Goal: Task Accomplishment & Management: Manage account settings

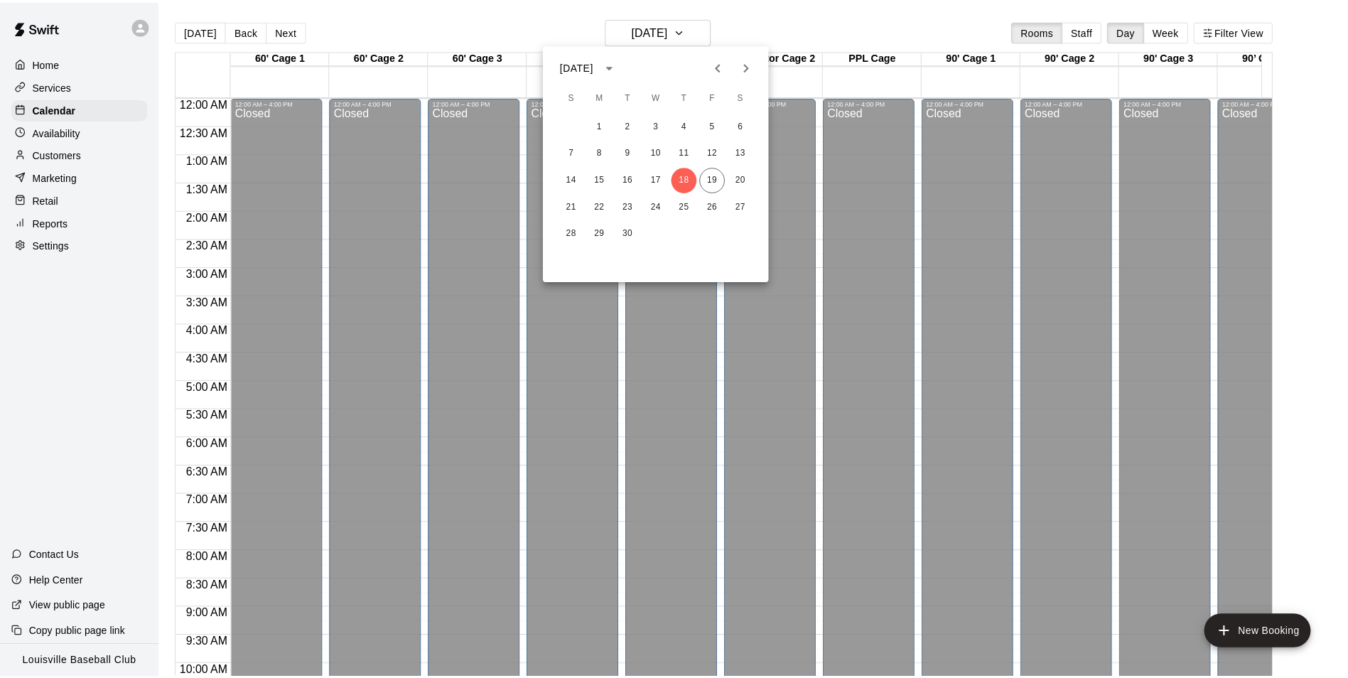
scroll to position [780, 0]
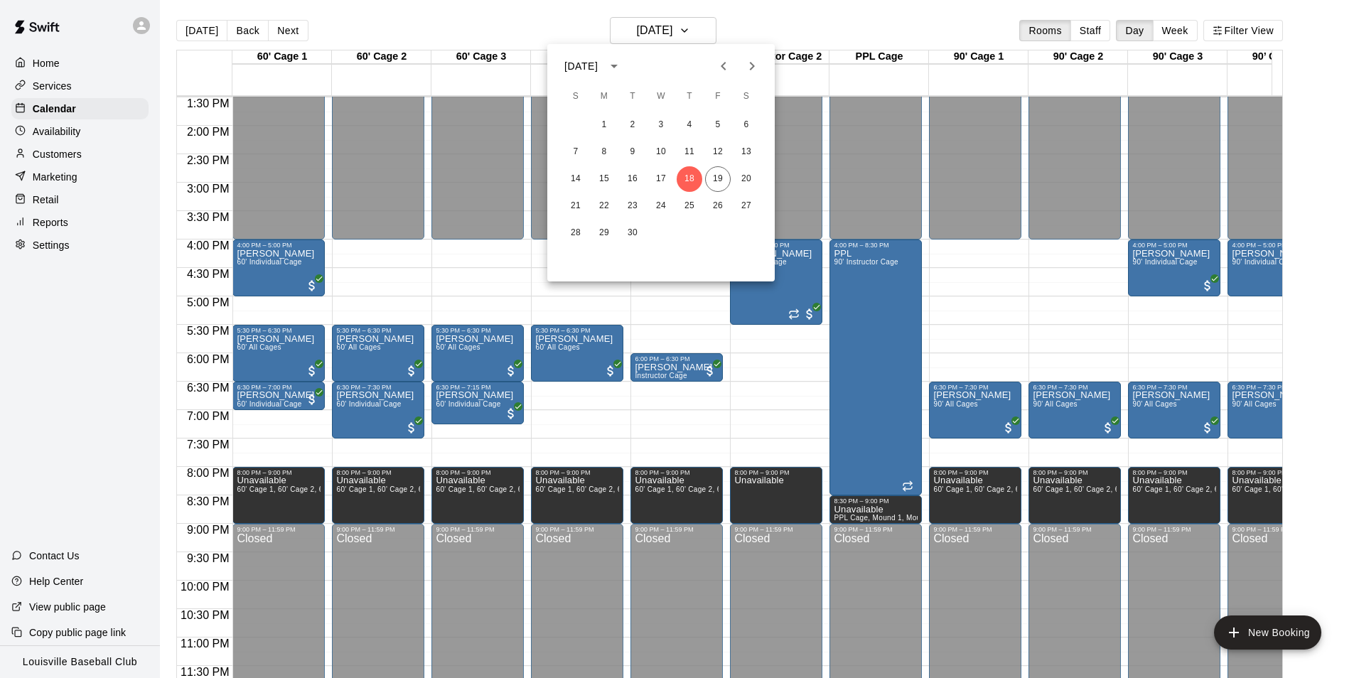
click at [727, 190] on div "14 15 16 17 18 19 20" at bounding box center [660, 179] width 227 height 26
click at [721, 178] on button "19" at bounding box center [718, 179] width 26 height 26
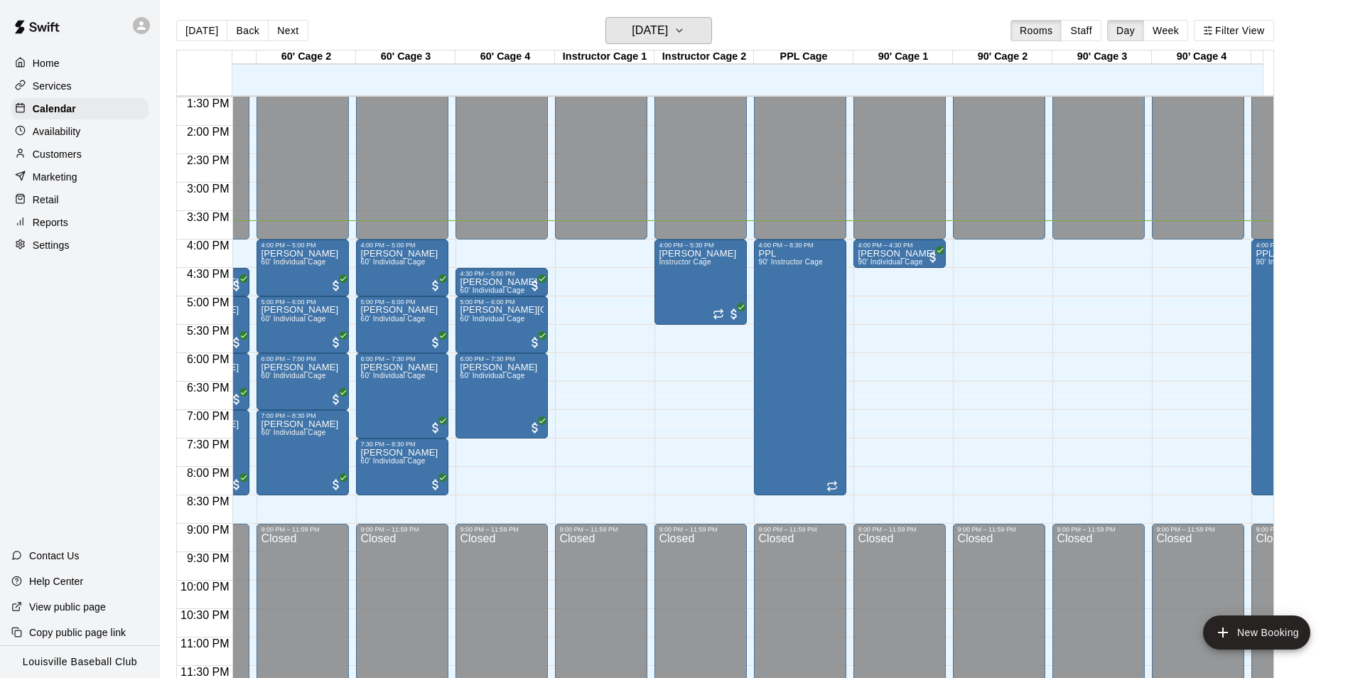
scroll to position [0, 11]
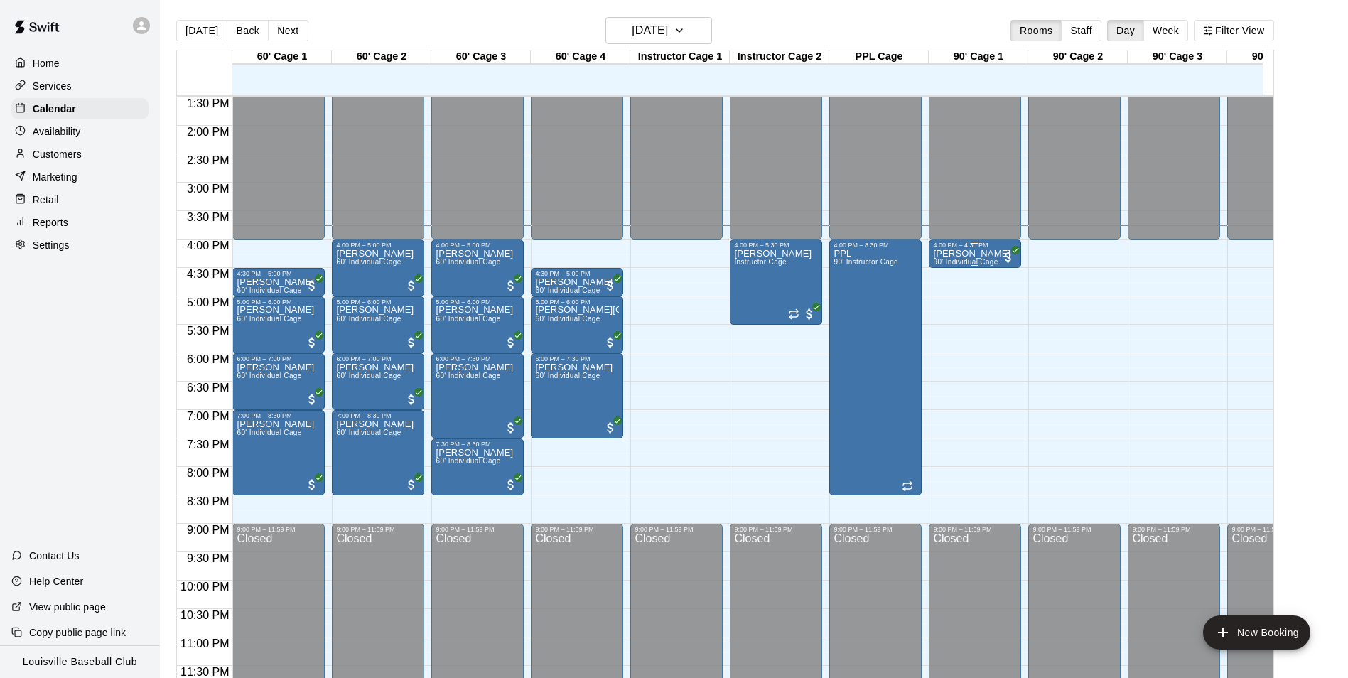
click at [977, 254] on p "[PERSON_NAME]" at bounding box center [971, 254] width 77 height 0
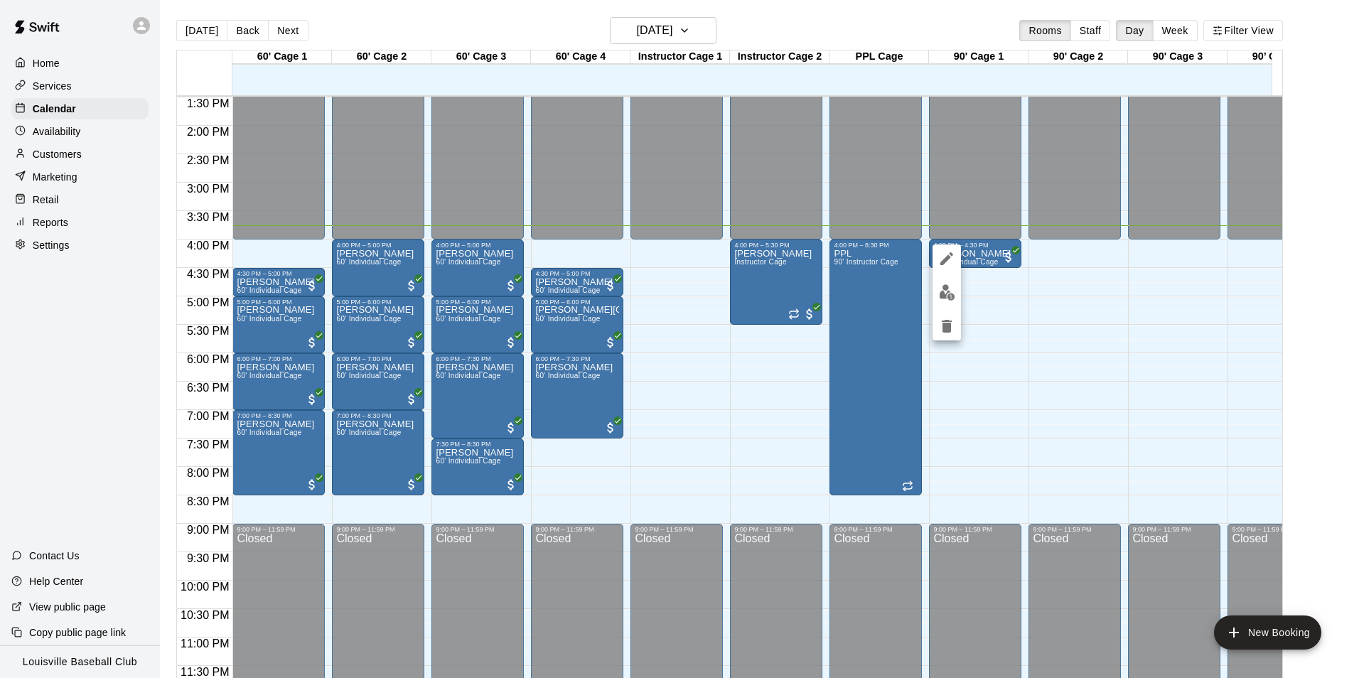
click at [952, 298] on img "edit" at bounding box center [947, 292] width 16 height 16
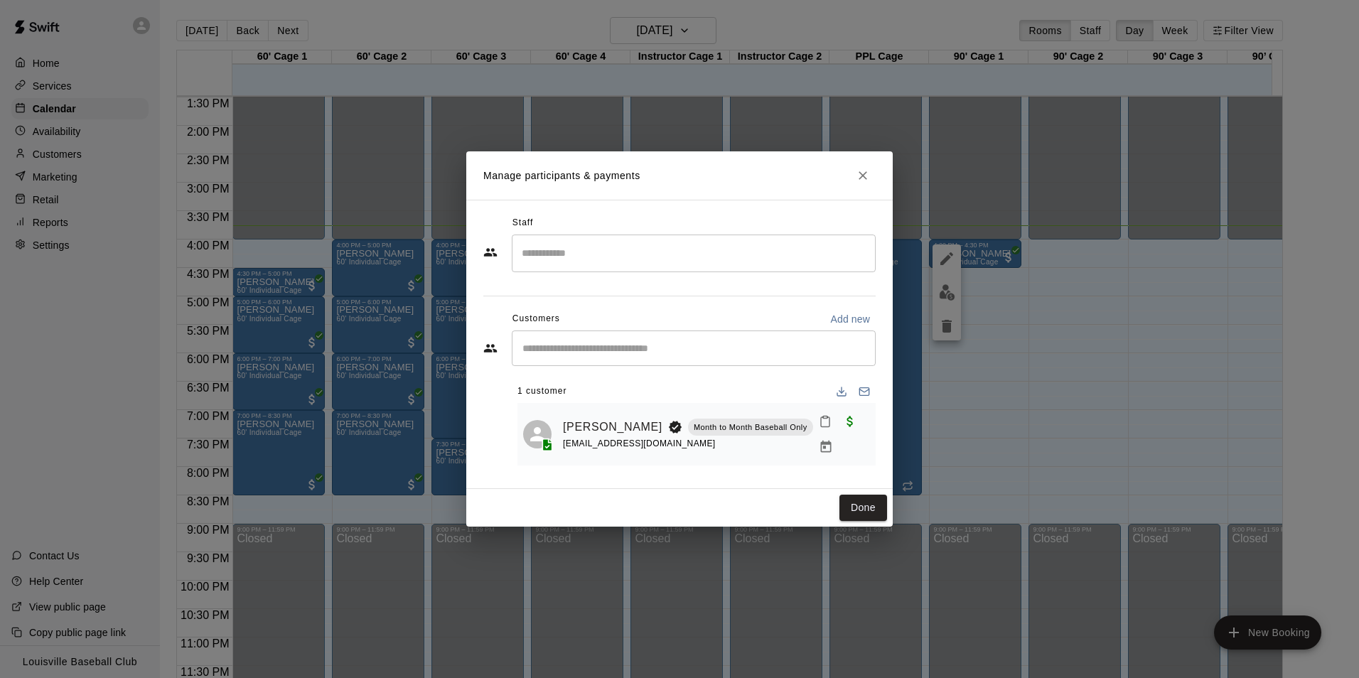
click at [819, 427] on icon "Mark attendance" at bounding box center [825, 421] width 13 height 13
click at [891, 431] on p "Mark attended" at bounding box center [904, 433] width 126 height 14
click at [858, 514] on button "Done" at bounding box center [863, 508] width 48 height 26
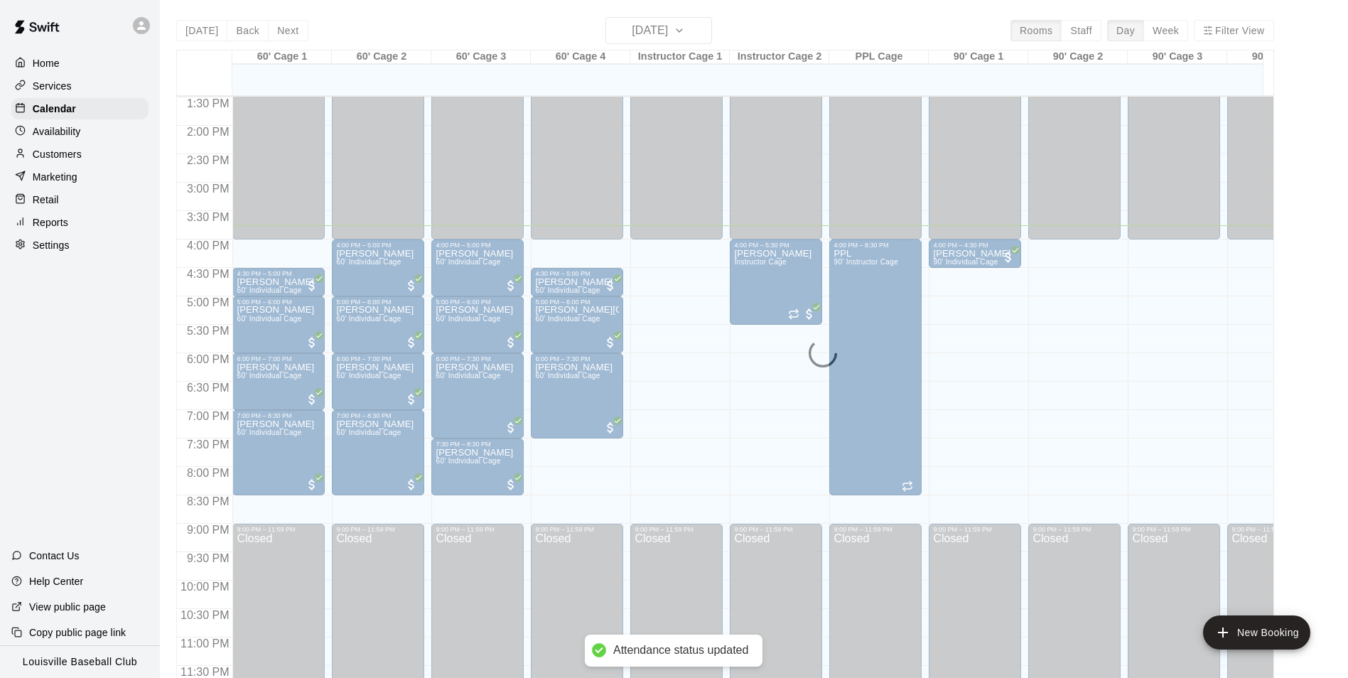
click at [866, 502] on div "12:00 AM – 4:00 PM Closed 4:00 PM – 8:30 PM PPL 90' Instructor Cage 9:00 PM – 1…" at bounding box center [875, 12] width 92 height 1365
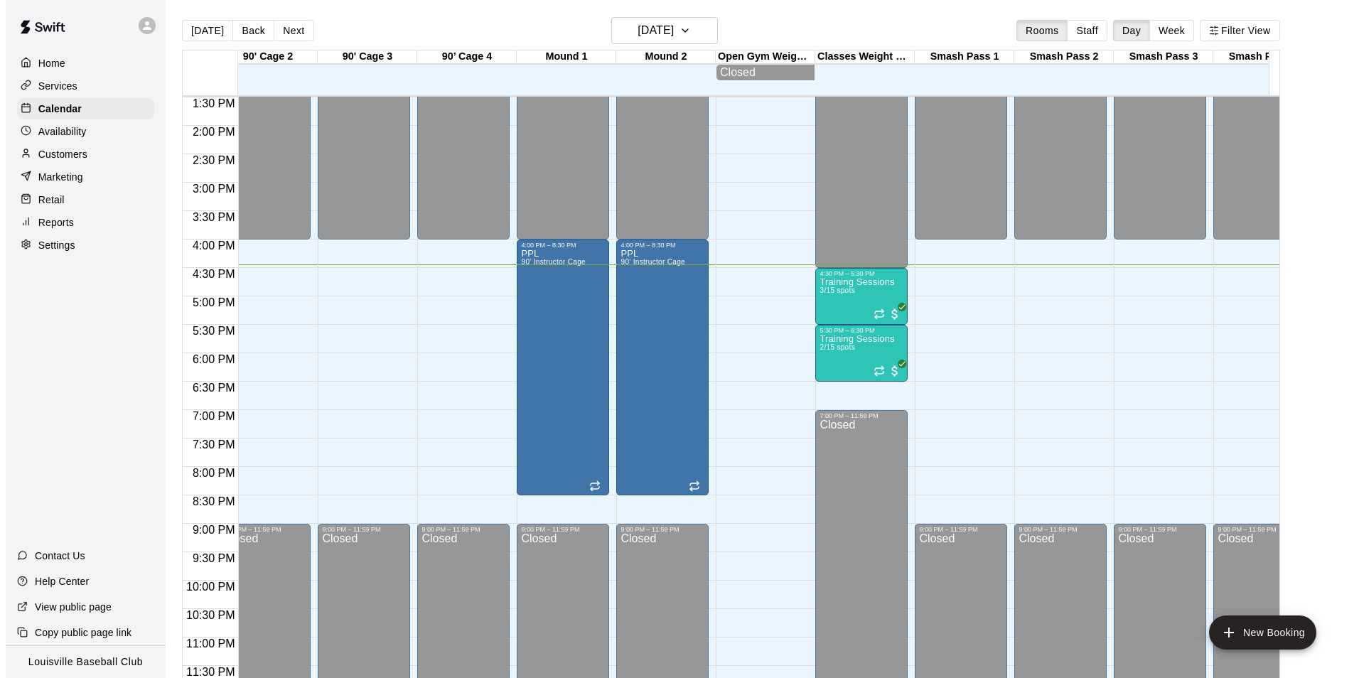
scroll to position [0, 807]
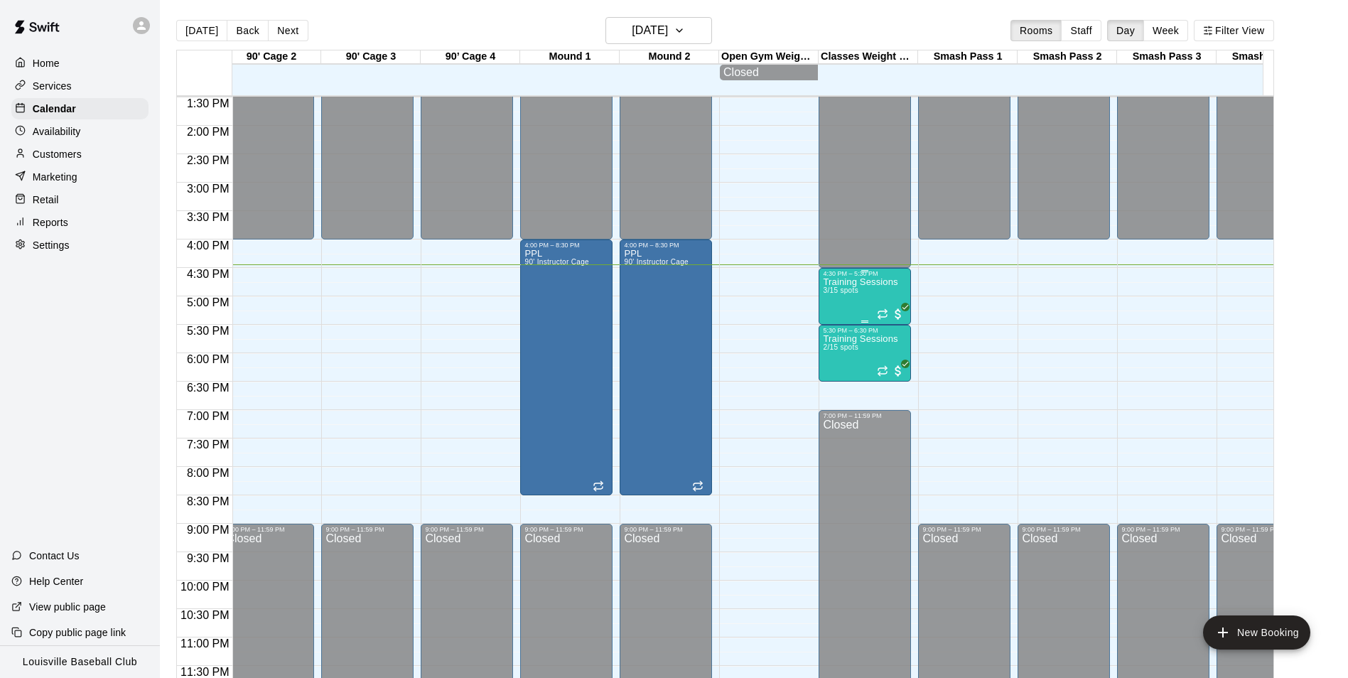
click at [856, 287] on div "Training Sessions 3/15 spots" at bounding box center [860, 616] width 75 height 678
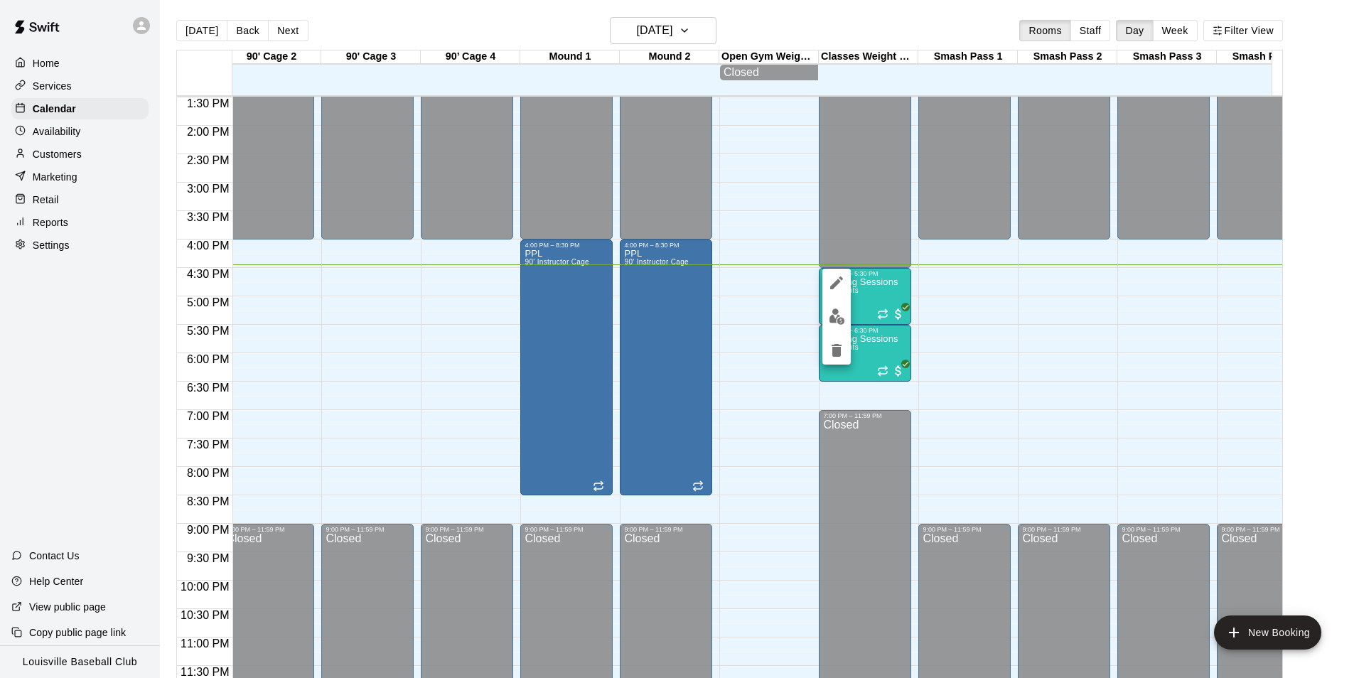
click at [837, 321] on img "edit" at bounding box center [837, 316] width 16 height 16
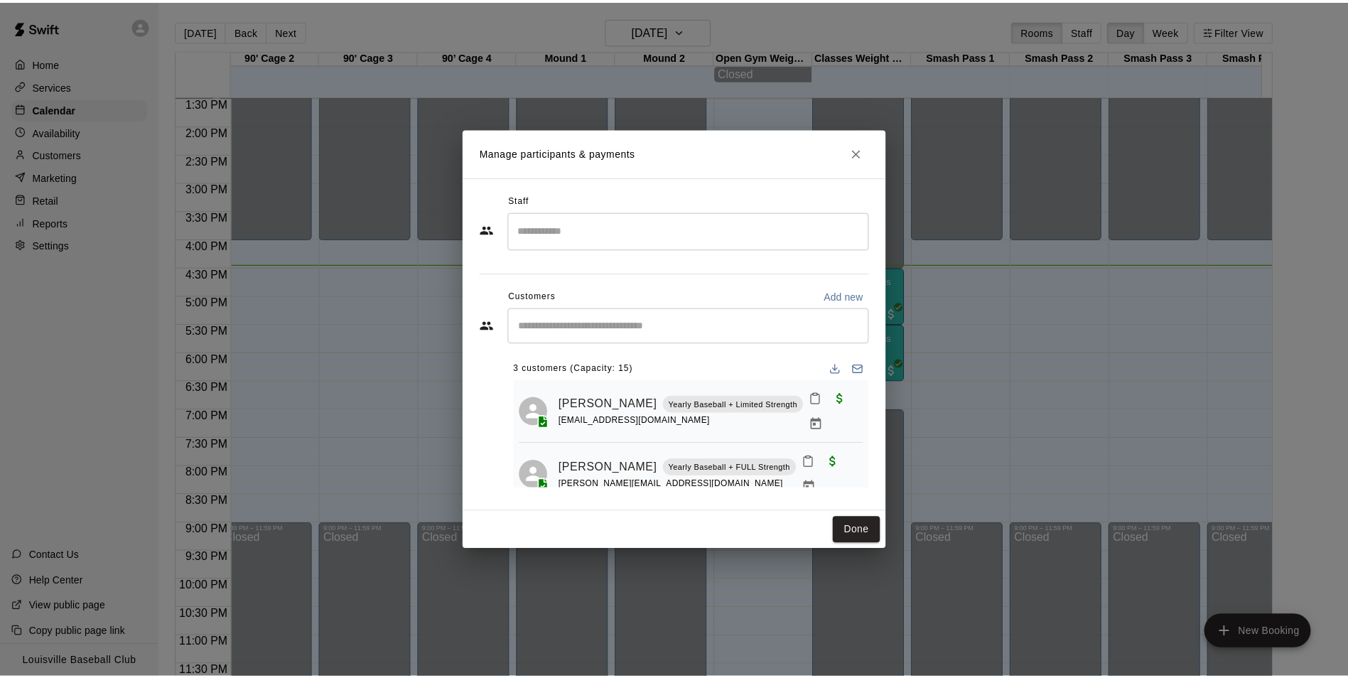
scroll to position [58, 0]
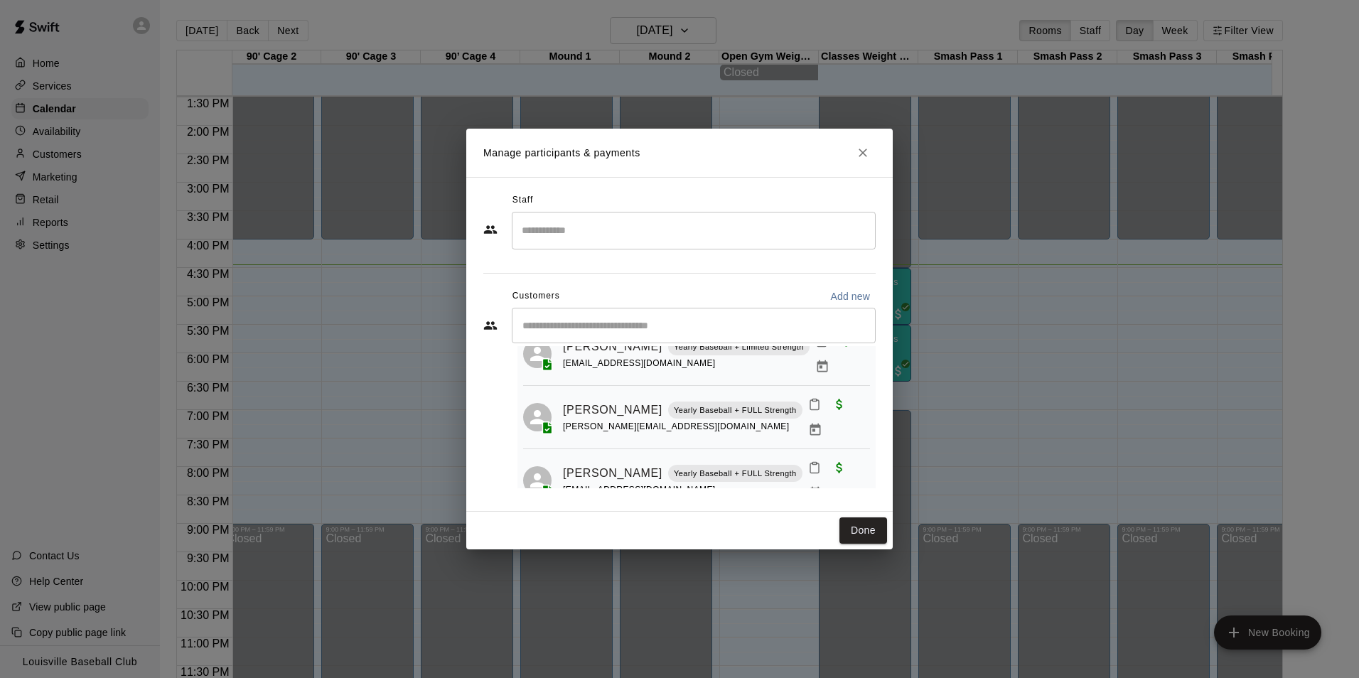
click at [870, 152] on button "Close" at bounding box center [863, 153] width 26 height 26
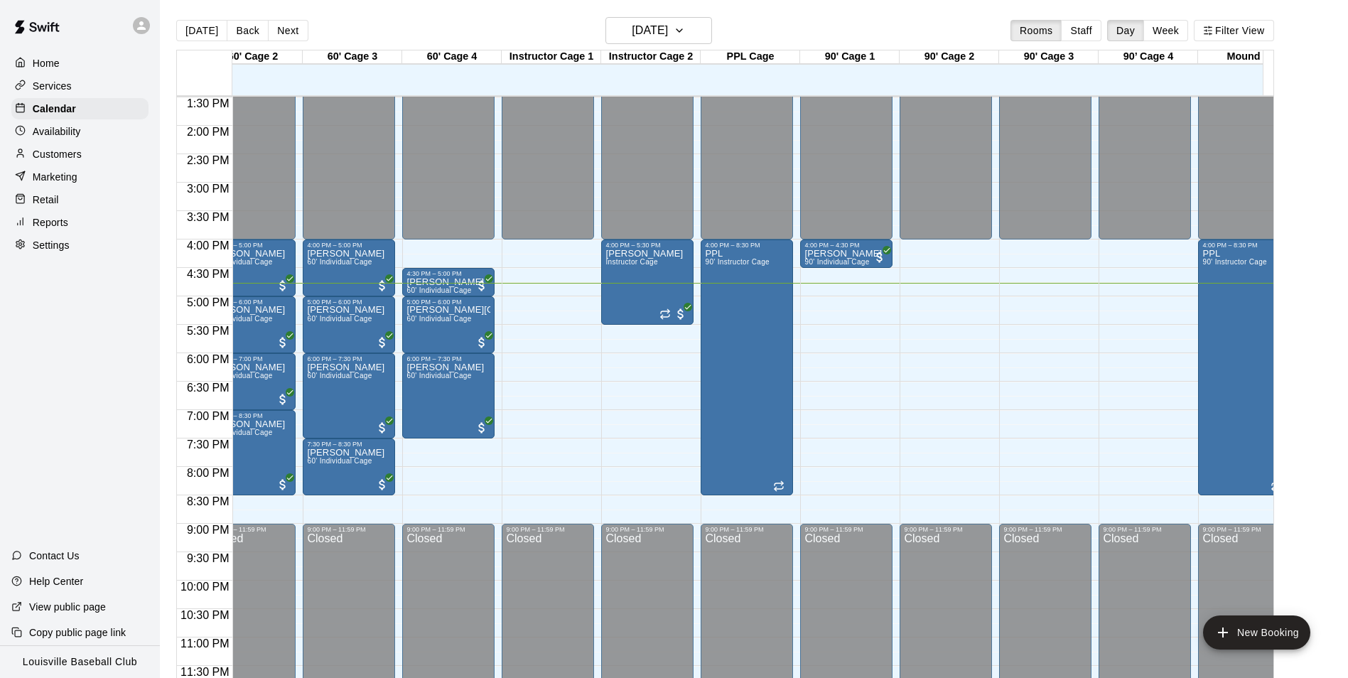
scroll to position [0, 0]
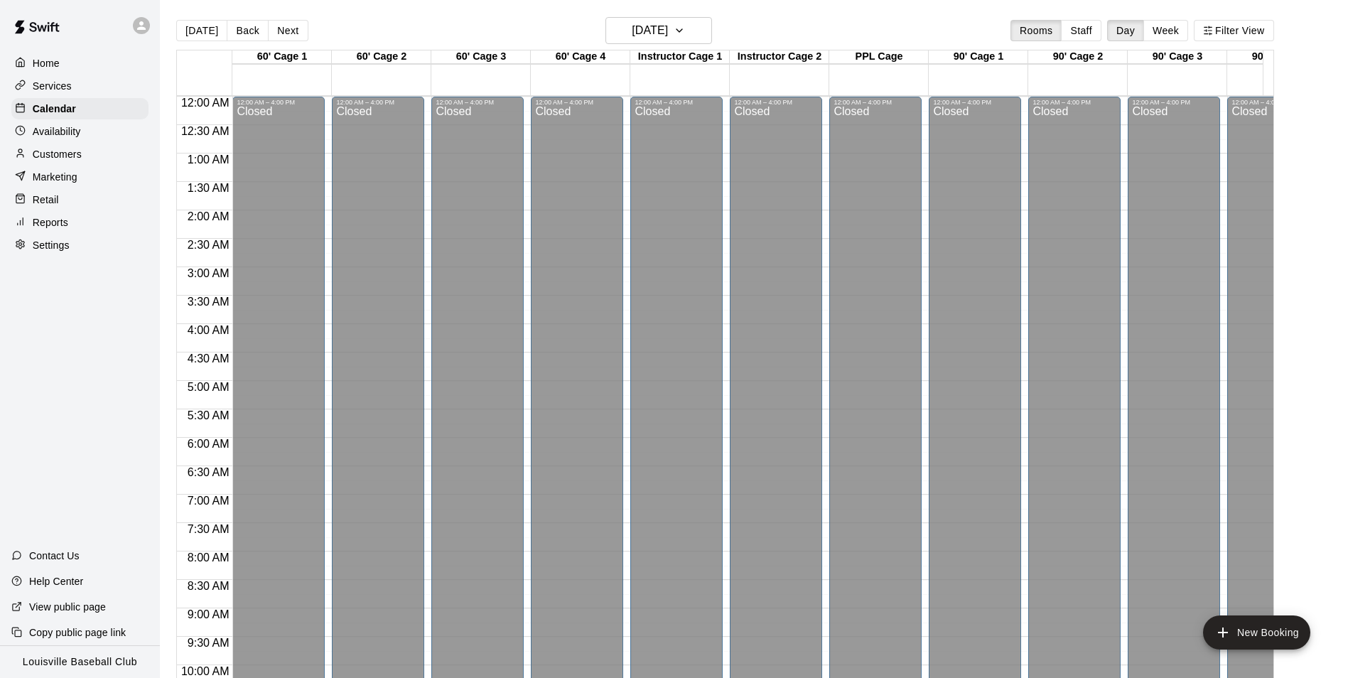
scroll to position [722, 0]
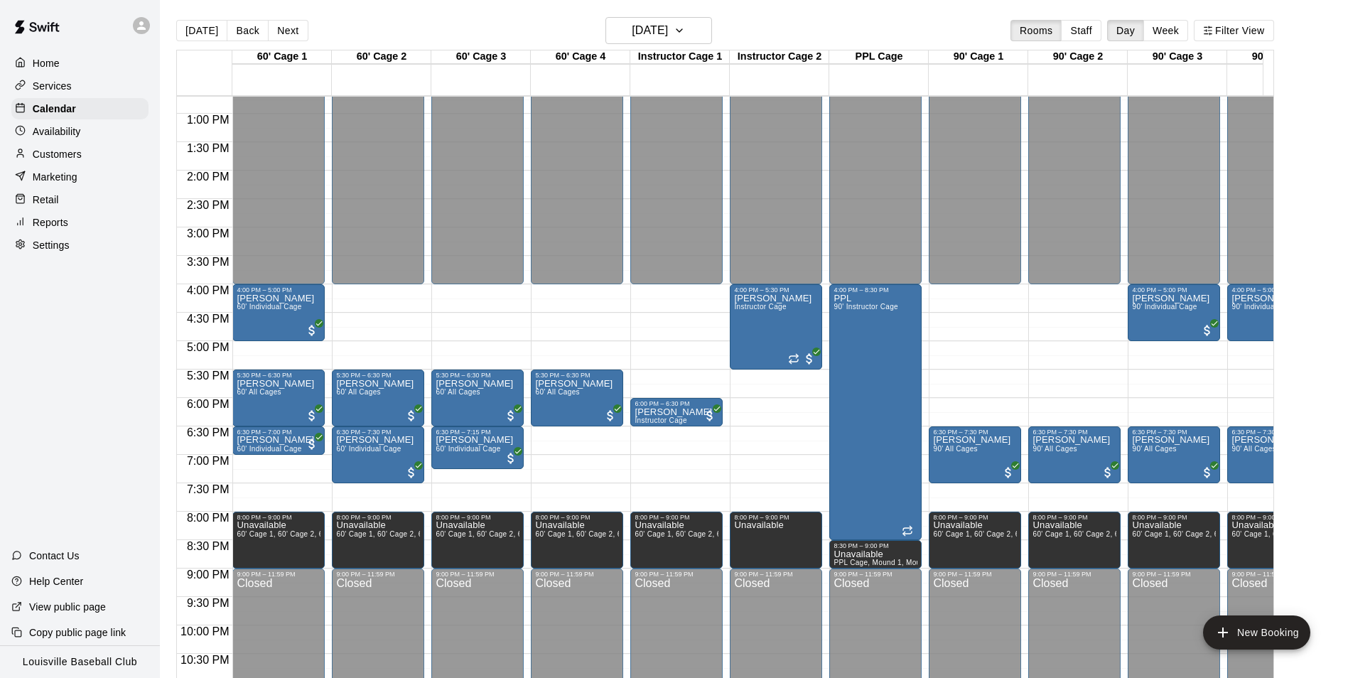
click at [134, 38] on div at bounding box center [145, 25] width 30 height 28
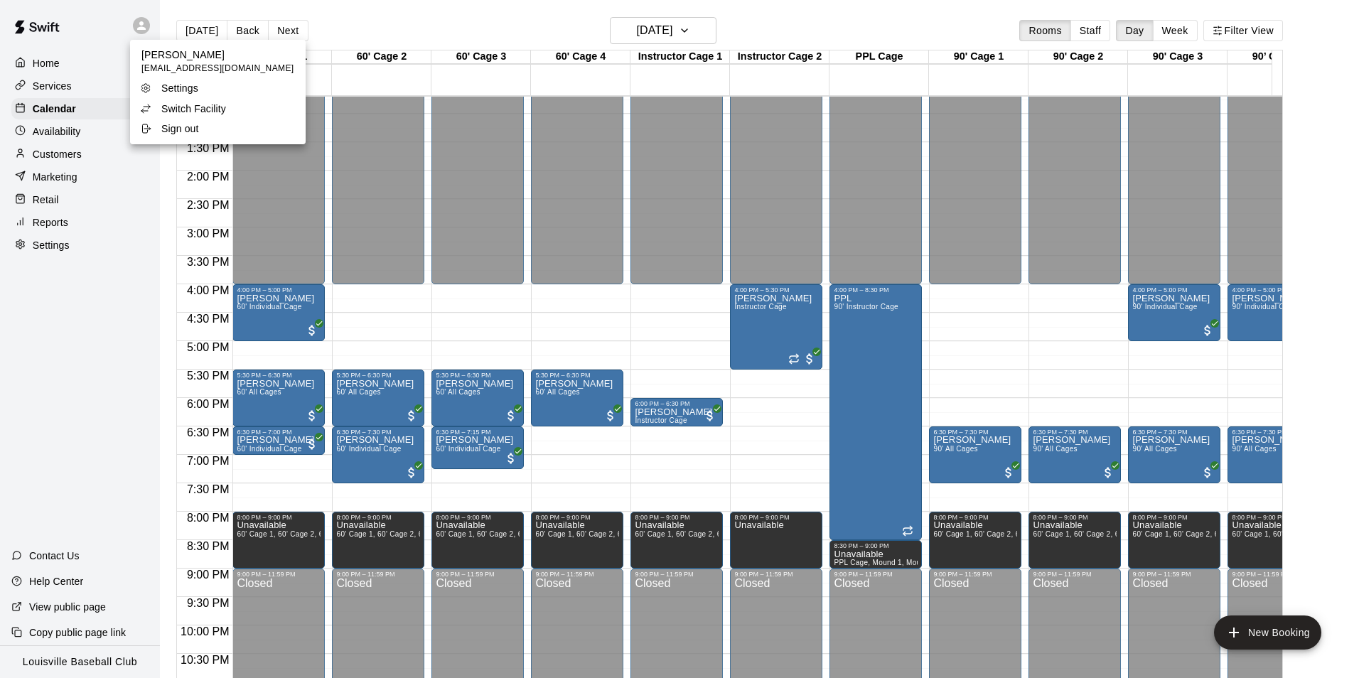
click at [198, 114] on p "Switch Facility" at bounding box center [193, 109] width 65 height 14
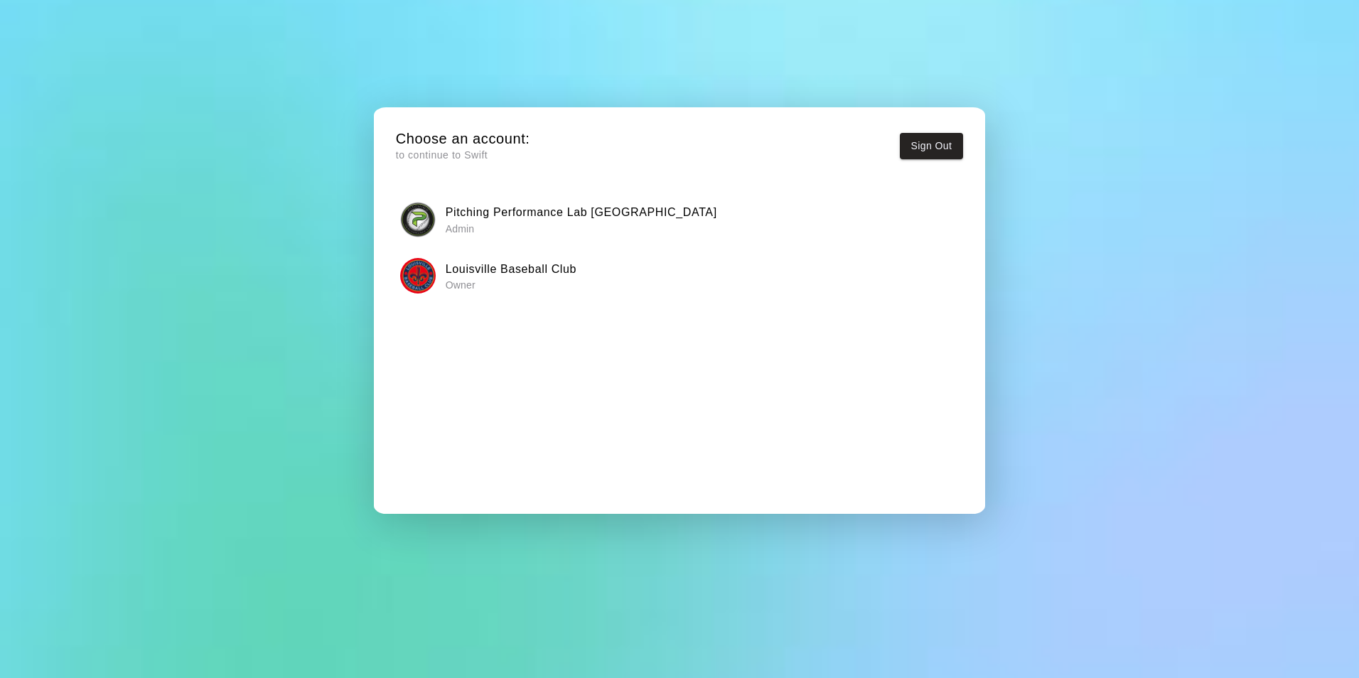
click at [557, 204] on h6 "Pitching Performance Lab Louisville" at bounding box center [581, 212] width 271 height 18
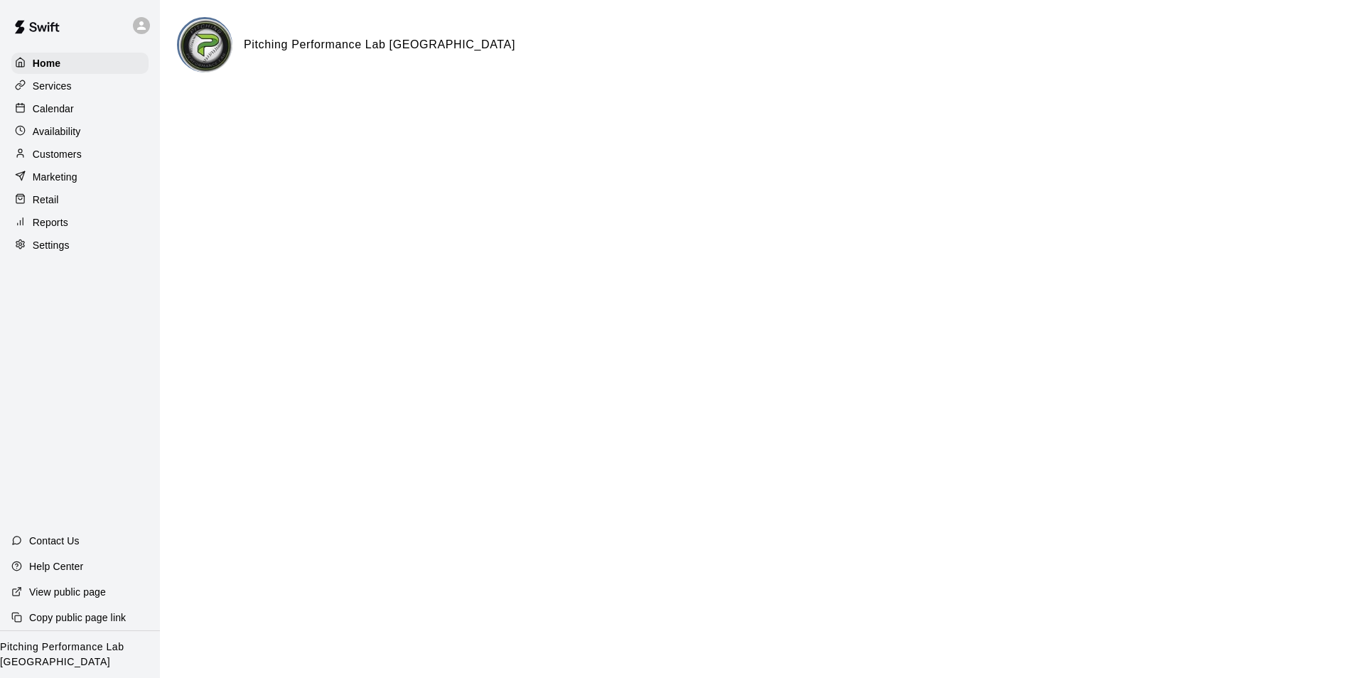
click at [87, 107] on div "Calendar" at bounding box center [79, 108] width 137 height 21
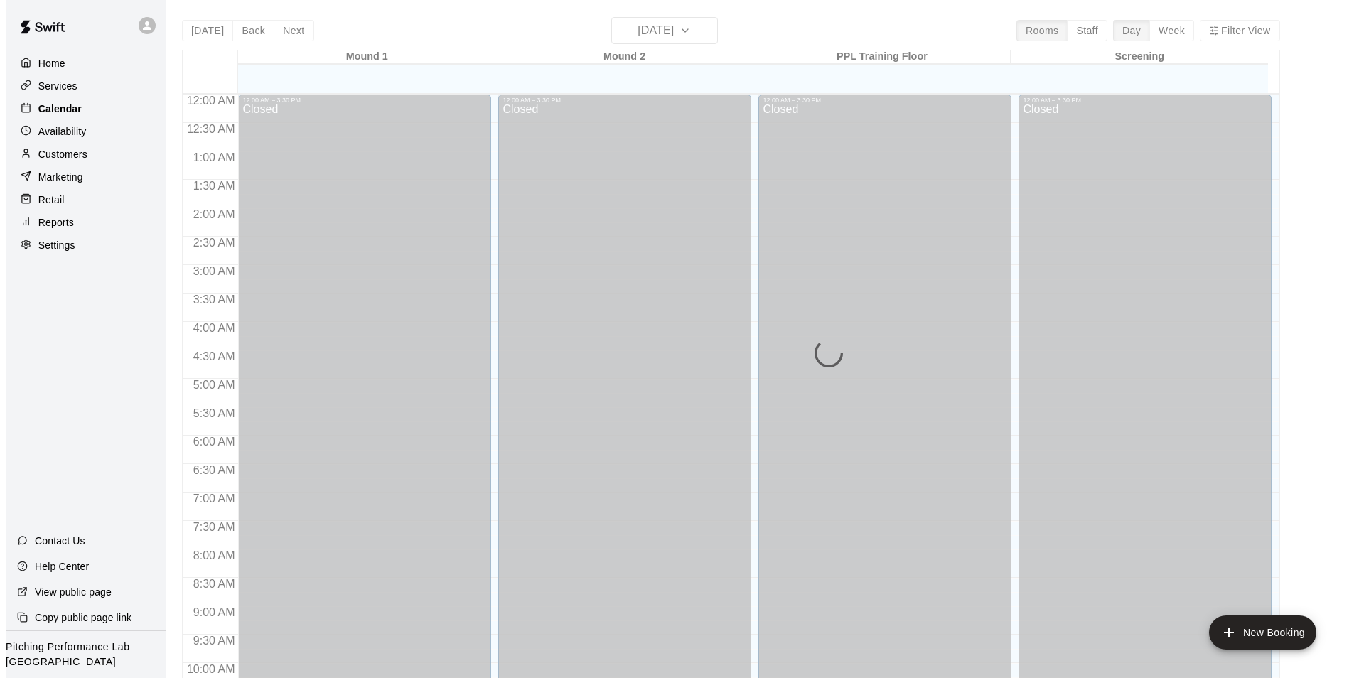
scroll to position [722, 0]
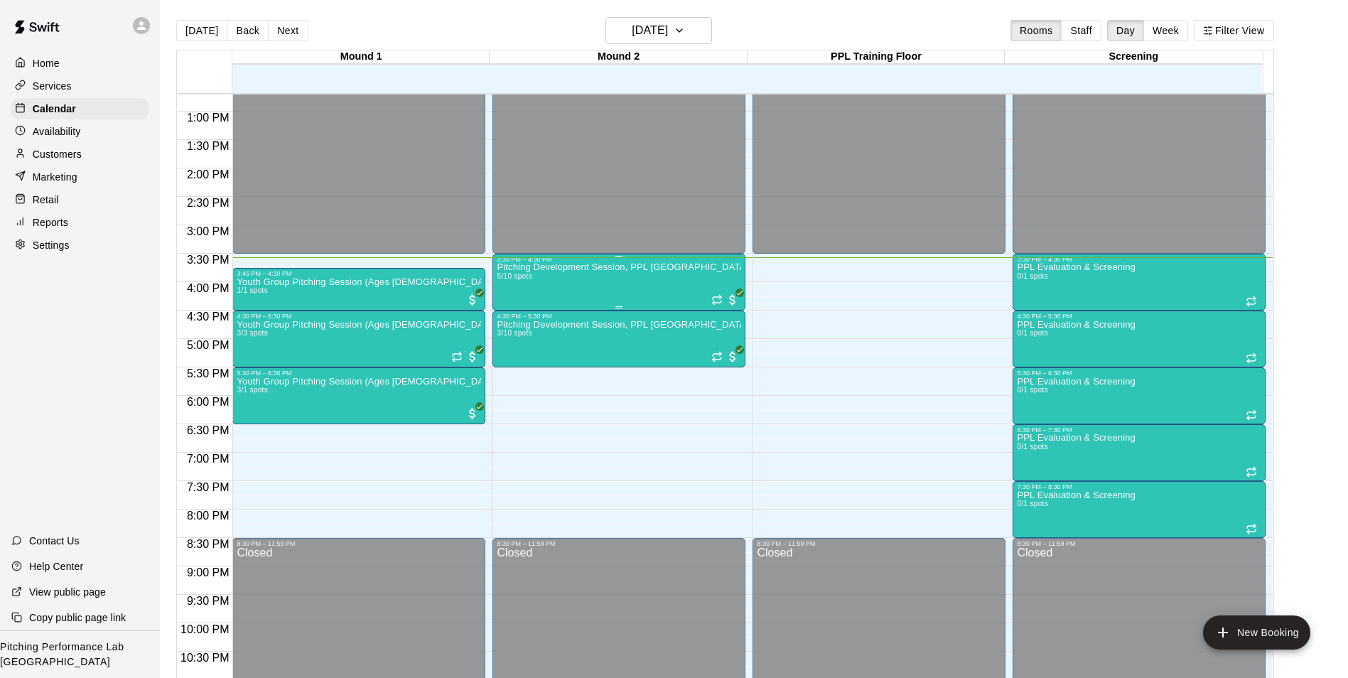
click at [615, 285] on div "Pitching Development Session, PPL Louisville (Ages 13+) 5/10 spots" at bounding box center [619, 602] width 244 height 678
click at [515, 321] on img "edit" at bounding box center [510, 314] width 16 height 16
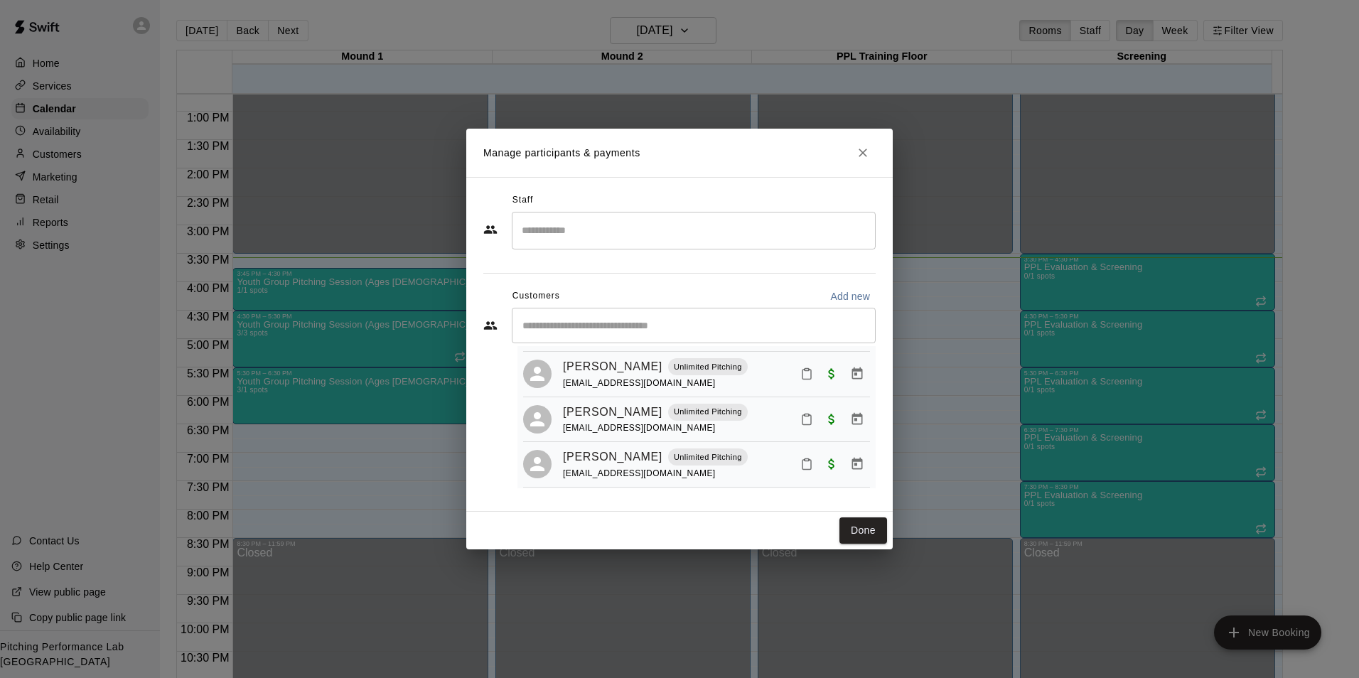
scroll to position [134, 0]
click at [638, 326] on input "Start typing to search customers..." at bounding box center [693, 325] width 351 height 14
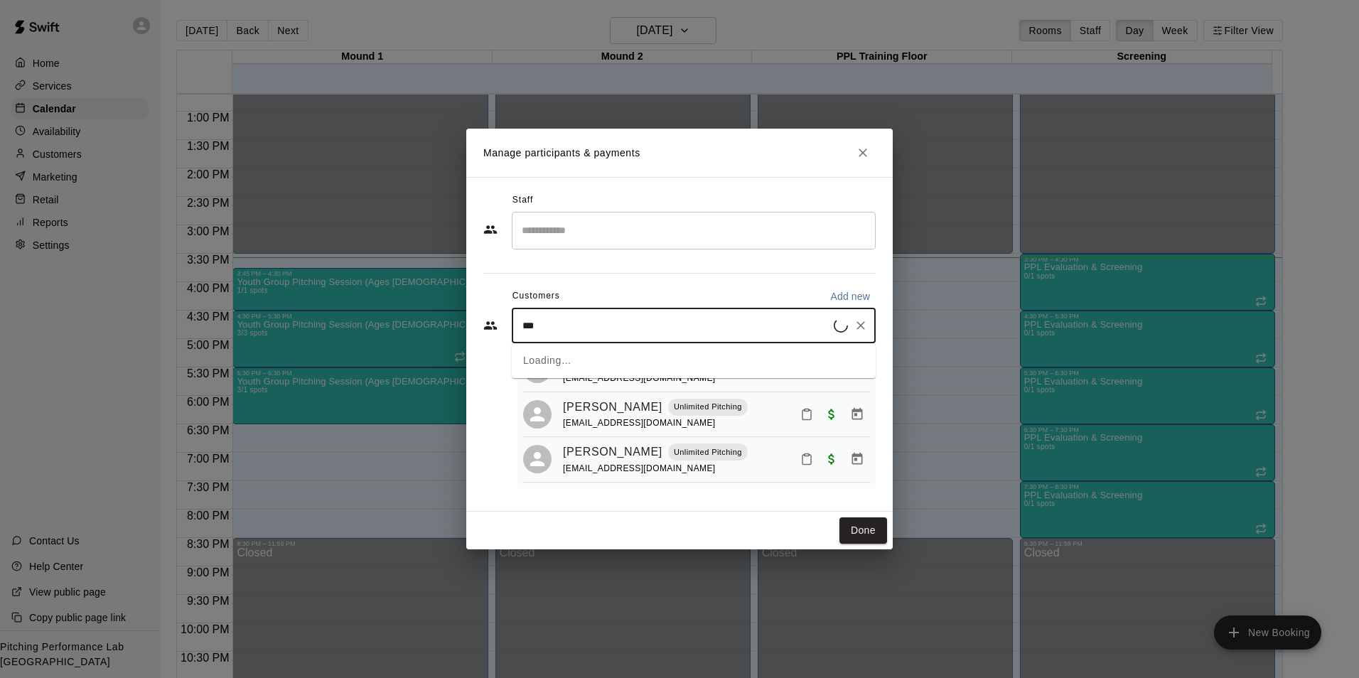
type input "****"
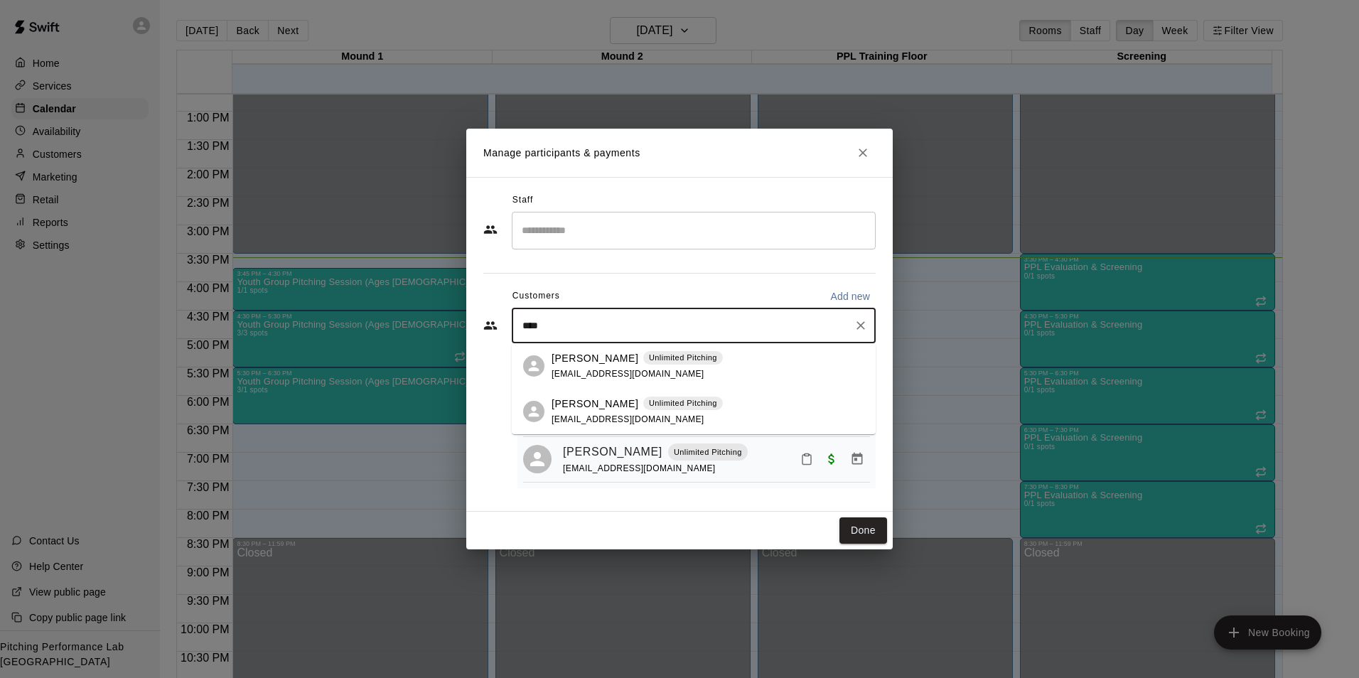
click at [610, 375] on span "melissapund@yahoo.com" at bounding box center [628, 374] width 153 height 10
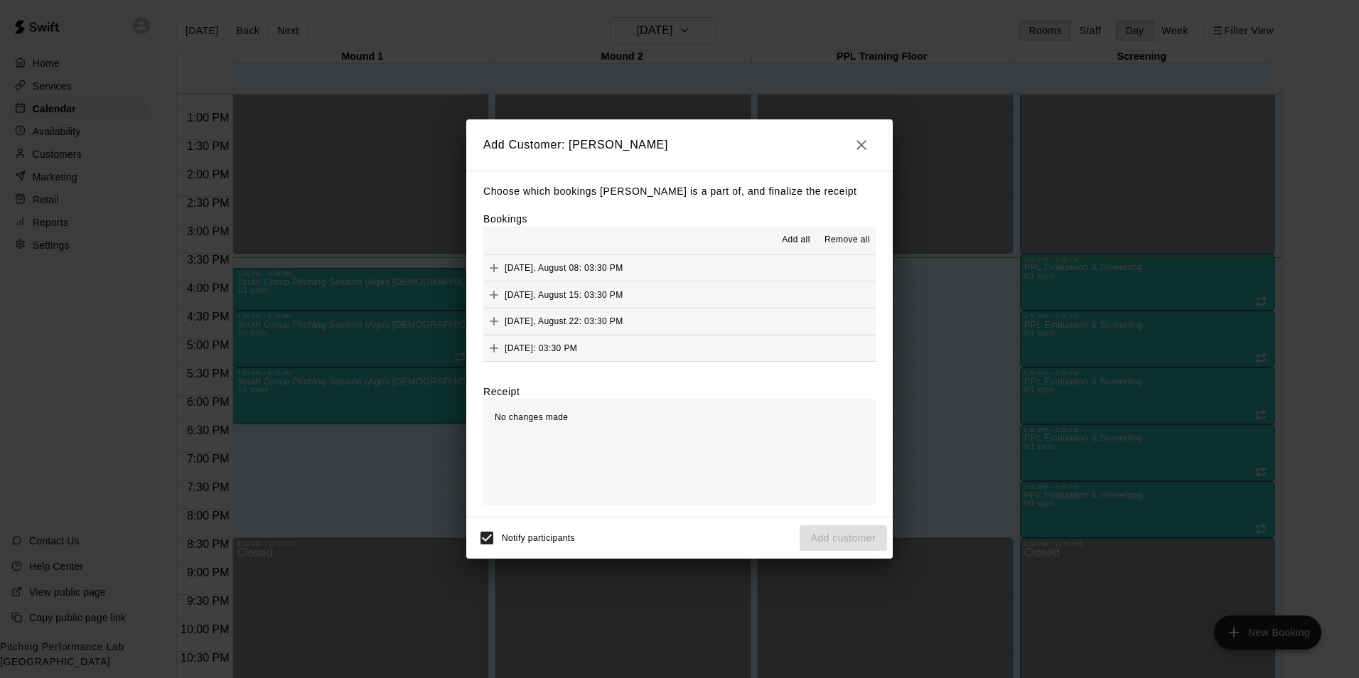
click at [495, 269] on icon "Add" at bounding box center [494, 268] width 9 height 9
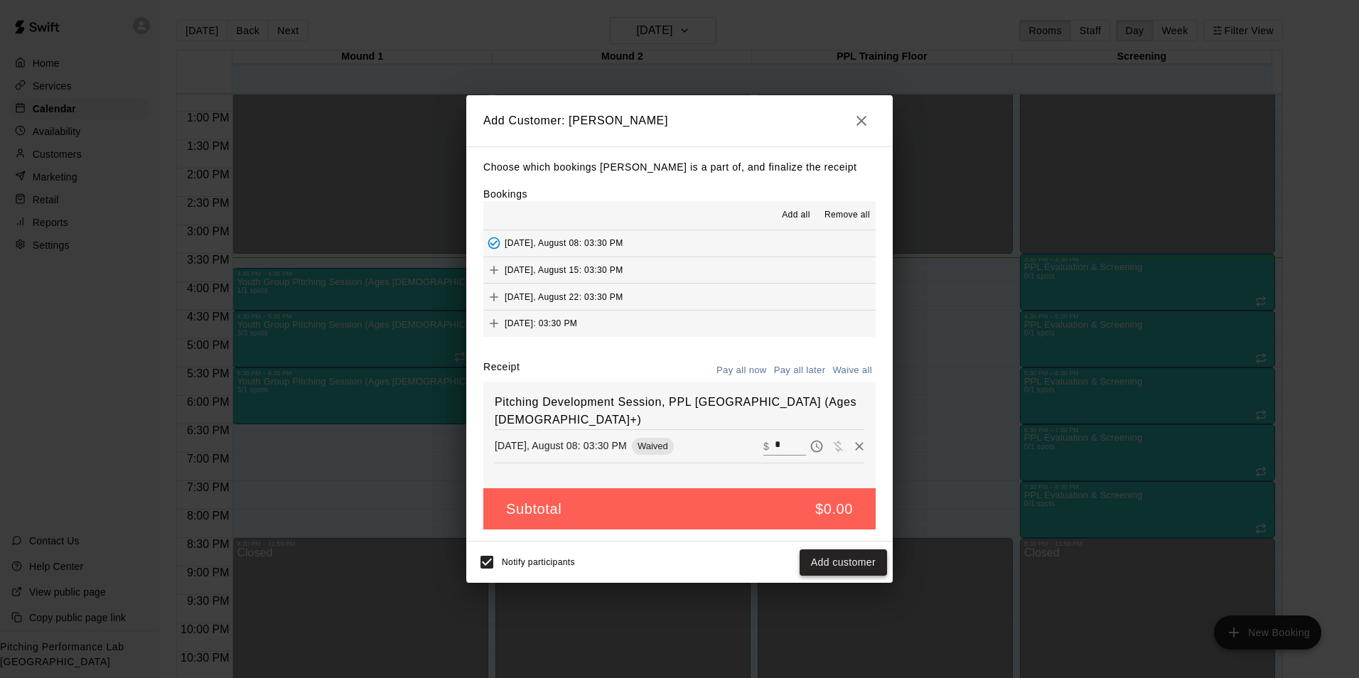
click at [845, 553] on button "Add customer" at bounding box center [843, 562] width 87 height 26
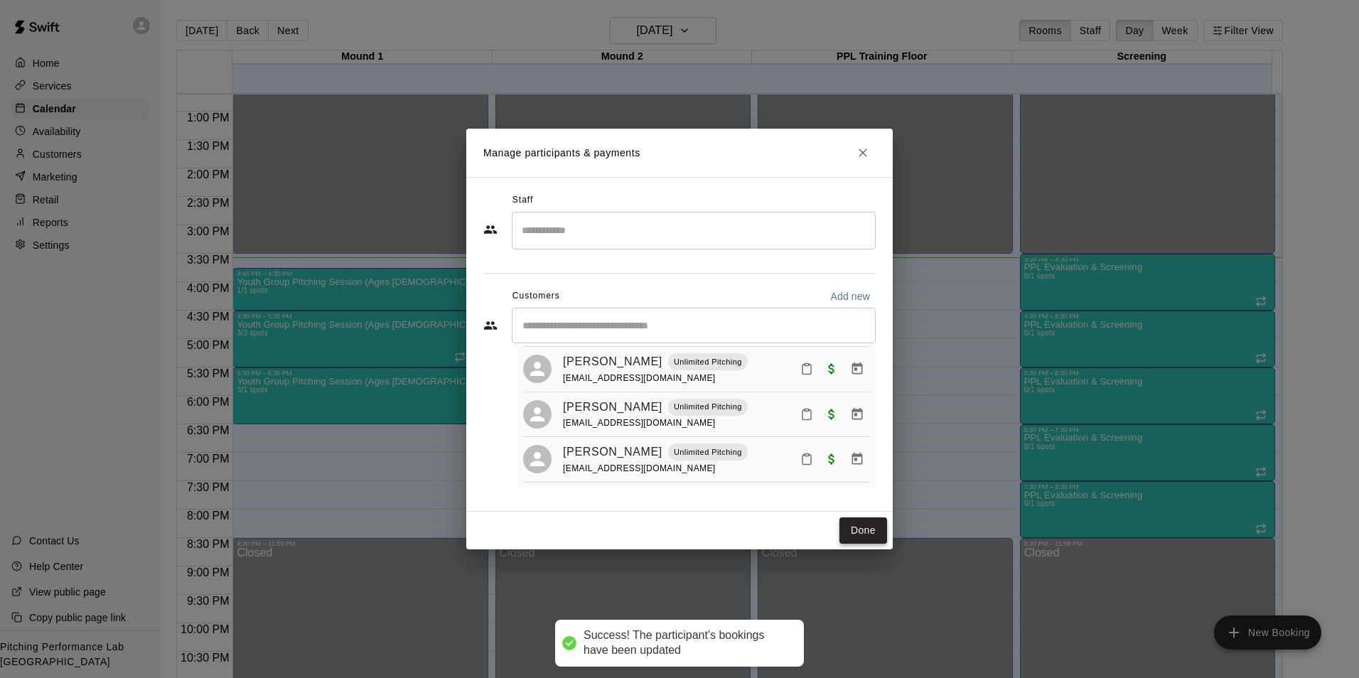
click at [870, 540] on button "Done" at bounding box center [863, 530] width 48 height 26
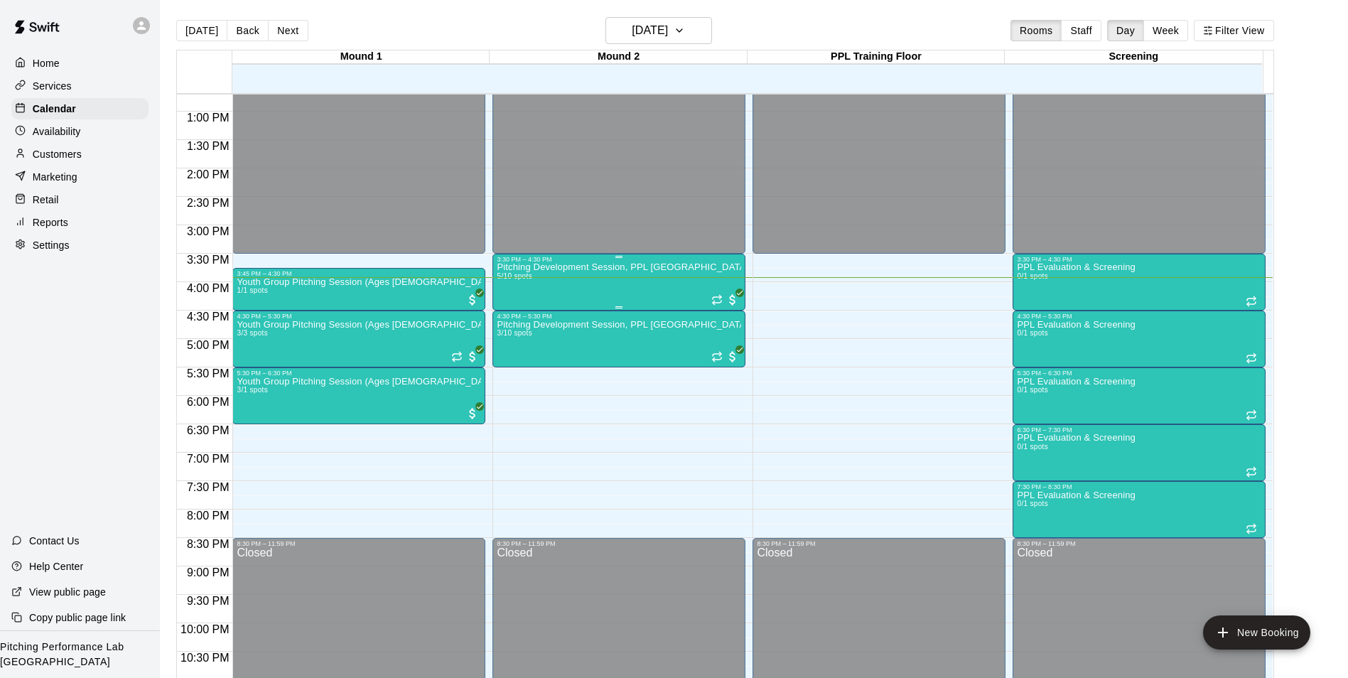
click at [581, 279] on div "Pitching Development Session, PPL Louisville (Ages 13+) 5/10 spots" at bounding box center [619, 602] width 244 height 678
click at [523, 321] on div at bounding box center [510, 314] width 28 height 96
click at [511, 317] on img "edit" at bounding box center [510, 314] width 16 height 16
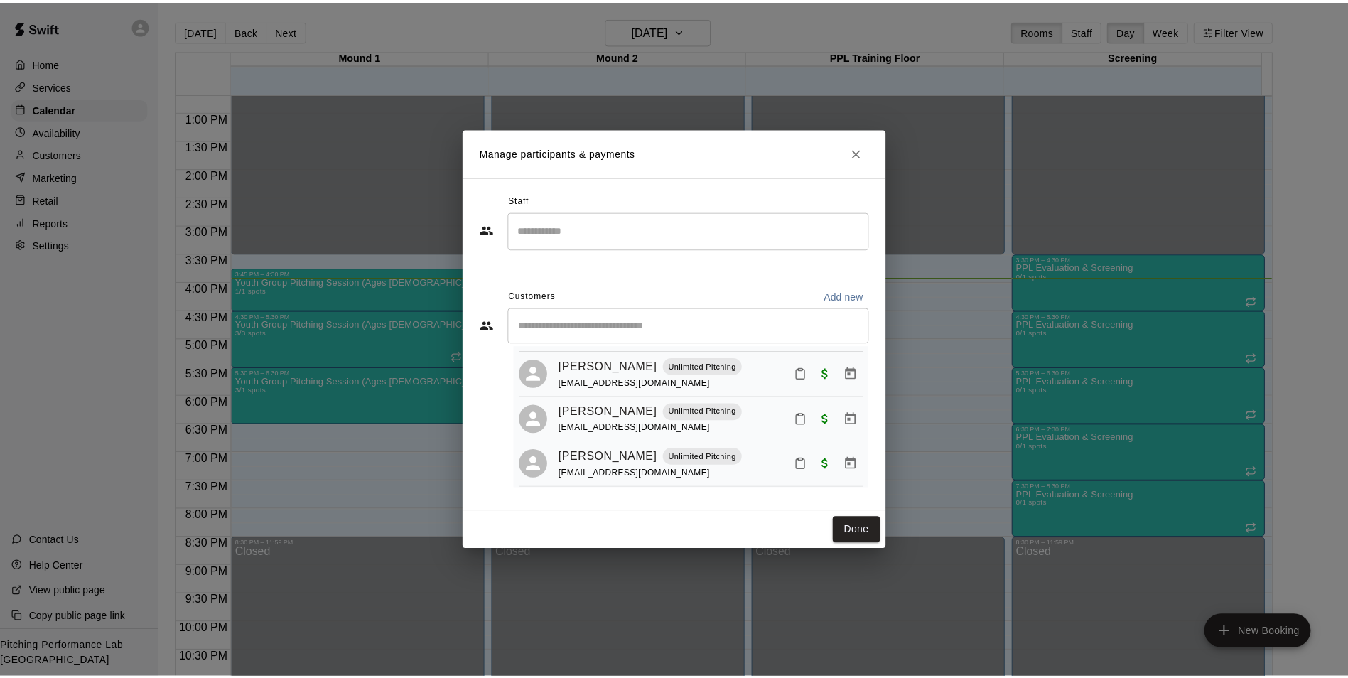
scroll to position [130, 0]
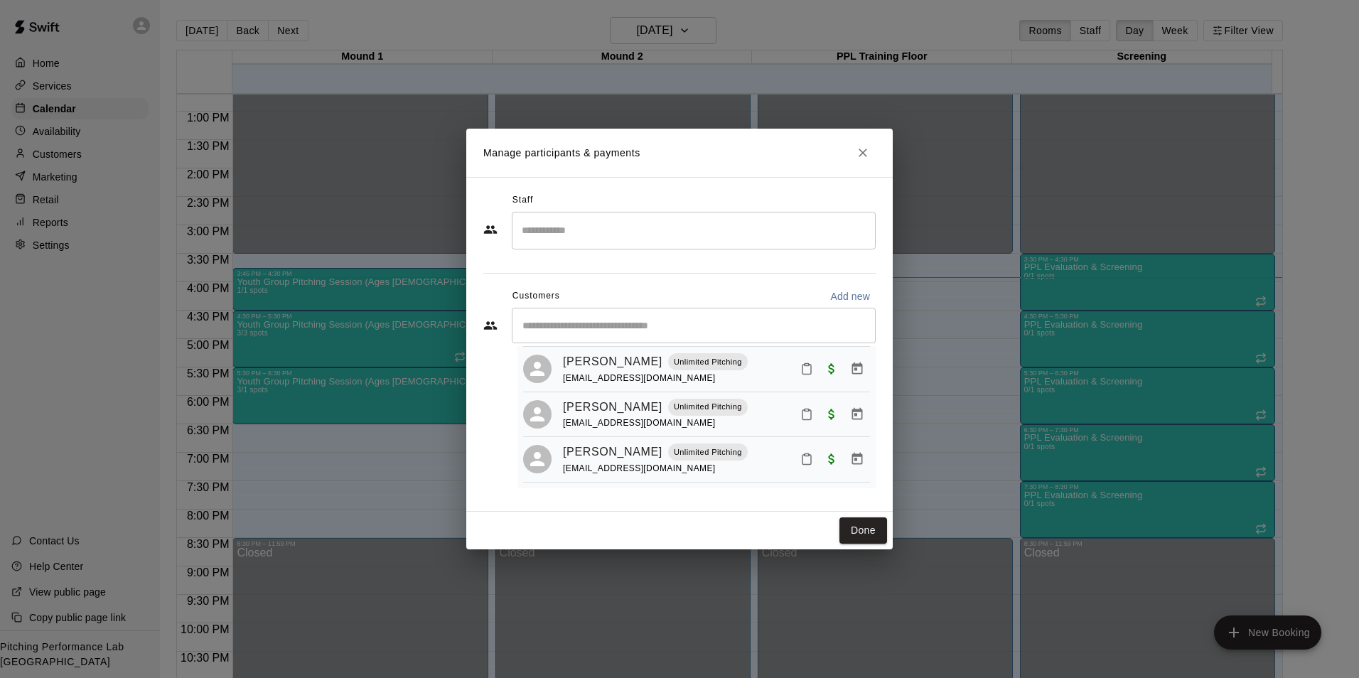
click at [610, 83] on div "Manage participants & payments Staff ​ Customers Add new ​ 5 customers (Capacit…" at bounding box center [679, 339] width 1359 height 678
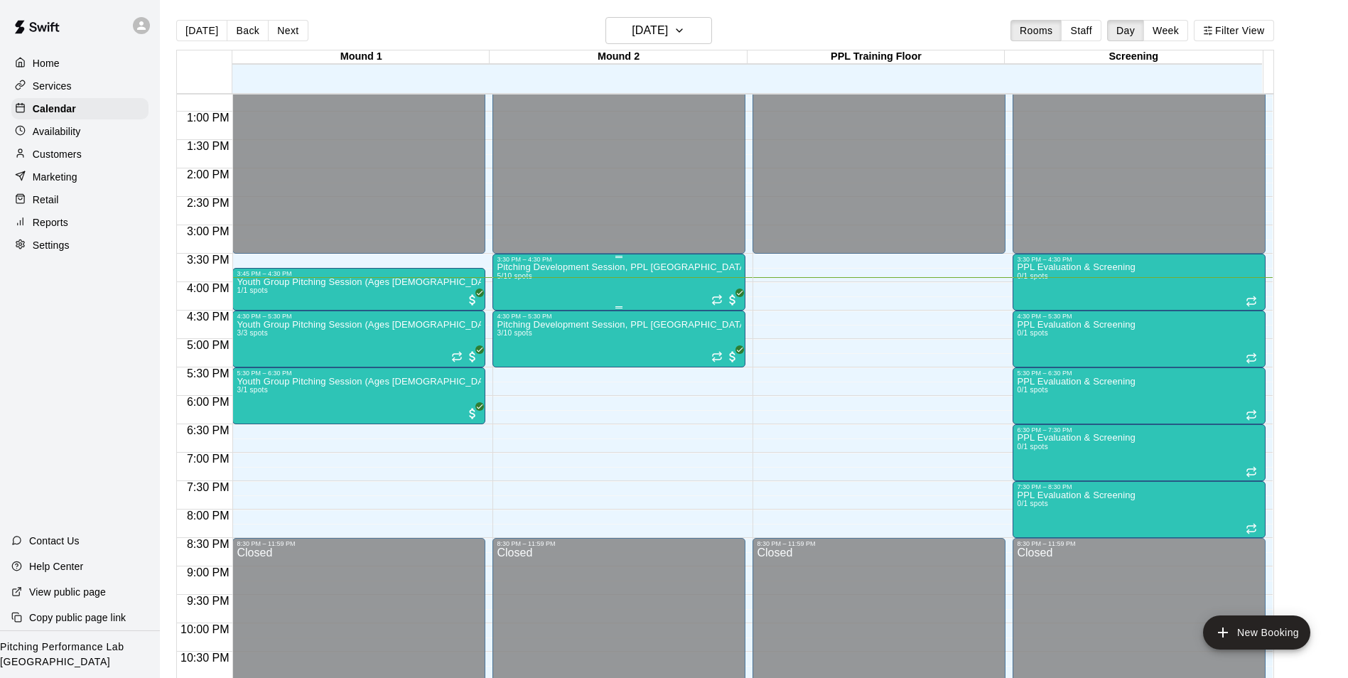
click at [576, 301] on div "Pitching Development Session, PPL Louisville (Ages 13+) 5/10 spots" at bounding box center [619, 602] width 244 height 678
click at [516, 322] on button "edit" at bounding box center [510, 314] width 28 height 28
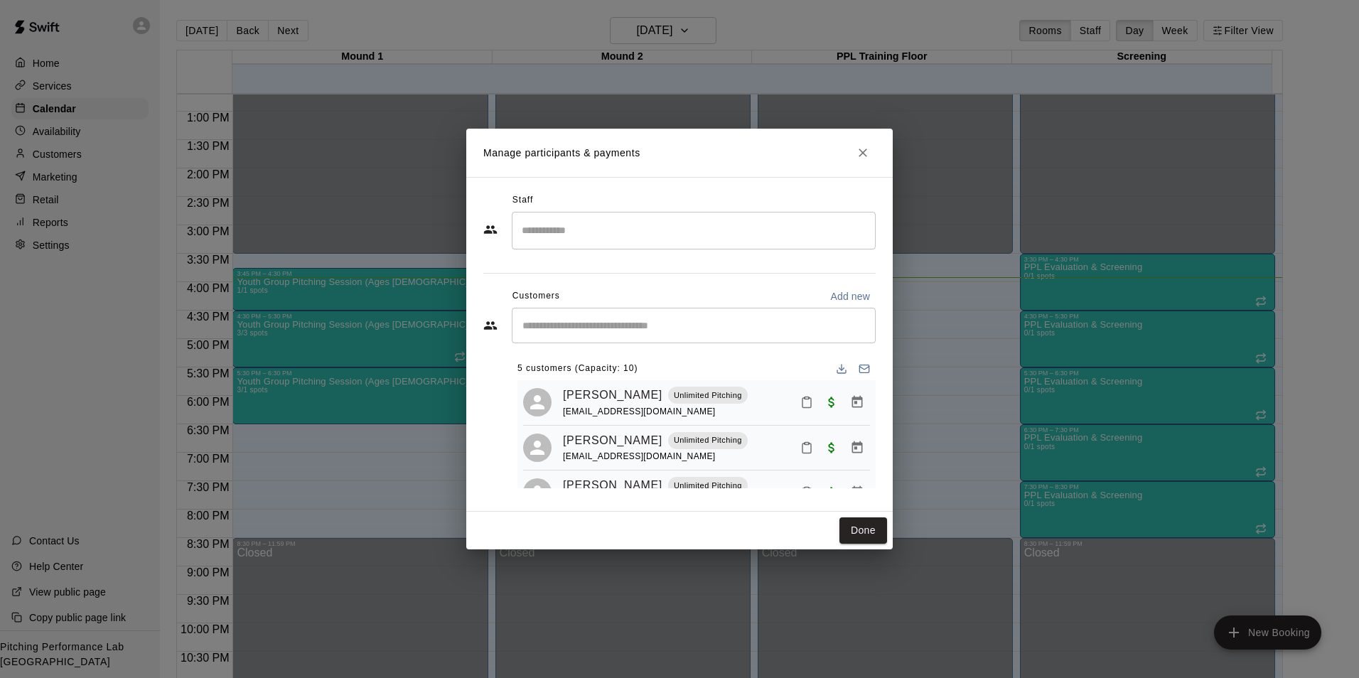
click at [605, 327] on input "Start typing to search customers..." at bounding box center [693, 325] width 351 height 14
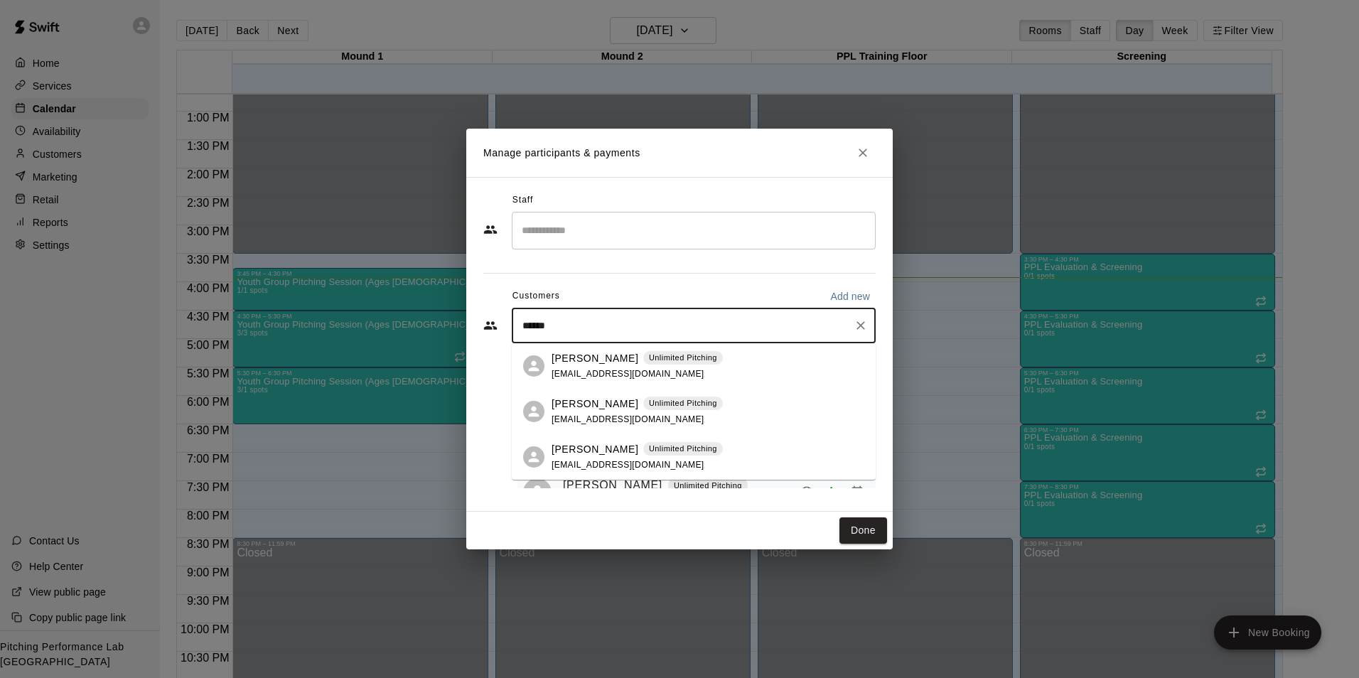
type input "*******"
click at [606, 360] on p "Samuel Watkins" at bounding box center [595, 358] width 87 height 15
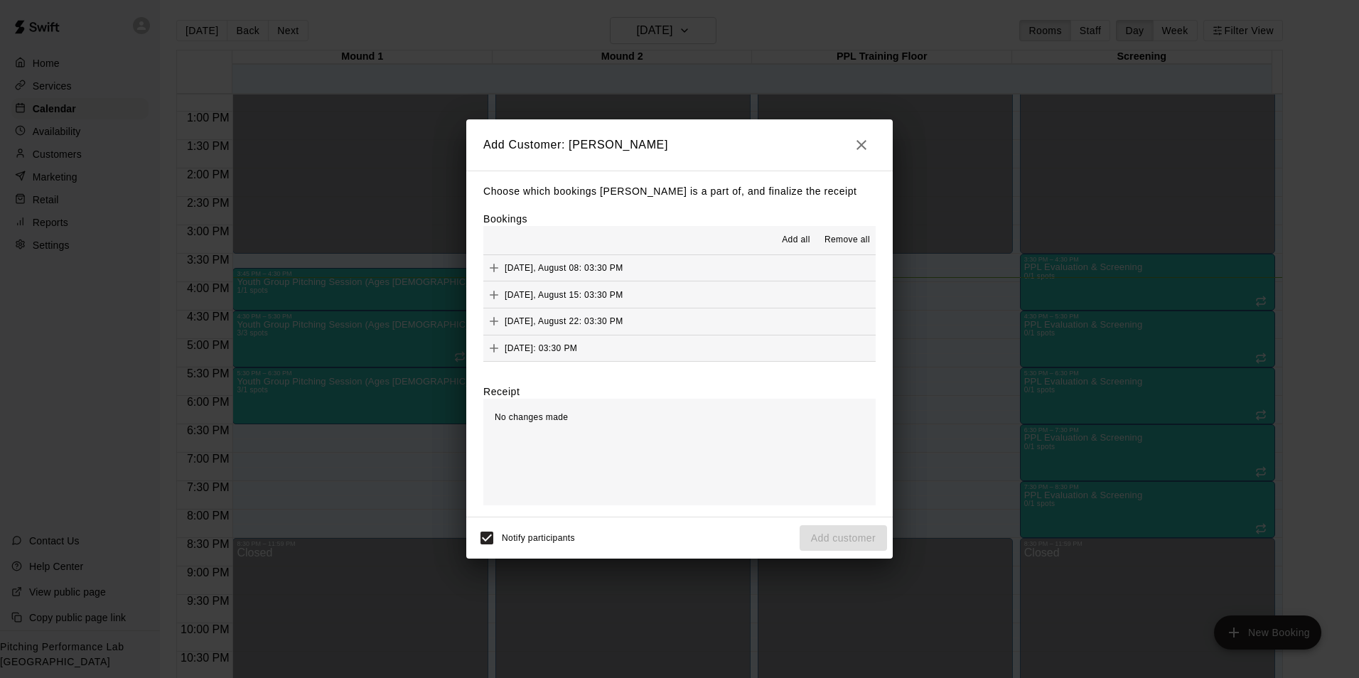
click at [494, 271] on icon "Add" at bounding box center [494, 268] width 9 height 9
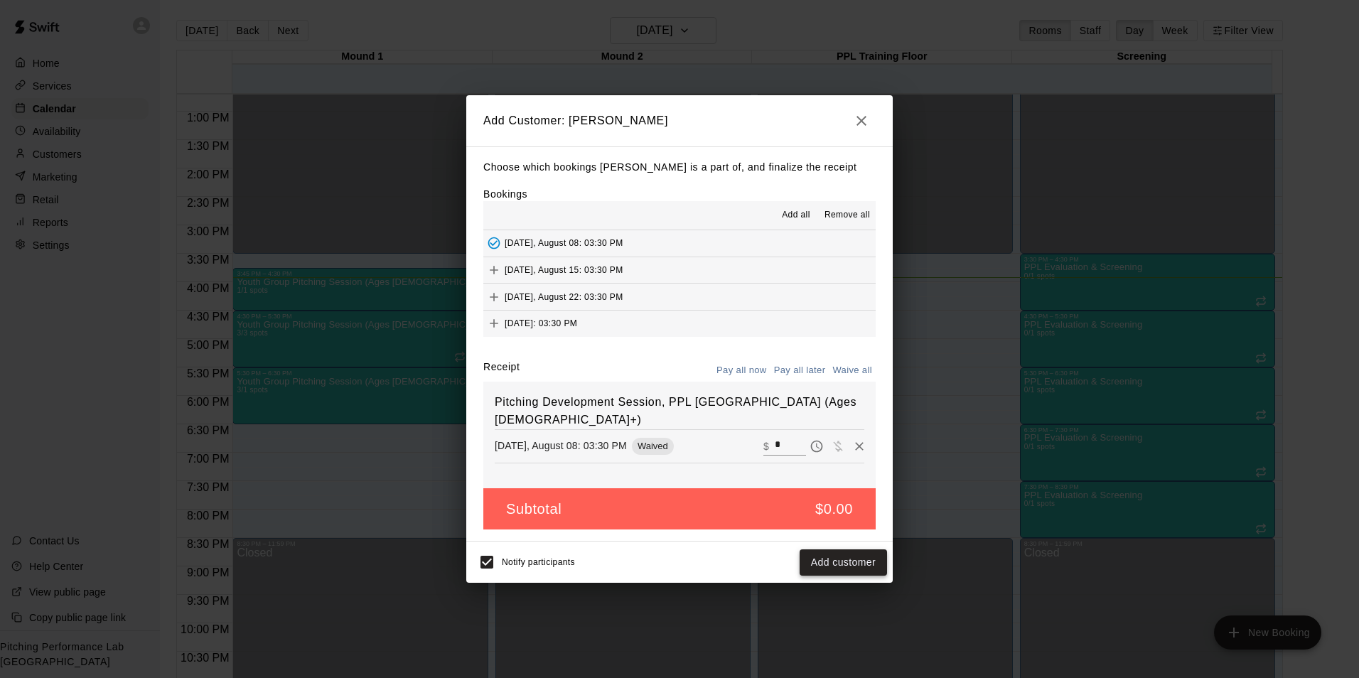
click at [831, 564] on button "Add customer" at bounding box center [843, 562] width 87 height 26
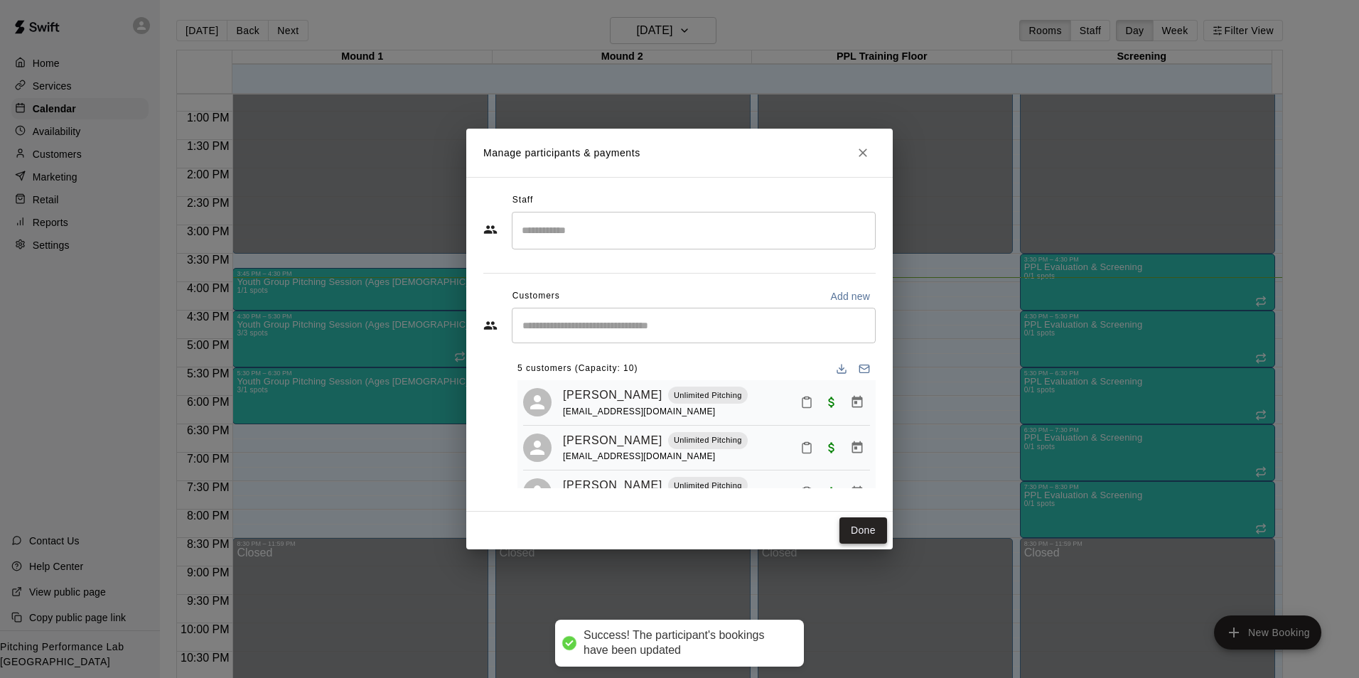
click at [859, 543] on button "Done" at bounding box center [863, 530] width 48 height 26
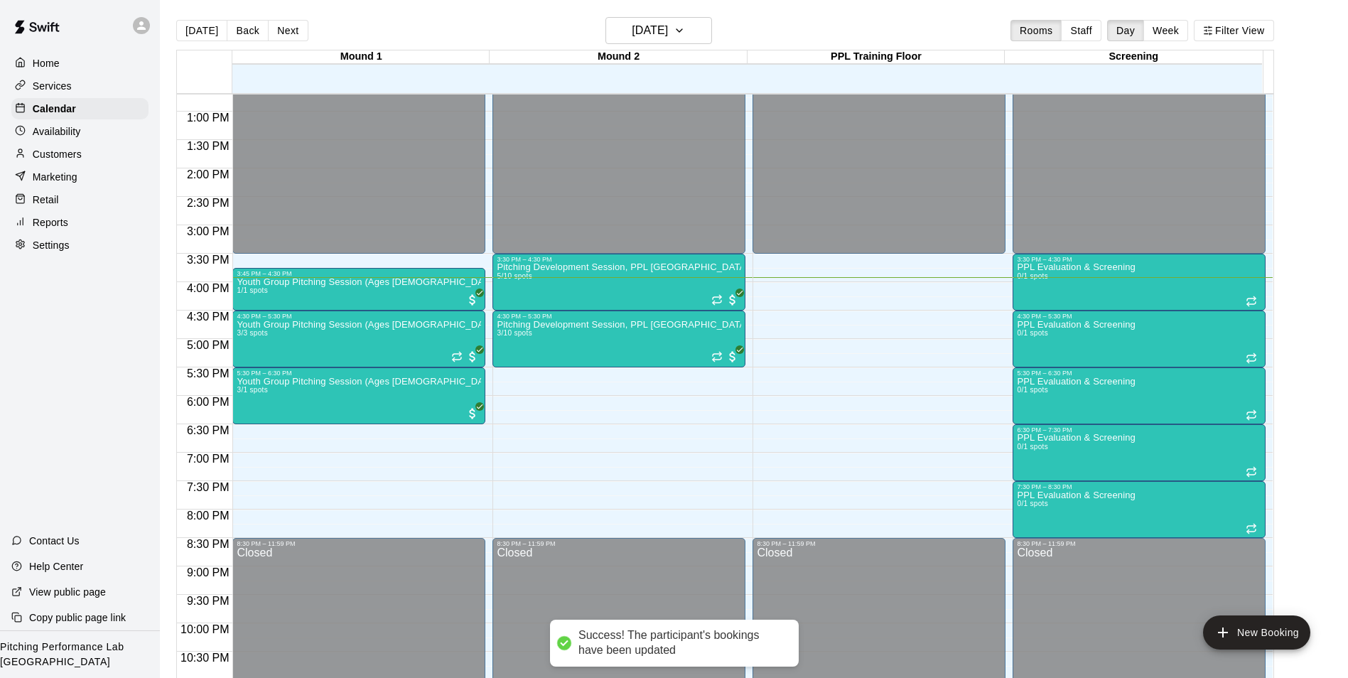
click at [96, 151] on div "Customers" at bounding box center [79, 154] width 137 height 21
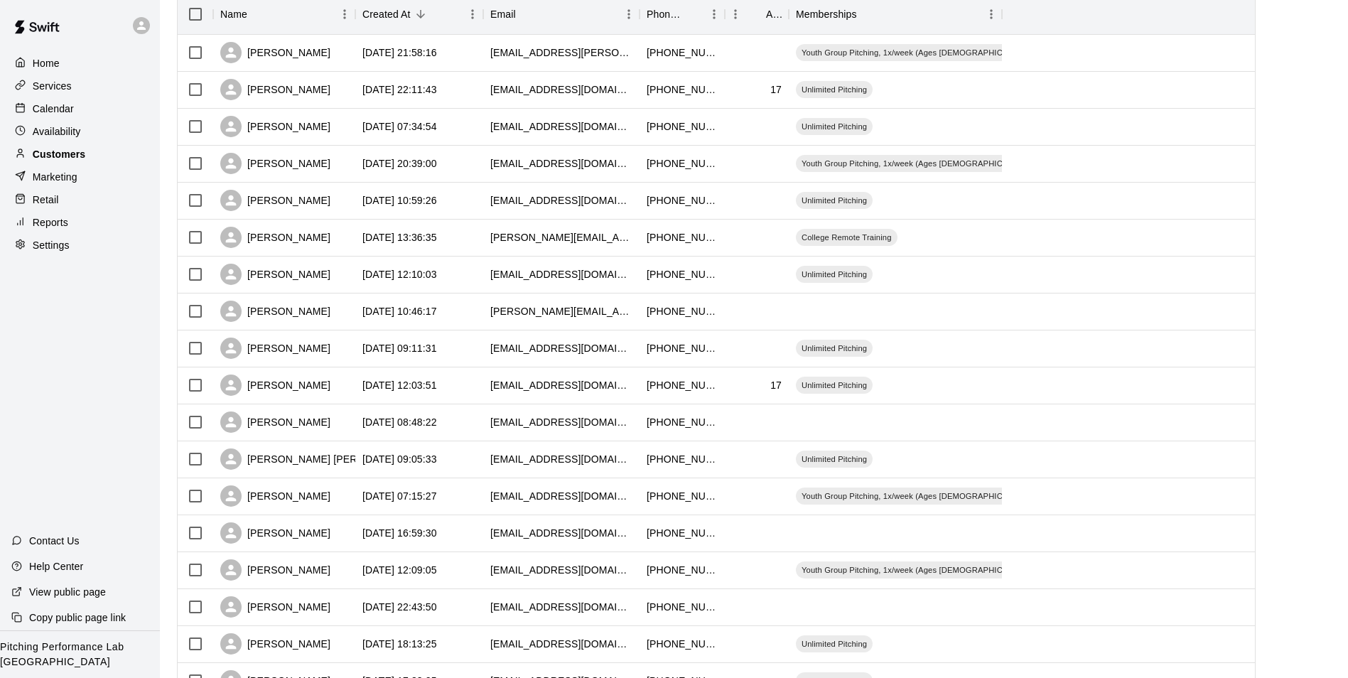
scroll to position [199, 0]
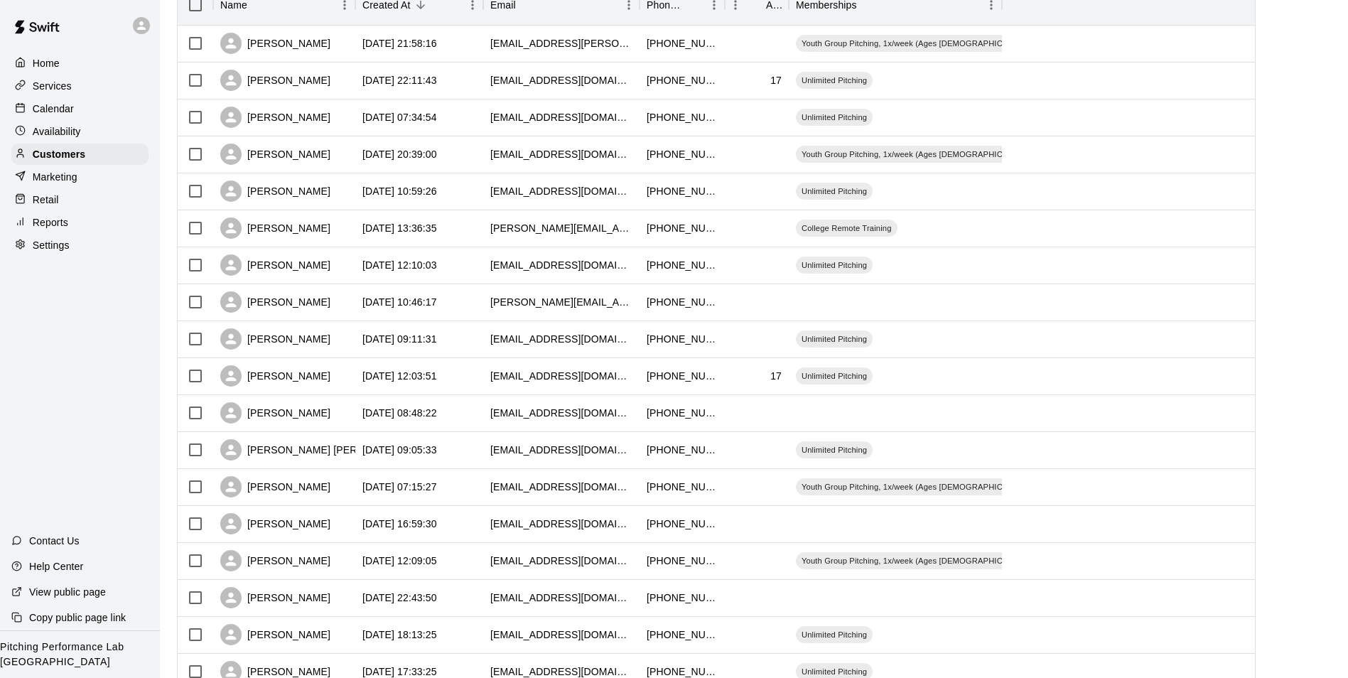
click at [91, 107] on div "Calendar" at bounding box center [79, 108] width 137 height 21
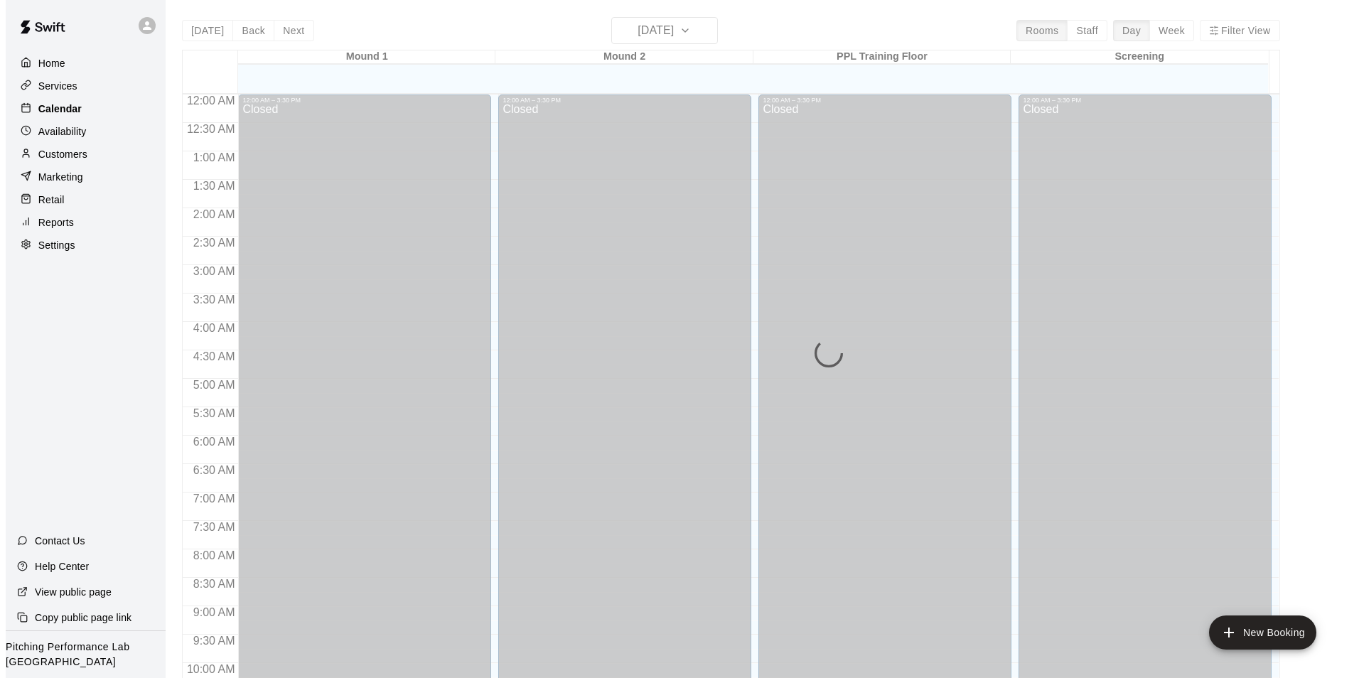
scroll to position [722, 0]
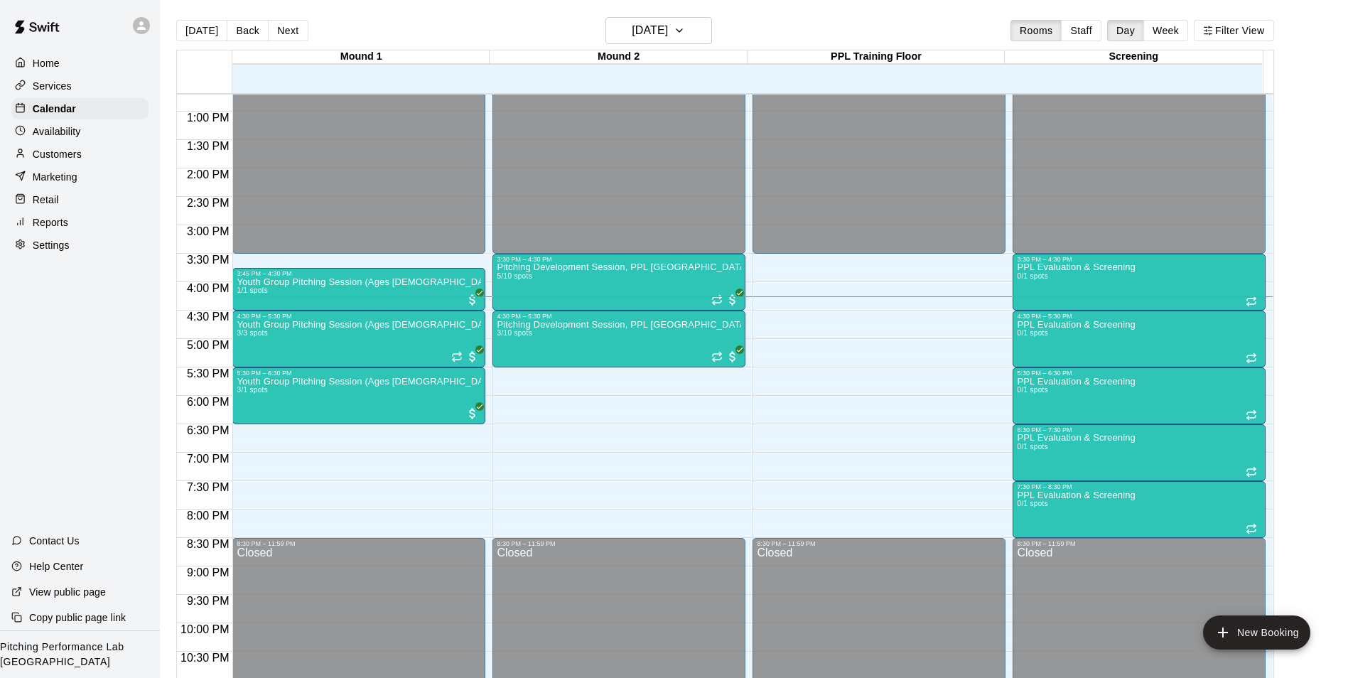
click at [298, 473] on div "12:00 AM – 3:30 PM Closed 3:45 PM – 4:30 PM Youth Group Pitching Session (Ages …" at bounding box center [358, 54] width 253 height 1365
click at [333, 342] on div "Youth Group Pitching Session (Ages 12 and Under) 3/3 spots" at bounding box center [359, 659] width 244 height 678
click at [548, 293] on div at bounding box center [679, 339] width 1359 height 678
click at [550, 340] on div "Pitching Development Session, PPL Louisville (Ages 13+) 3/10 spots" at bounding box center [619, 659] width 244 height 678
click at [514, 371] on img "edit" at bounding box center [510, 370] width 16 height 16
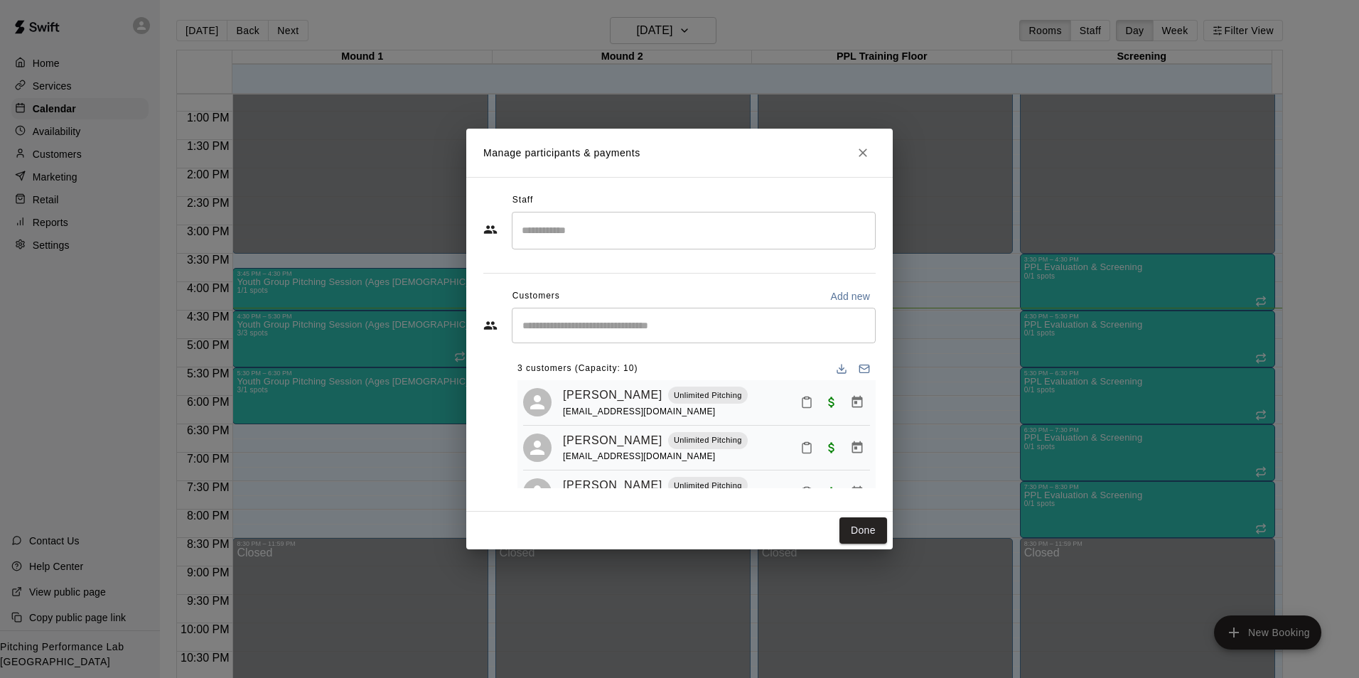
click at [863, 153] on icon "Close" at bounding box center [863, 153] width 9 height 9
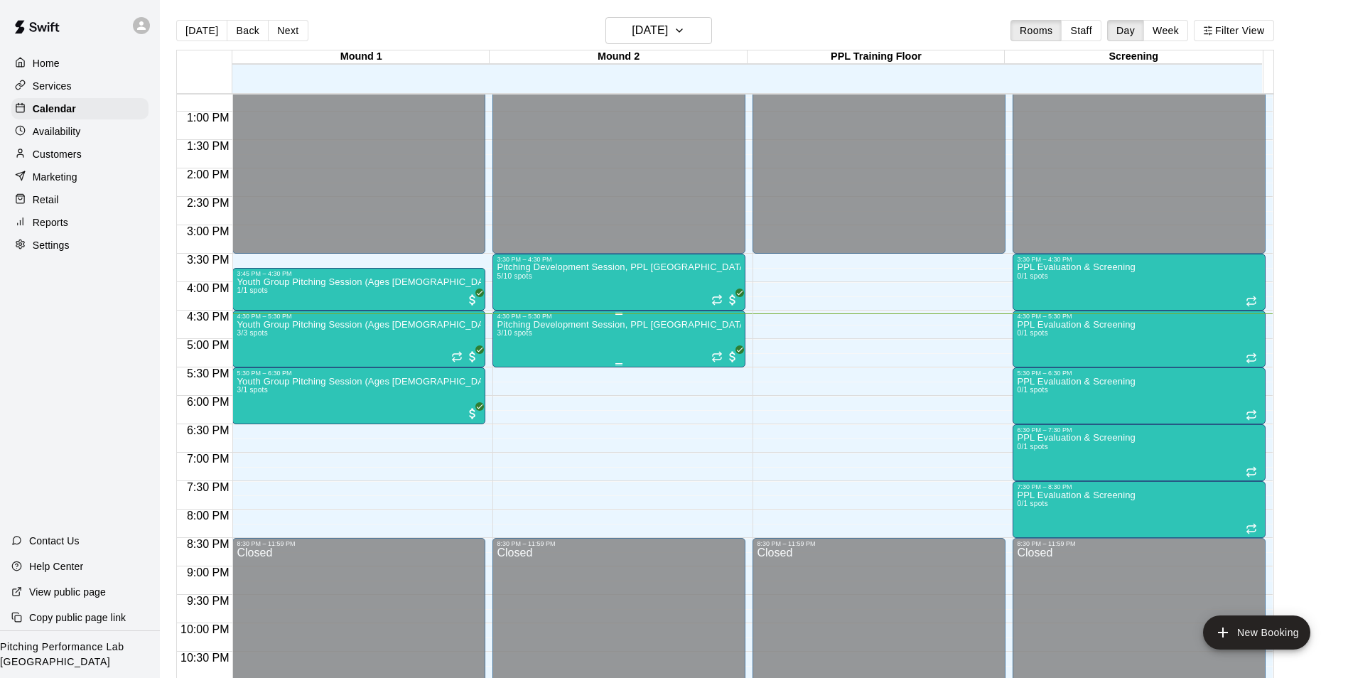
click at [609, 362] on div "Pitching Development Session, PPL Louisville (Ages 13+) 3/10 spots" at bounding box center [619, 659] width 244 height 678
click at [520, 374] on button "edit" at bounding box center [510, 371] width 28 height 28
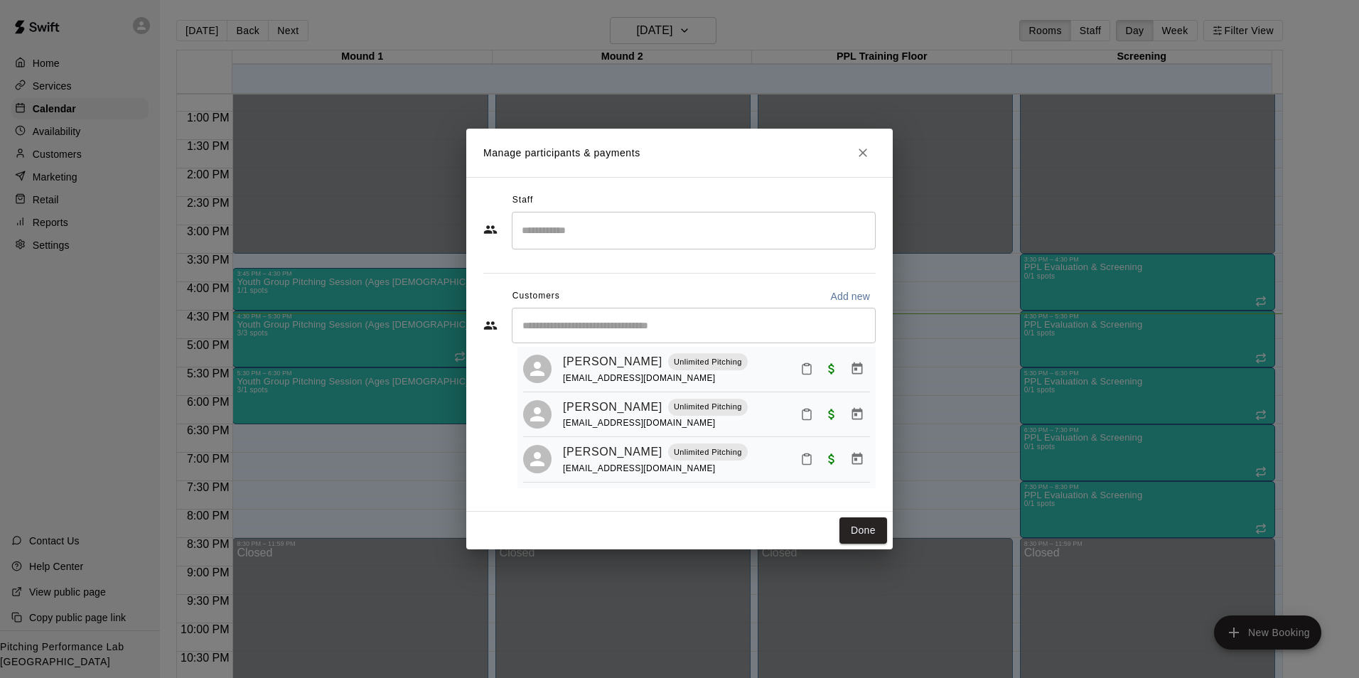
scroll to position [38, 0]
click at [866, 157] on icon "Close" at bounding box center [863, 153] width 14 height 14
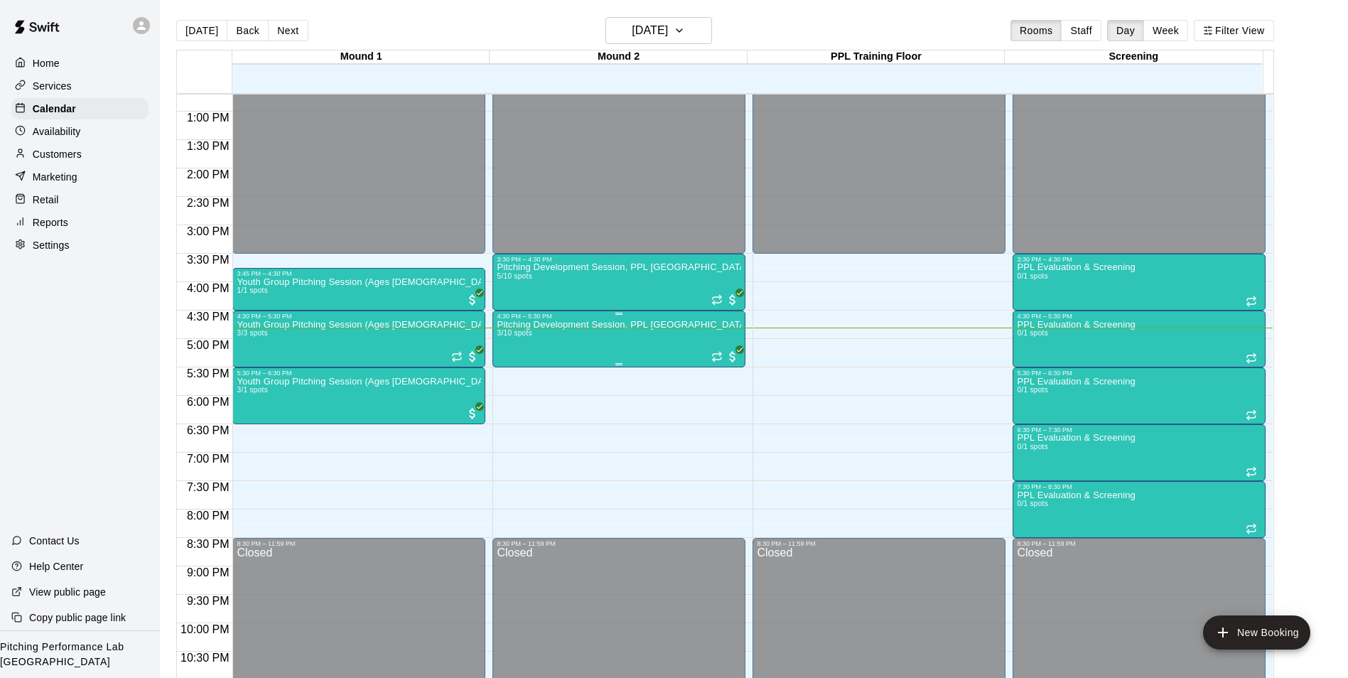
click at [613, 349] on div "Pitching Development Session, PPL Louisville (Ages 13+) 3/10 spots" at bounding box center [619, 659] width 244 height 678
click at [513, 374] on img "edit" at bounding box center [510, 370] width 16 height 16
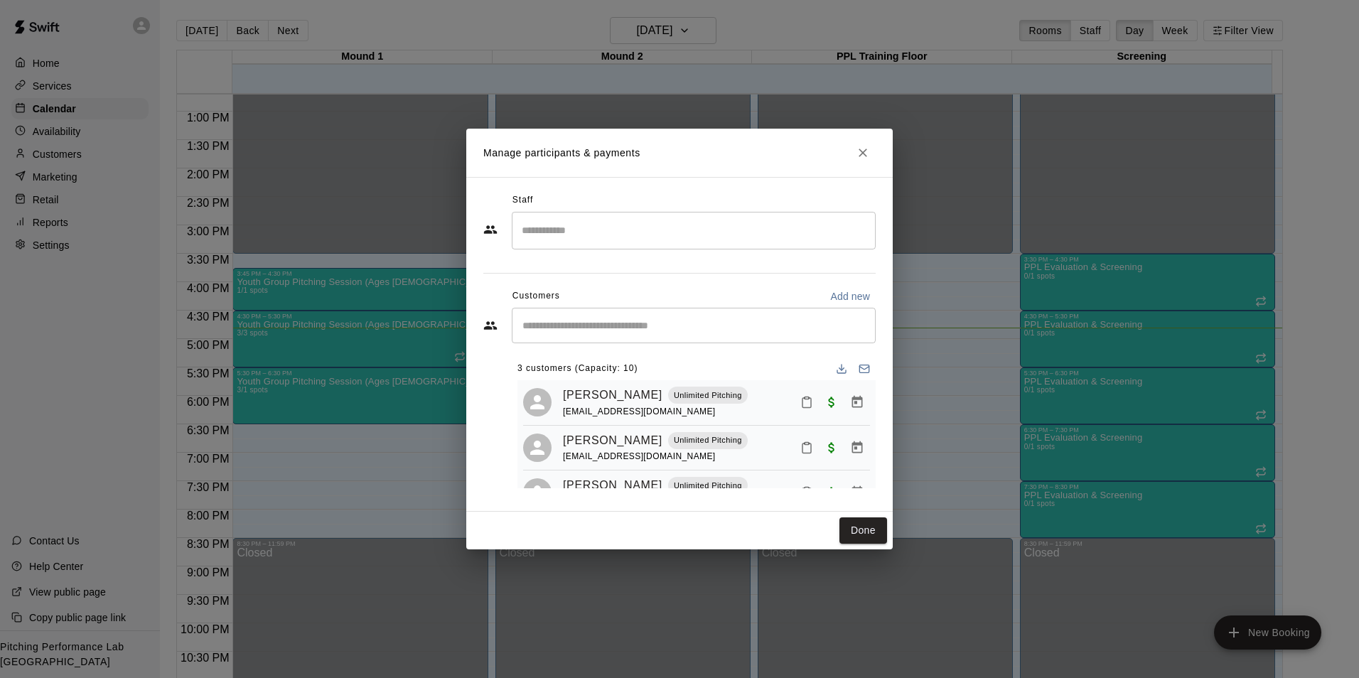
scroll to position [40, 0]
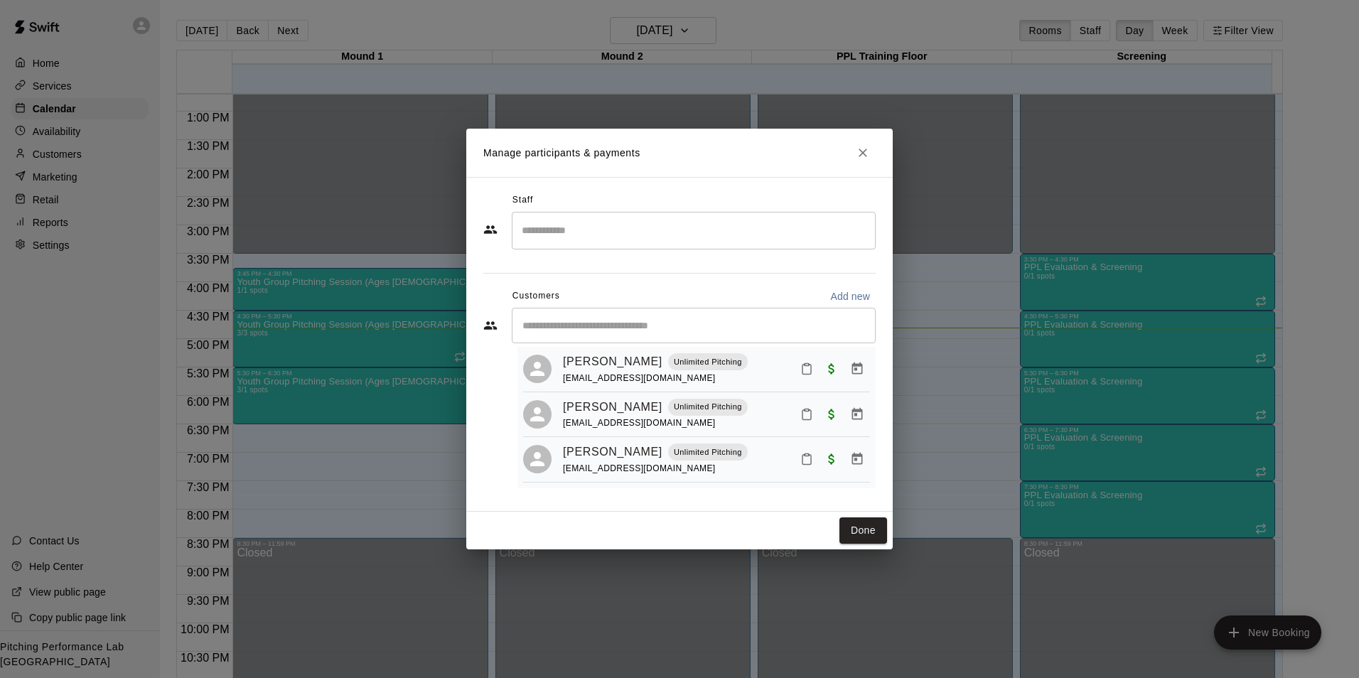
click at [871, 151] on button "Close" at bounding box center [863, 153] width 26 height 26
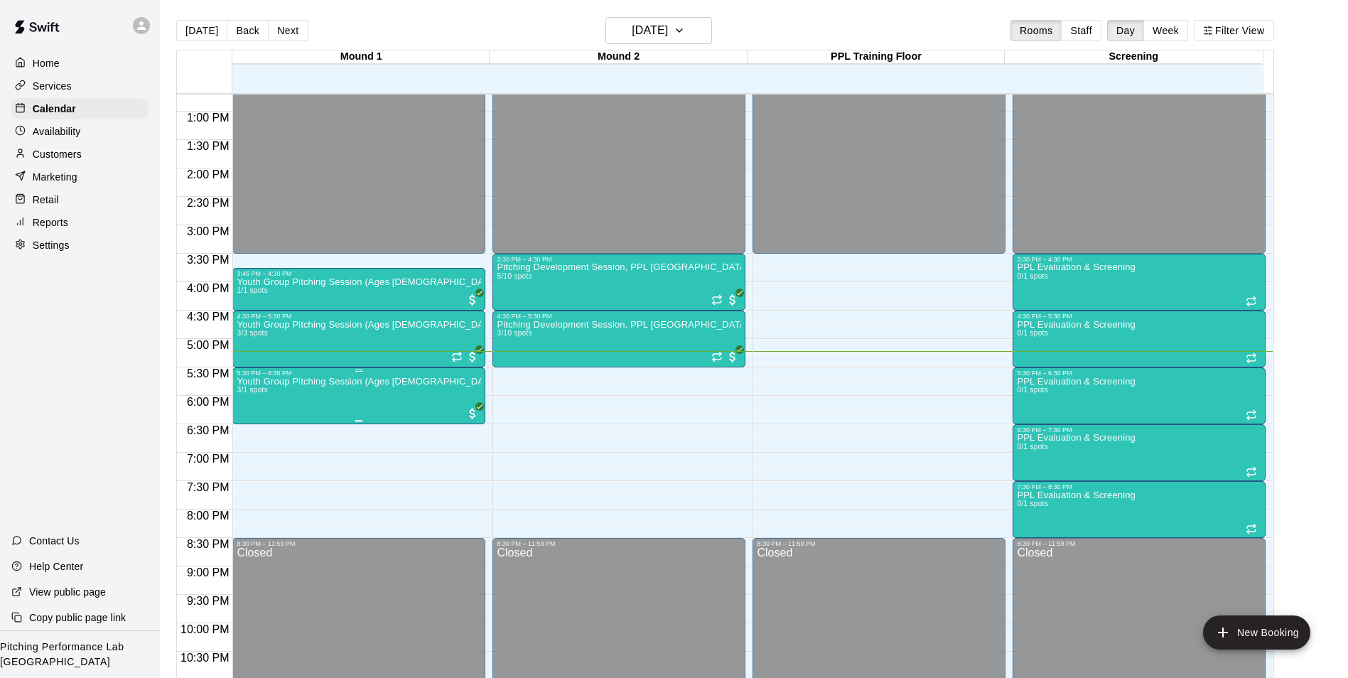
click at [253, 436] on button "edit" at bounding box center [250, 428] width 28 height 28
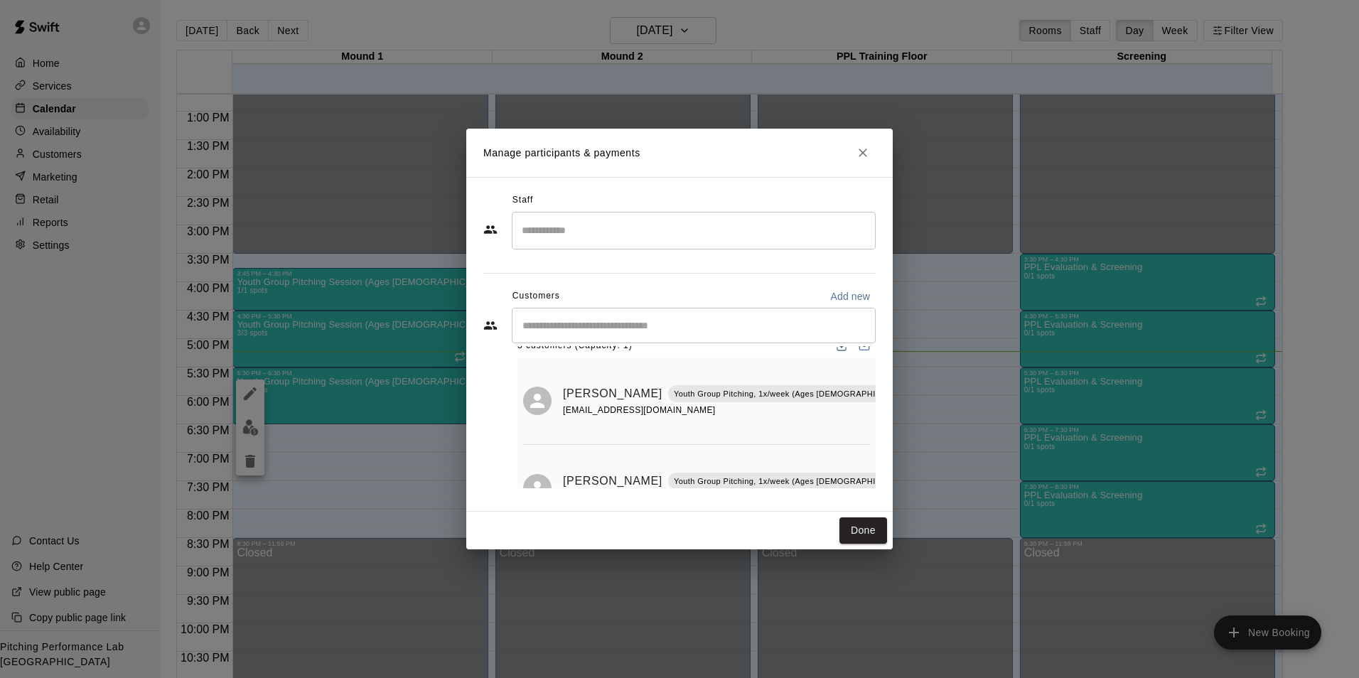
scroll to position [9, 0]
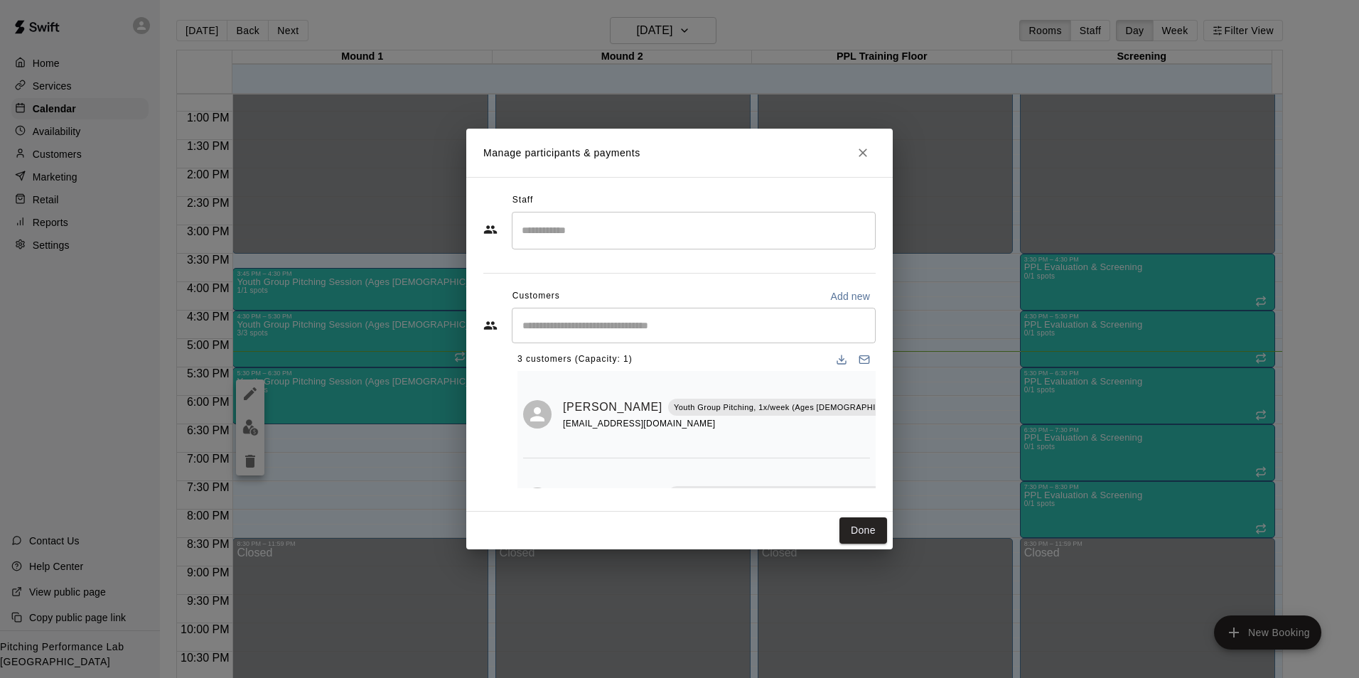
click at [858, 164] on button "Close" at bounding box center [863, 153] width 26 height 26
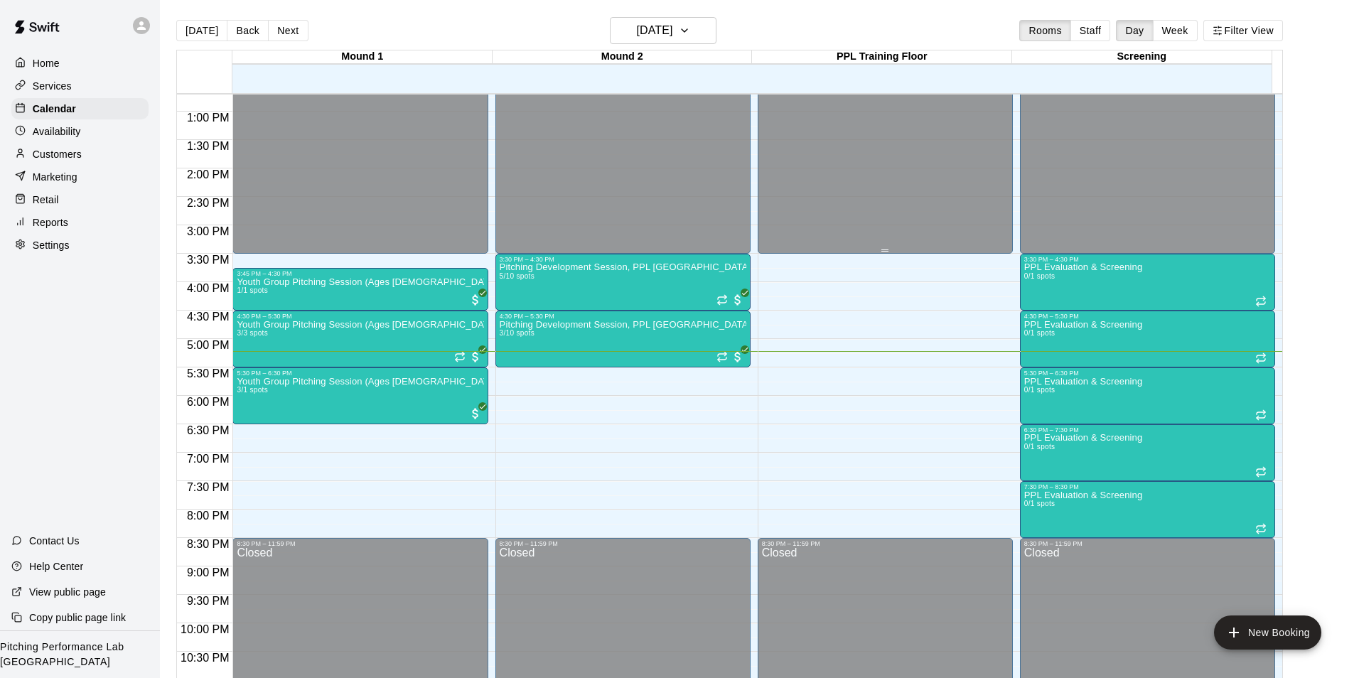
click at [393, 342] on div "Youth Group Pitching Session (Ages 12 and Under) 3/3 spots" at bounding box center [359, 659] width 244 height 678
click at [248, 373] on img "edit" at bounding box center [250, 370] width 16 height 16
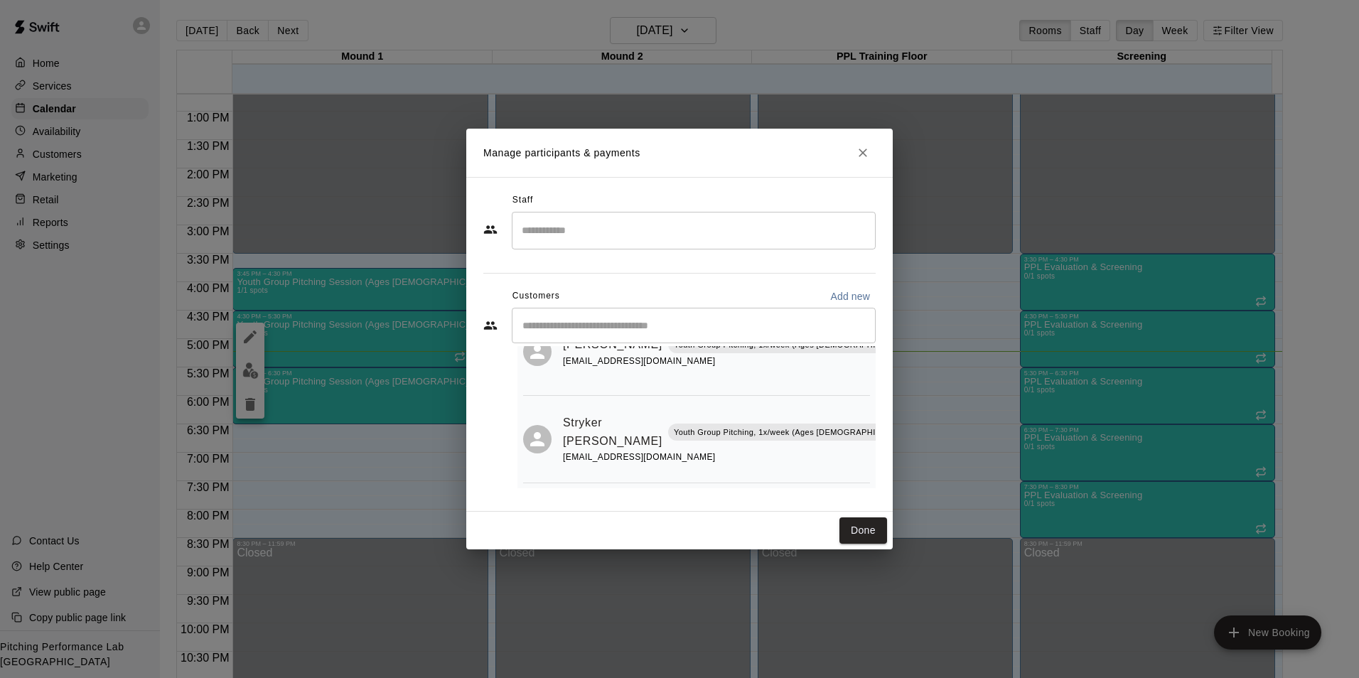
scroll to position [75, 0]
click at [862, 153] on icon "Close" at bounding box center [863, 153] width 9 height 9
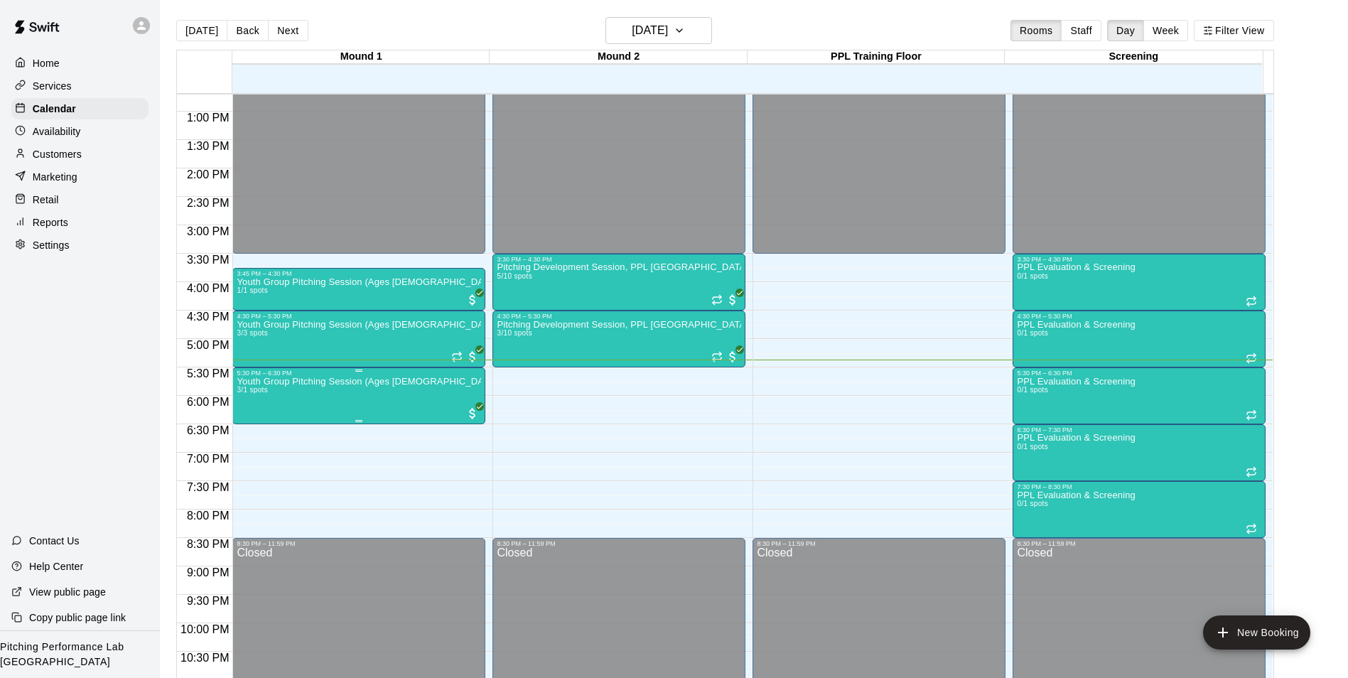
click at [260, 434] on button "edit" at bounding box center [250, 428] width 28 height 28
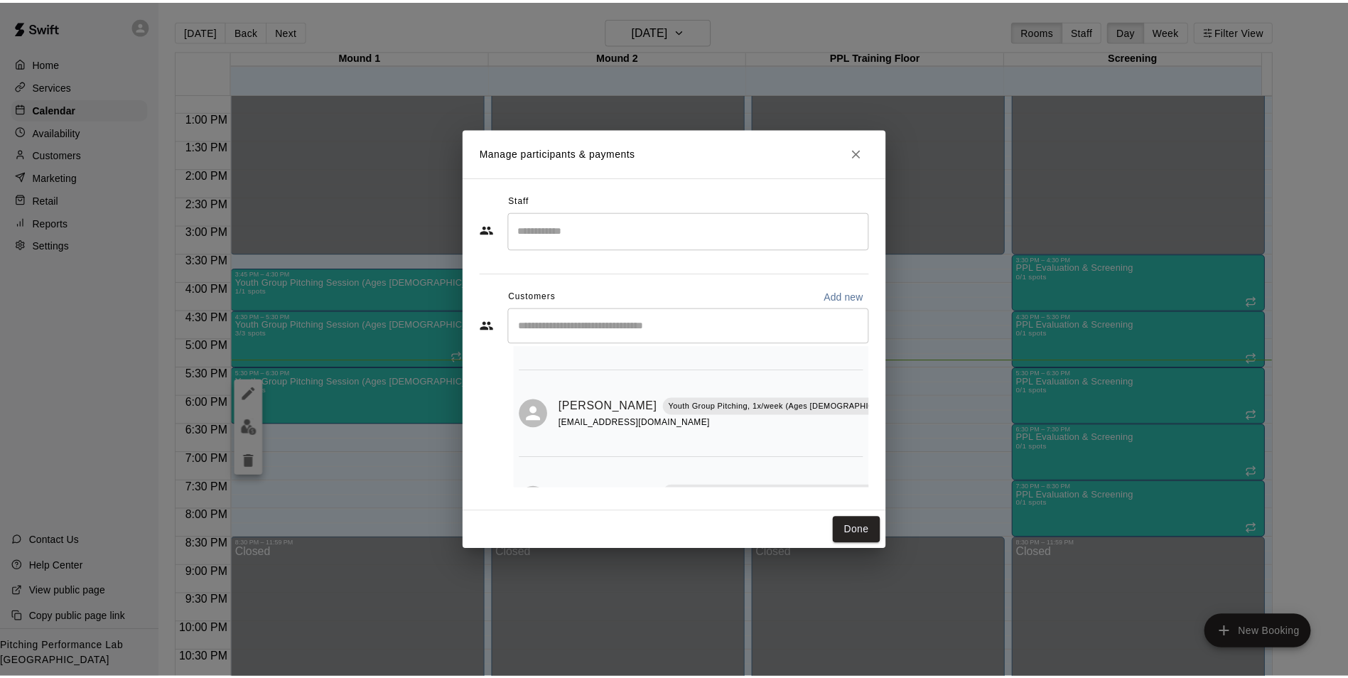
scroll to position [98, 0]
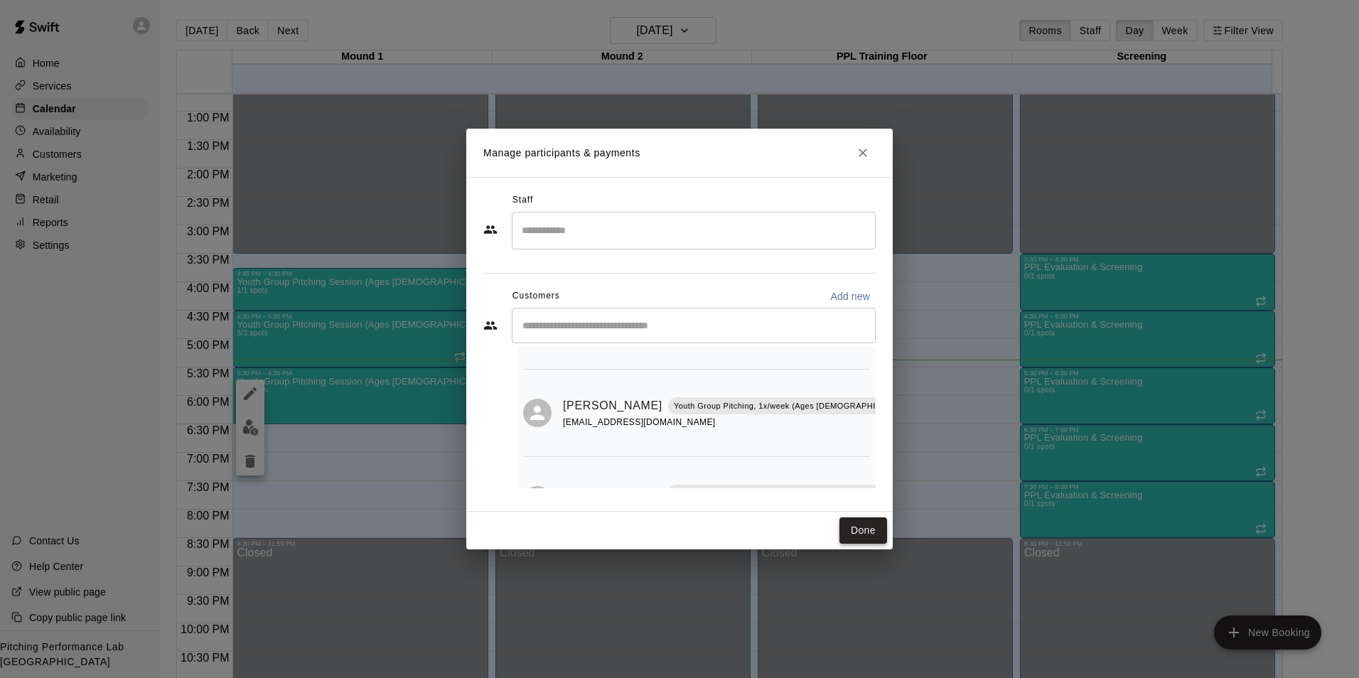
click at [860, 534] on button "Done" at bounding box center [863, 530] width 48 height 26
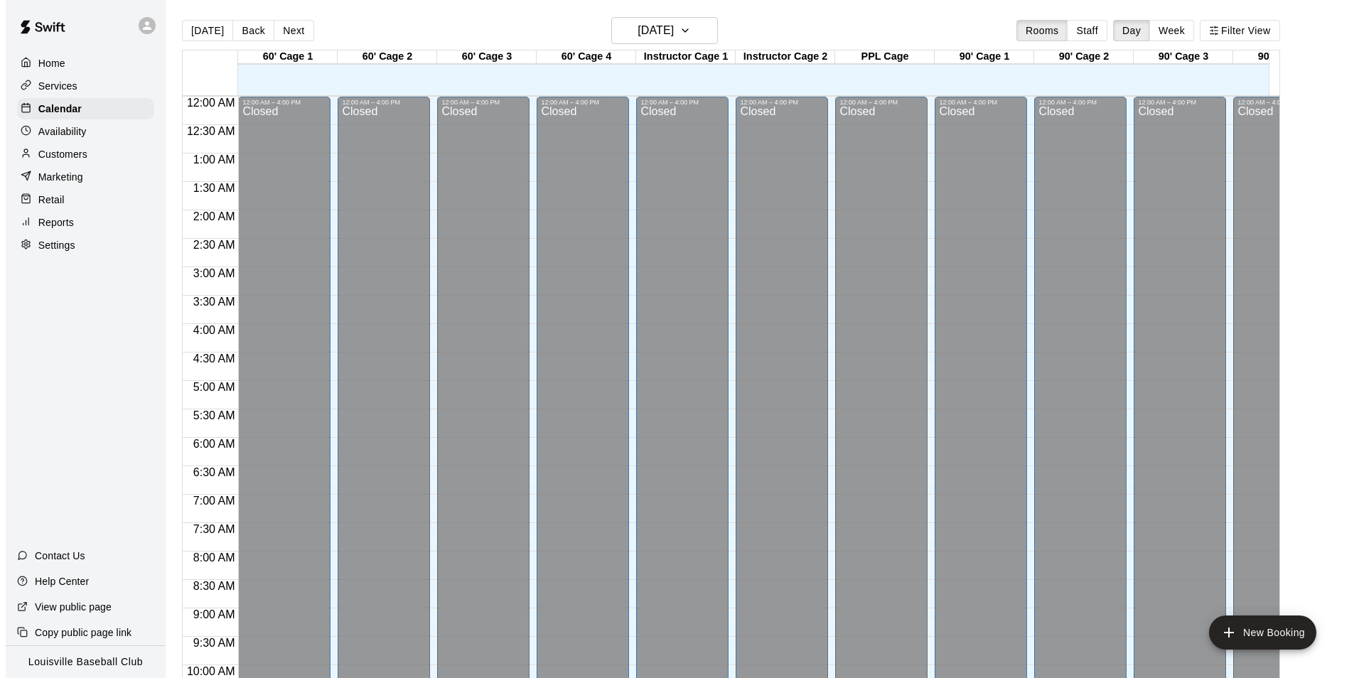
scroll to position [770, 0]
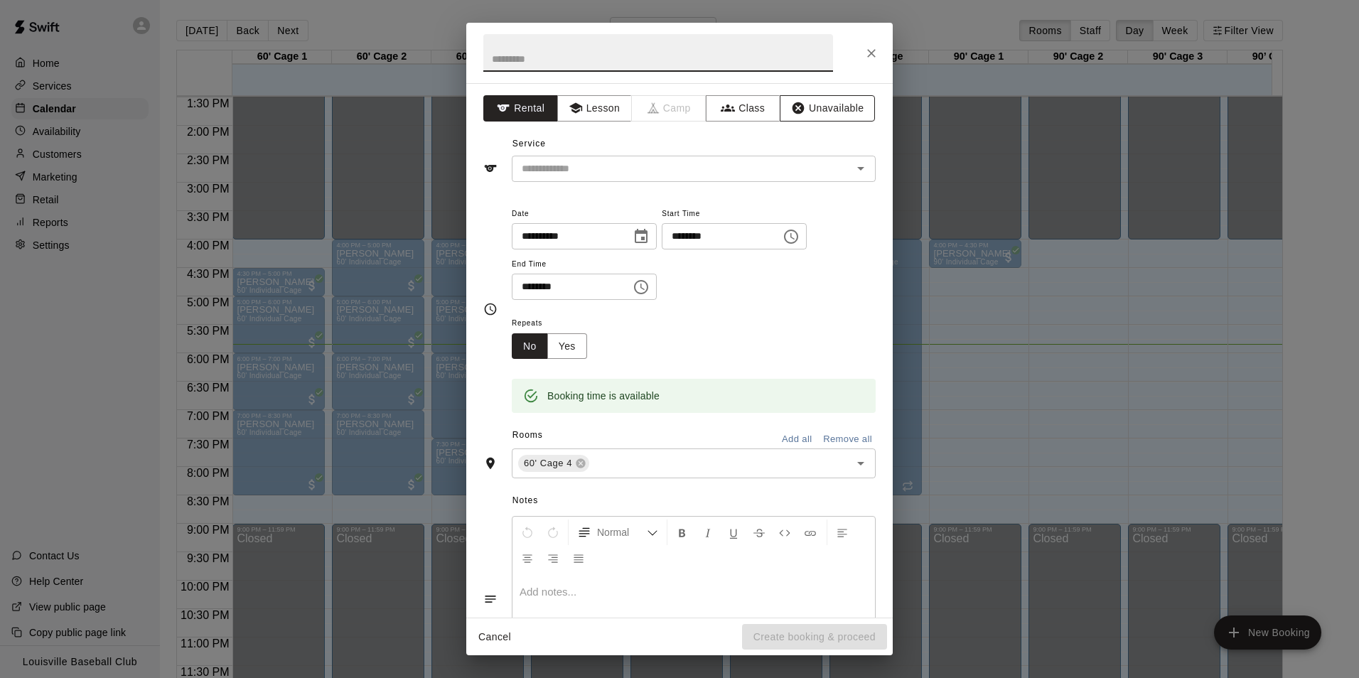
click at [827, 107] on button "Unavailable" at bounding box center [827, 108] width 95 height 26
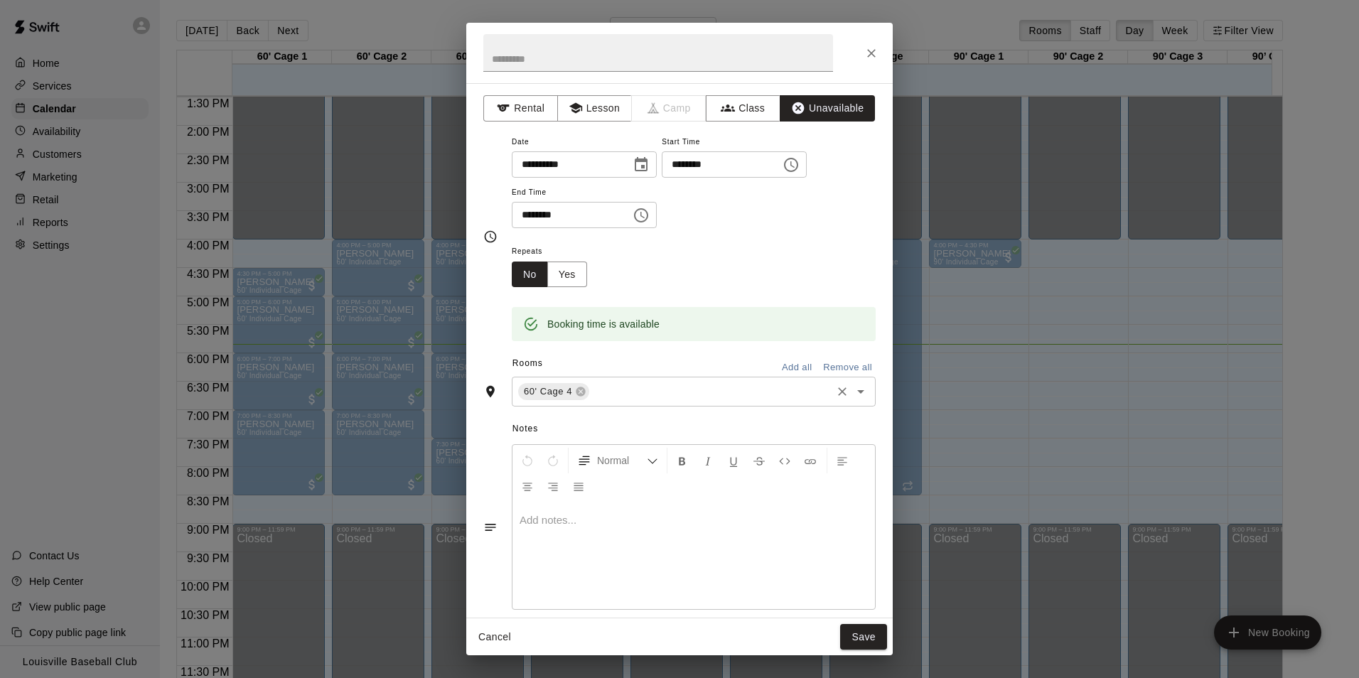
click at [615, 392] on input "text" at bounding box center [710, 392] width 238 height 18
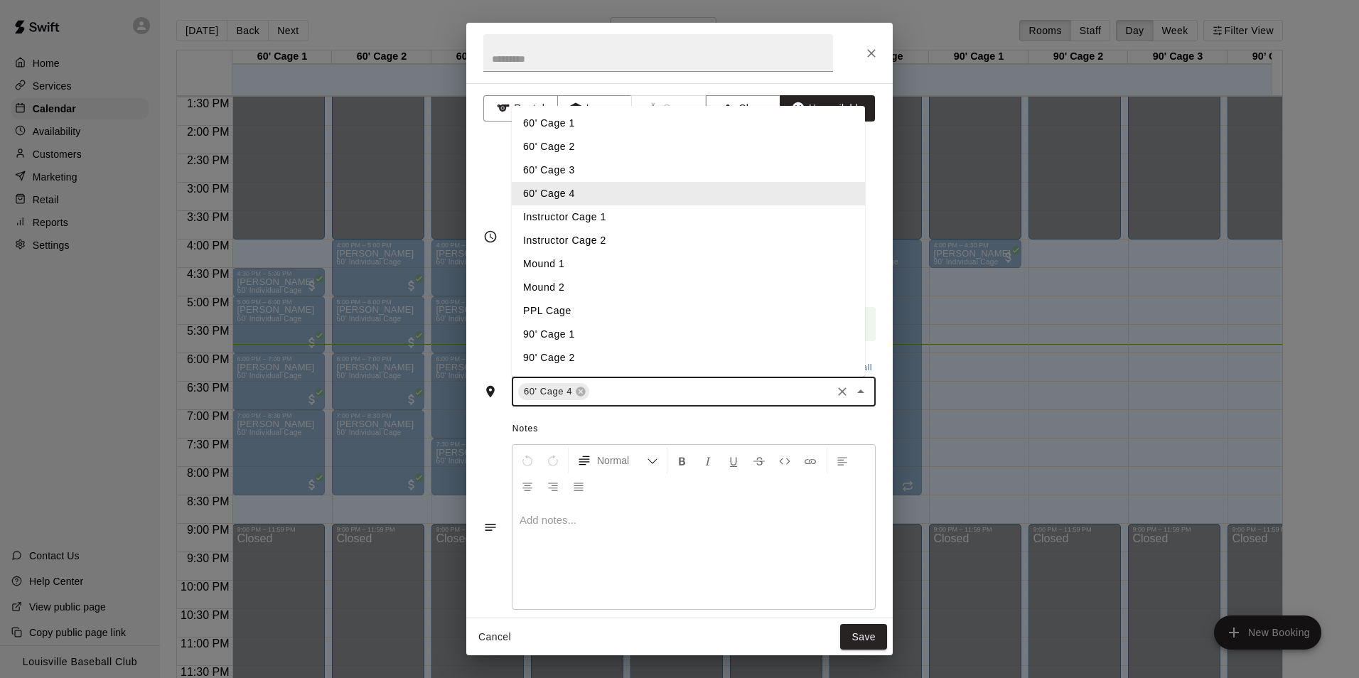
click at [605, 127] on li "60' Cage 1" at bounding box center [688, 123] width 353 height 23
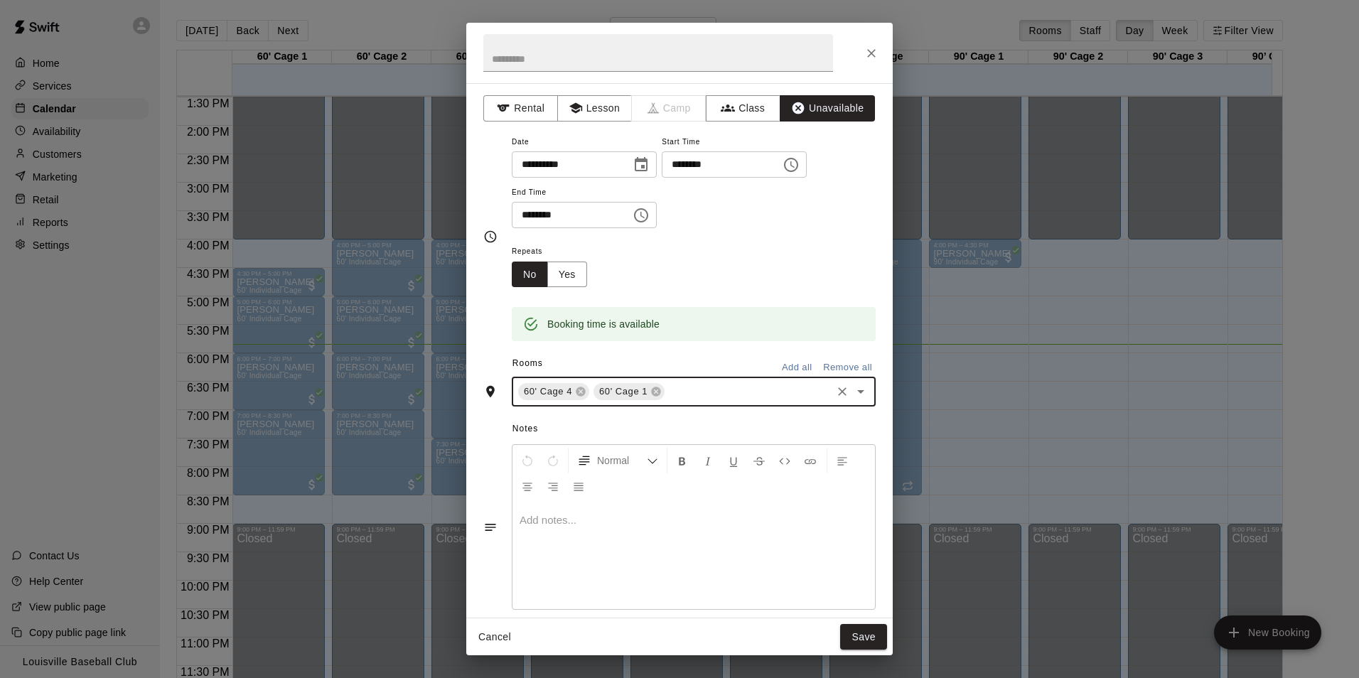
click at [711, 397] on input "text" at bounding box center [748, 392] width 163 height 18
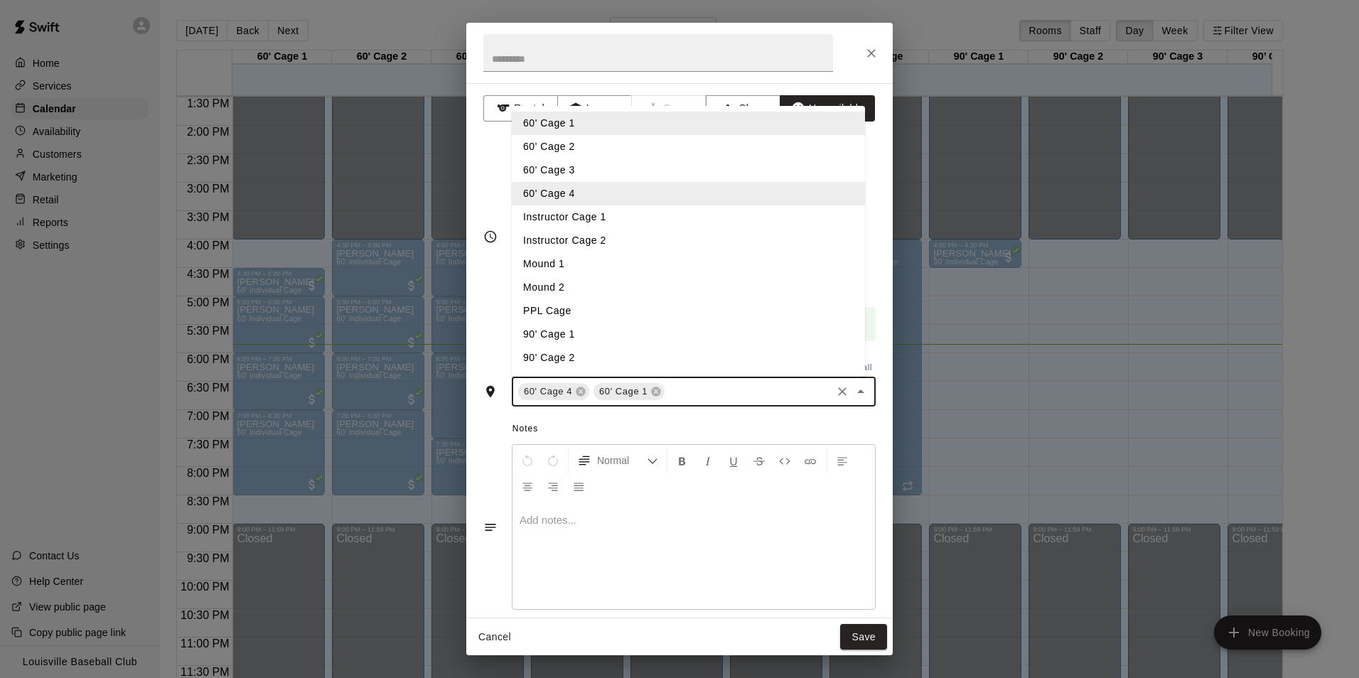
click at [647, 149] on li "60' Cage 2" at bounding box center [688, 146] width 353 height 23
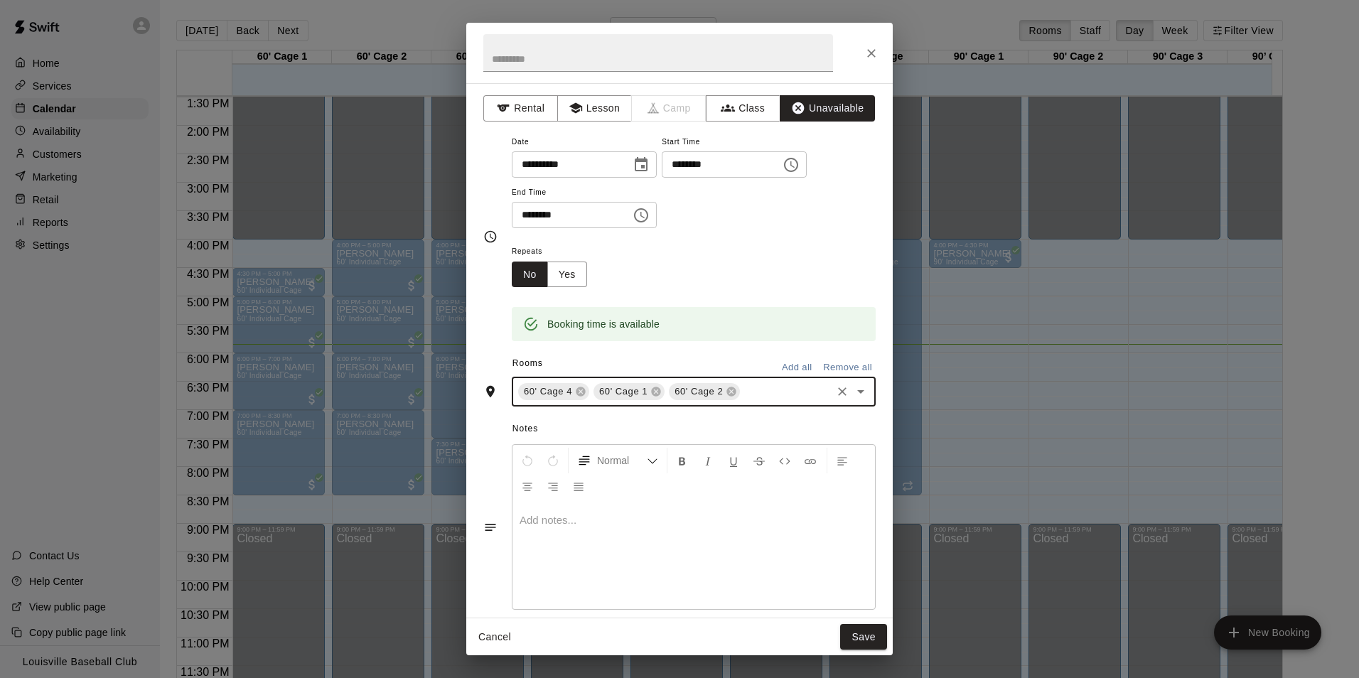
click at [760, 396] on input "text" at bounding box center [785, 392] width 87 height 18
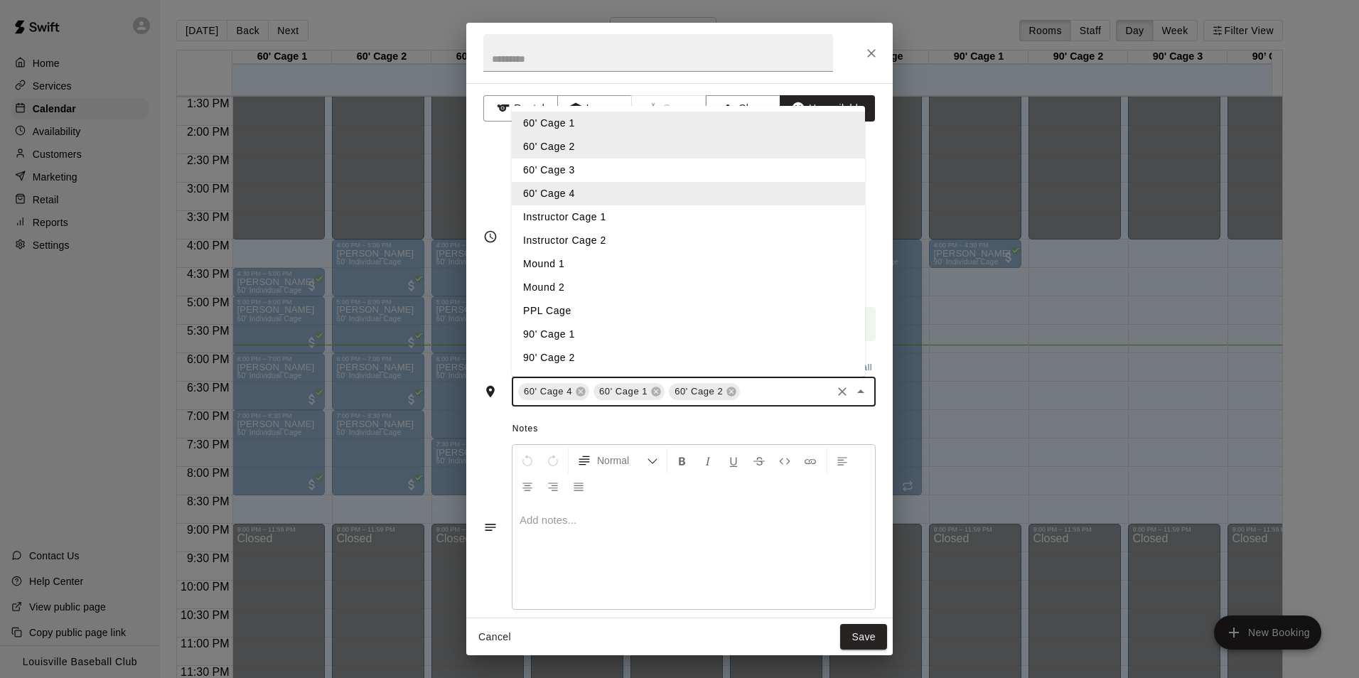
click at [604, 171] on li "60' Cage 3" at bounding box center [688, 169] width 353 height 23
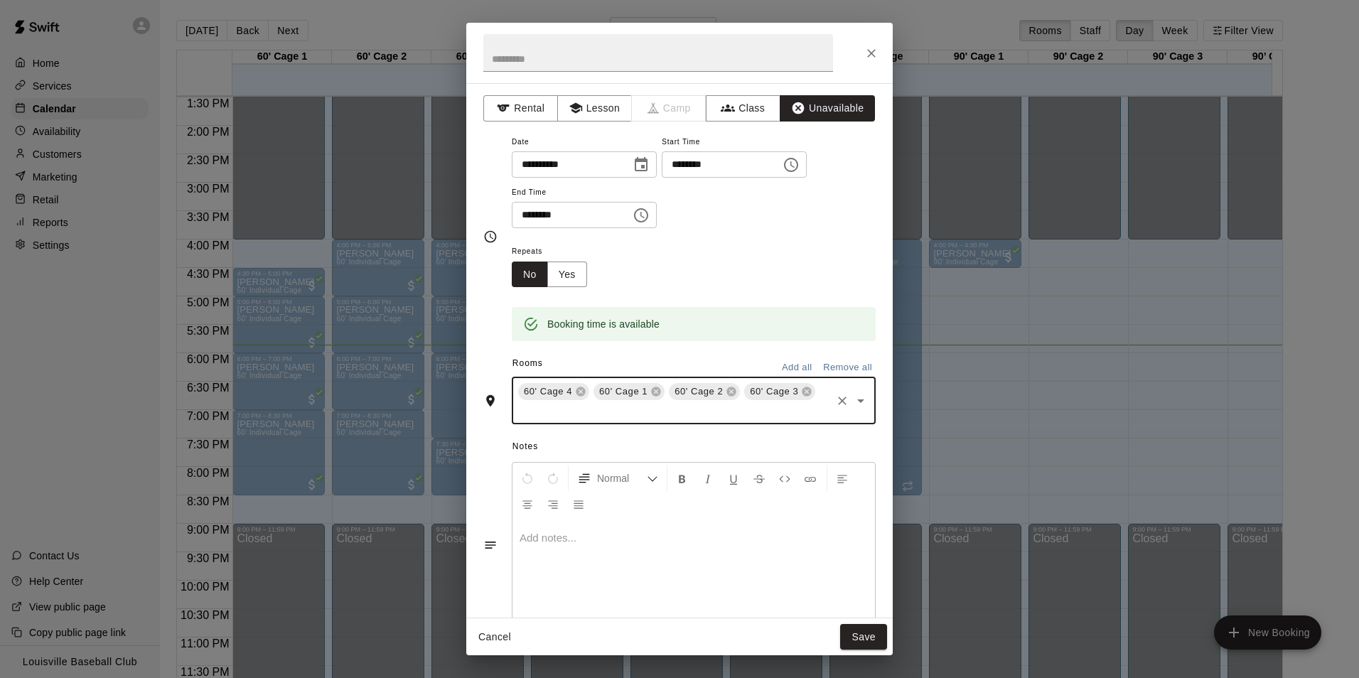
click at [721, 415] on input "text" at bounding box center [672, 411] width 313 height 18
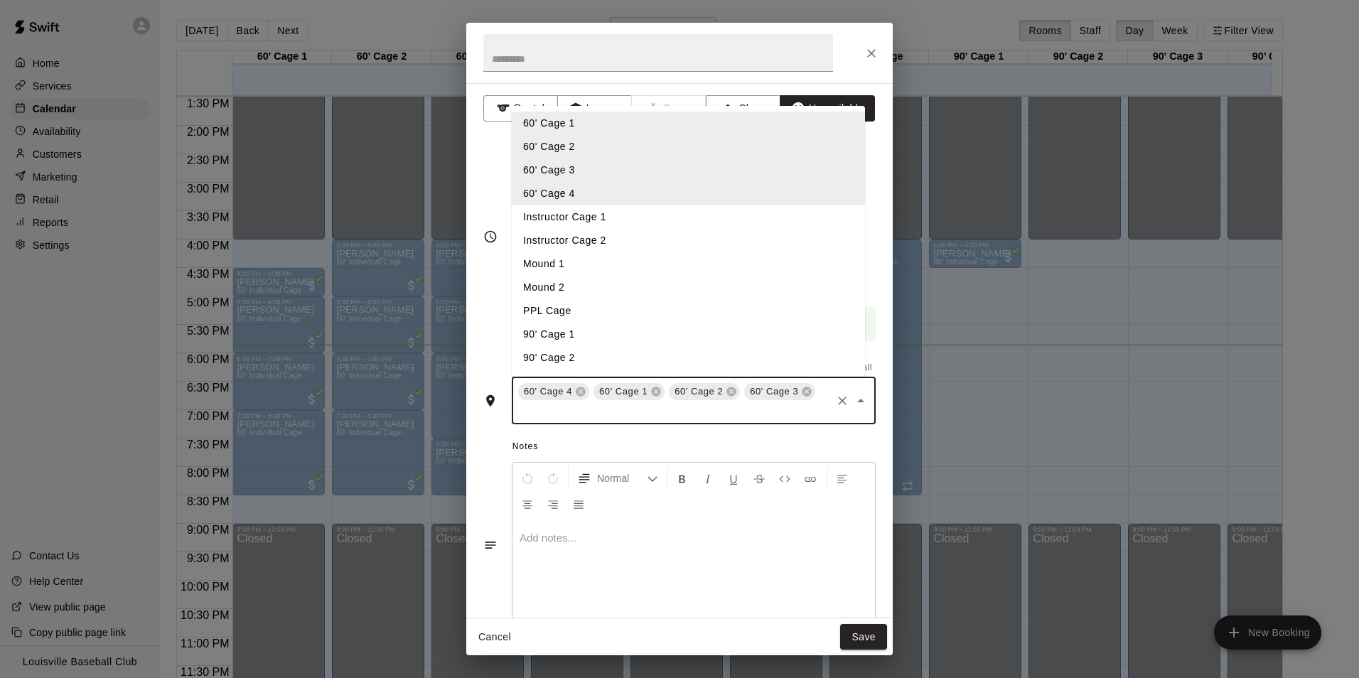
click at [623, 213] on li "Instructor Cage 1" at bounding box center [688, 216] width 353 height 23
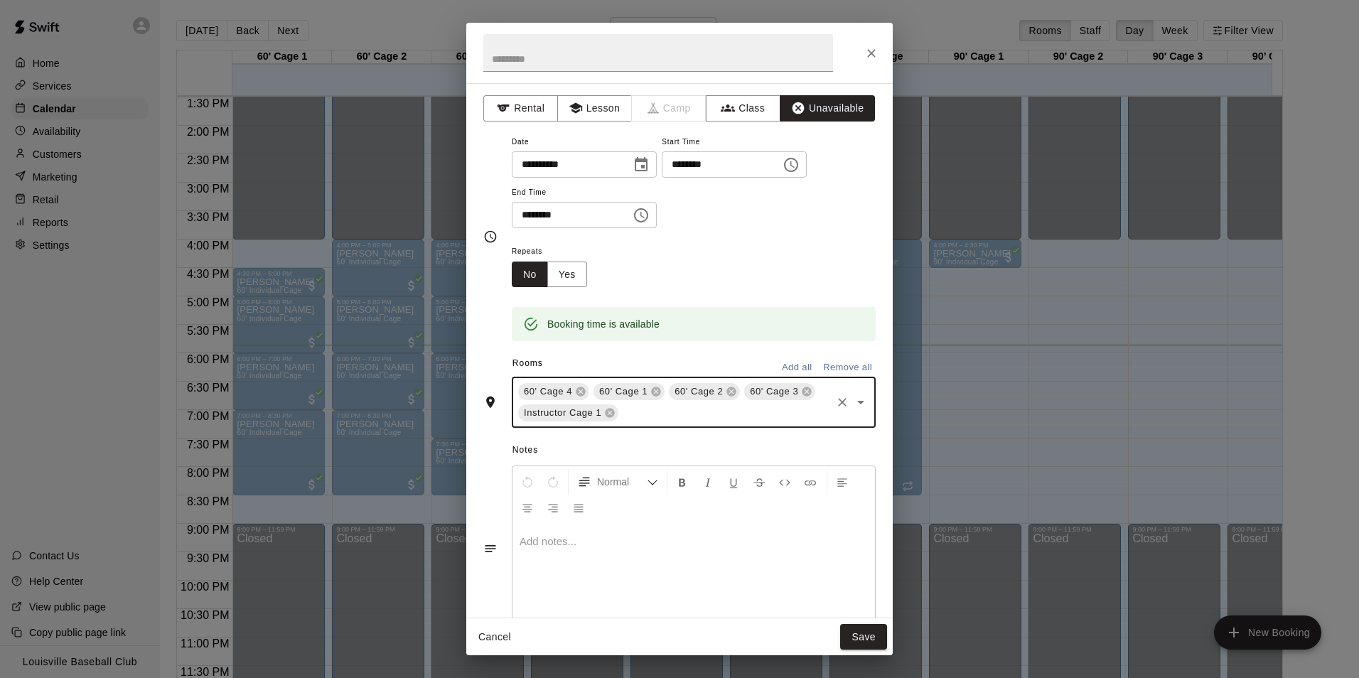
click at [662, 416] on input "text" at bounding box center [724, 413] width 209 height 18
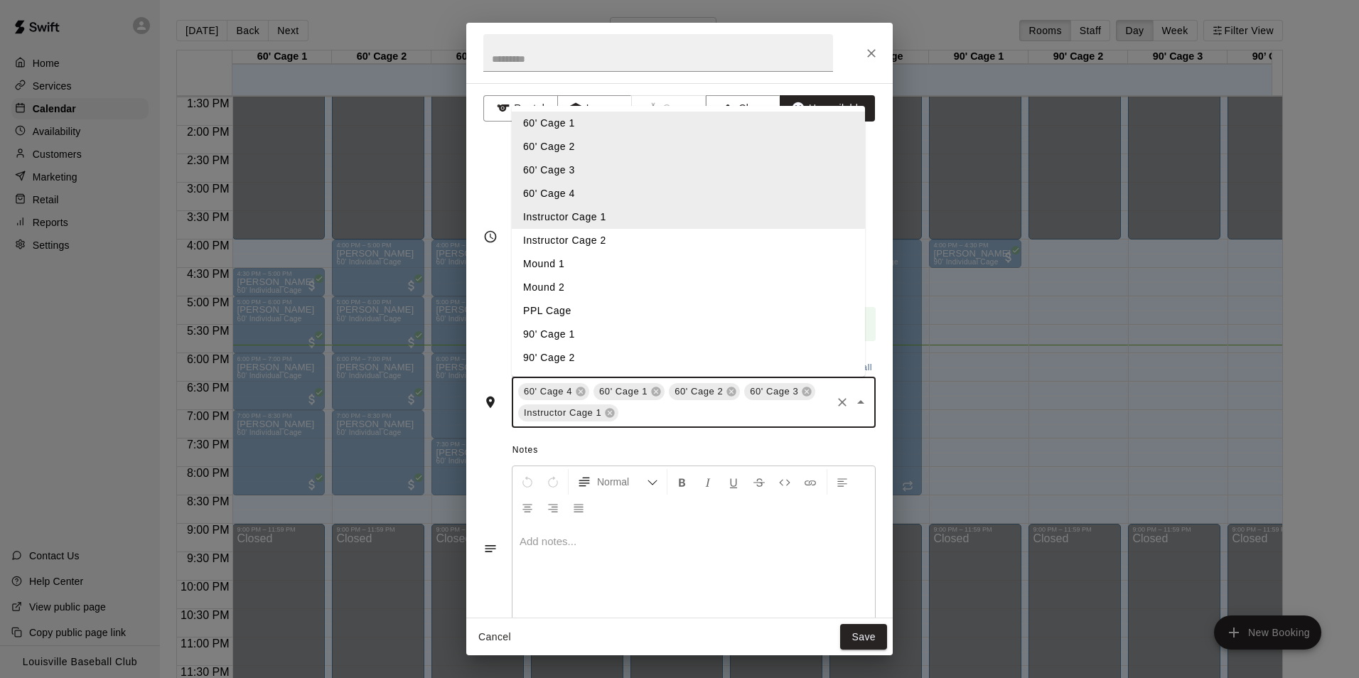
click at [620, 237] on li "Instructor Cage 2" at bounding box center [688, 240] width 353 height 23
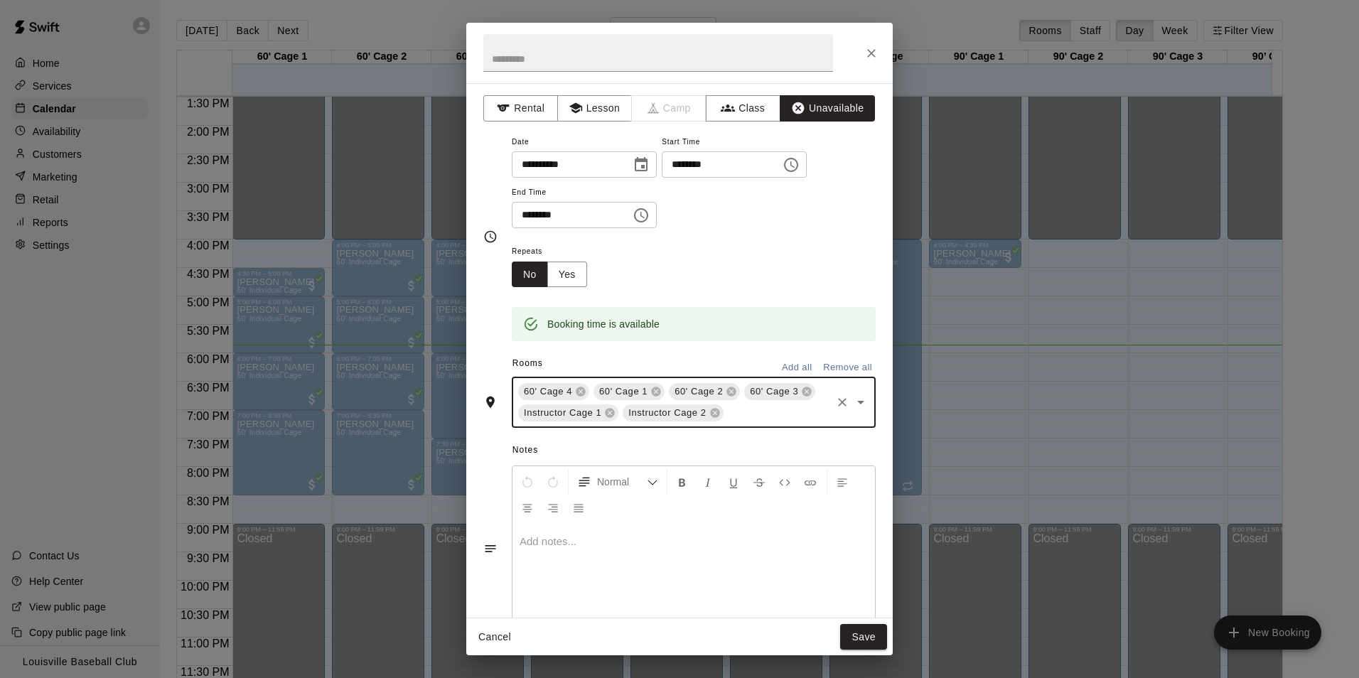
click at [759, 418] on input "text" at bounding box center [778, 413] width 104 height 18
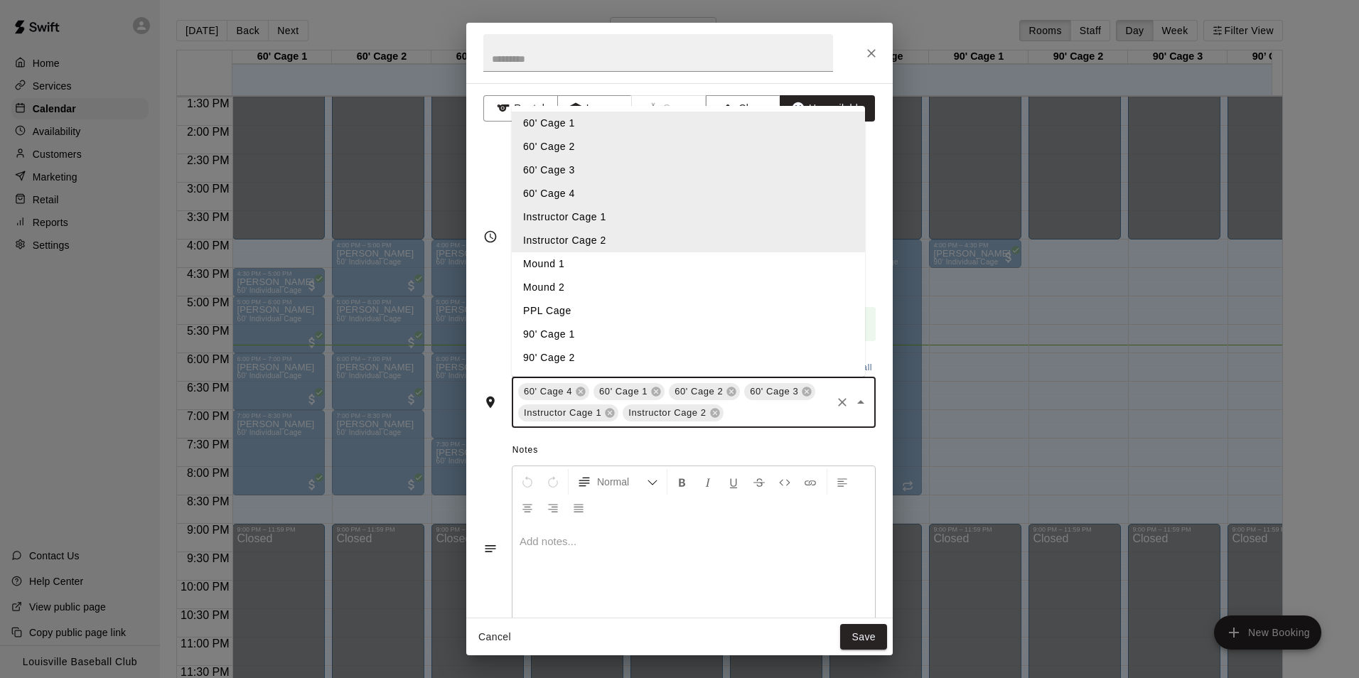
click at [633, 266] on li "Mound 1" at bounding box center [688, 263] width 353 height 23
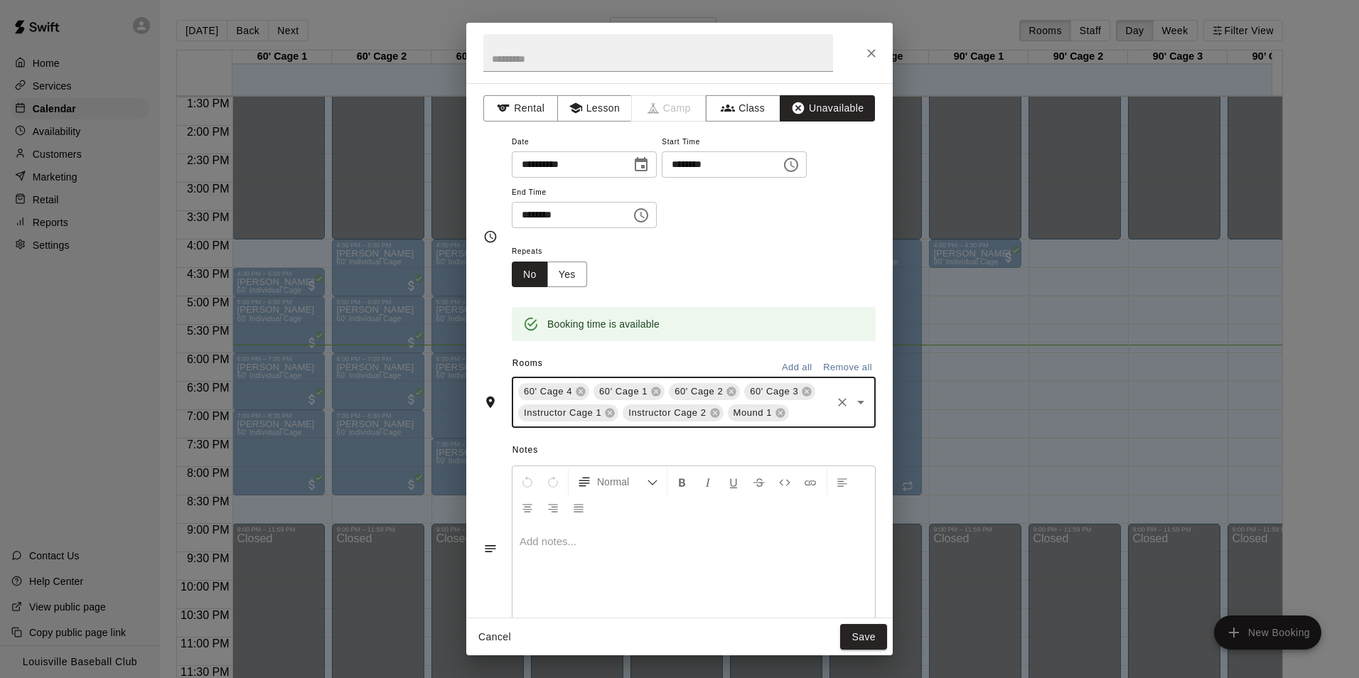
click at [791, 422] on input "text" at bounding box center [810, 413] width 38 height 18
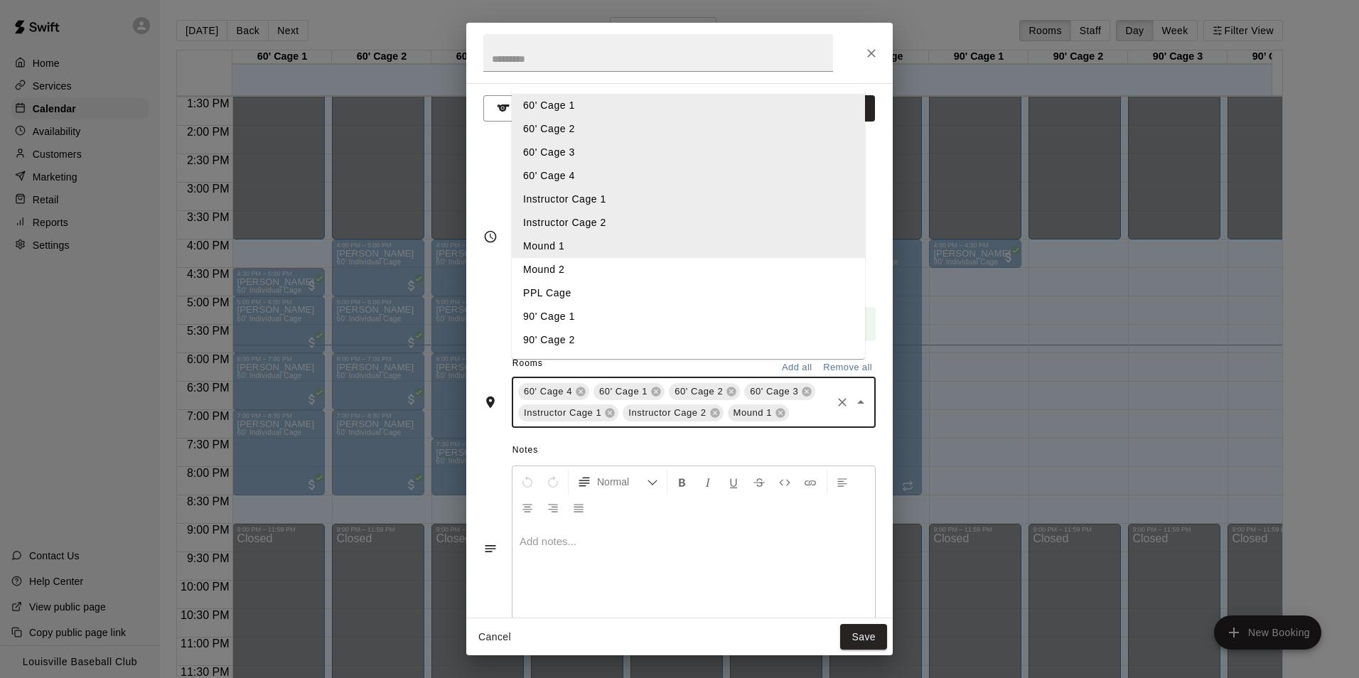
click at [592, 281] on li "Mound 2" at bounding box center [688, 269] width 353 height 23
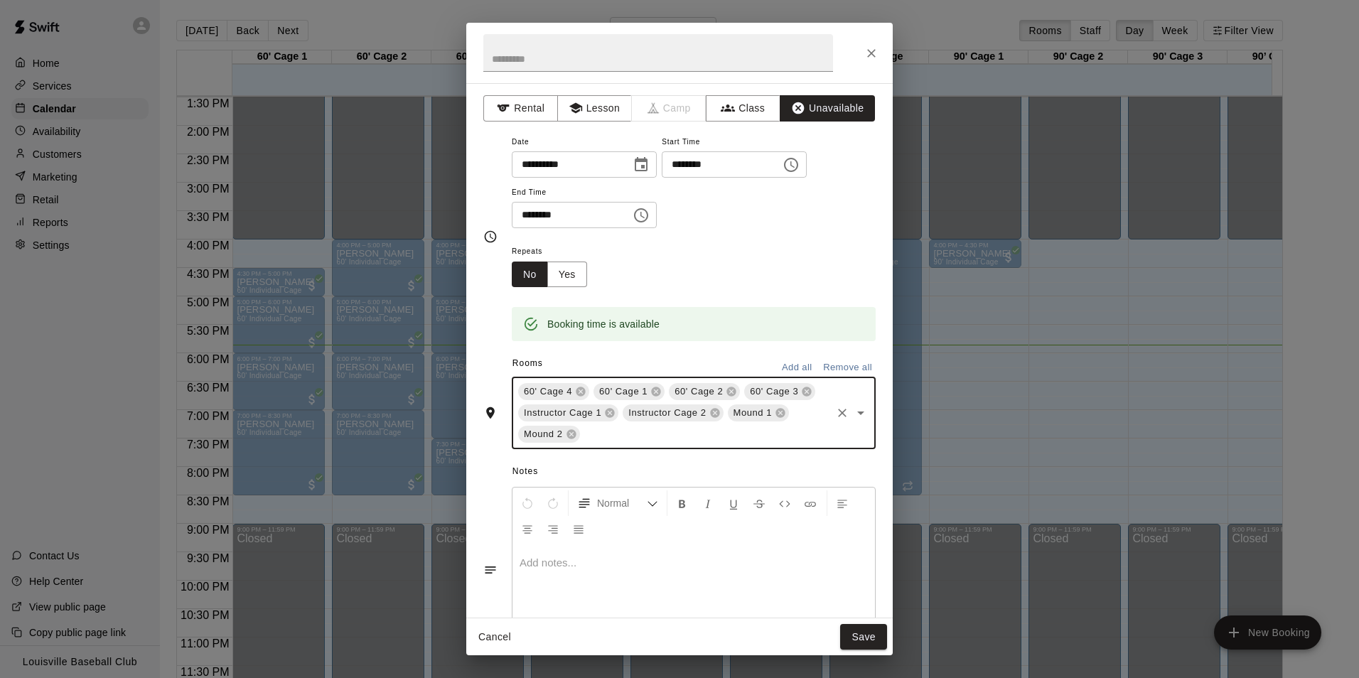
click at [639, 439] on input "text" at bounding box center [705, 435] width 247 height 18
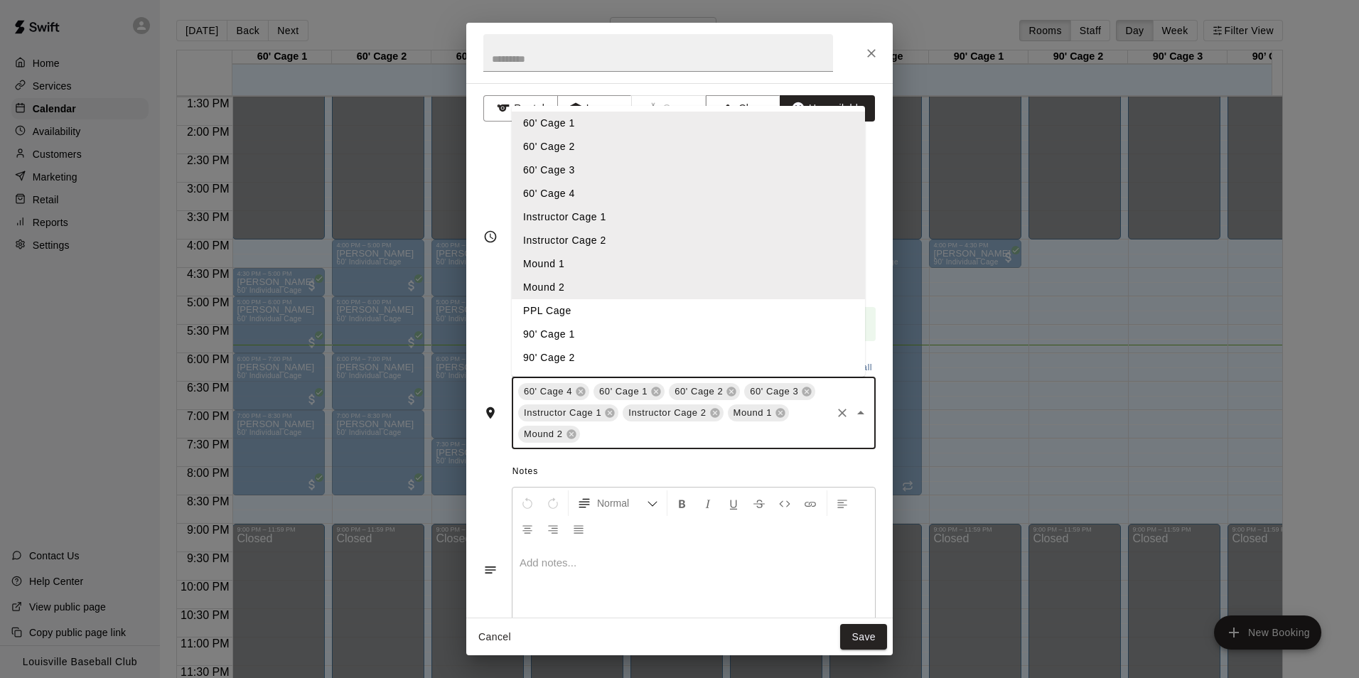
click at [618, 310] on li "PPL Cage" at bounding box center [688, 310] width 353 height 23
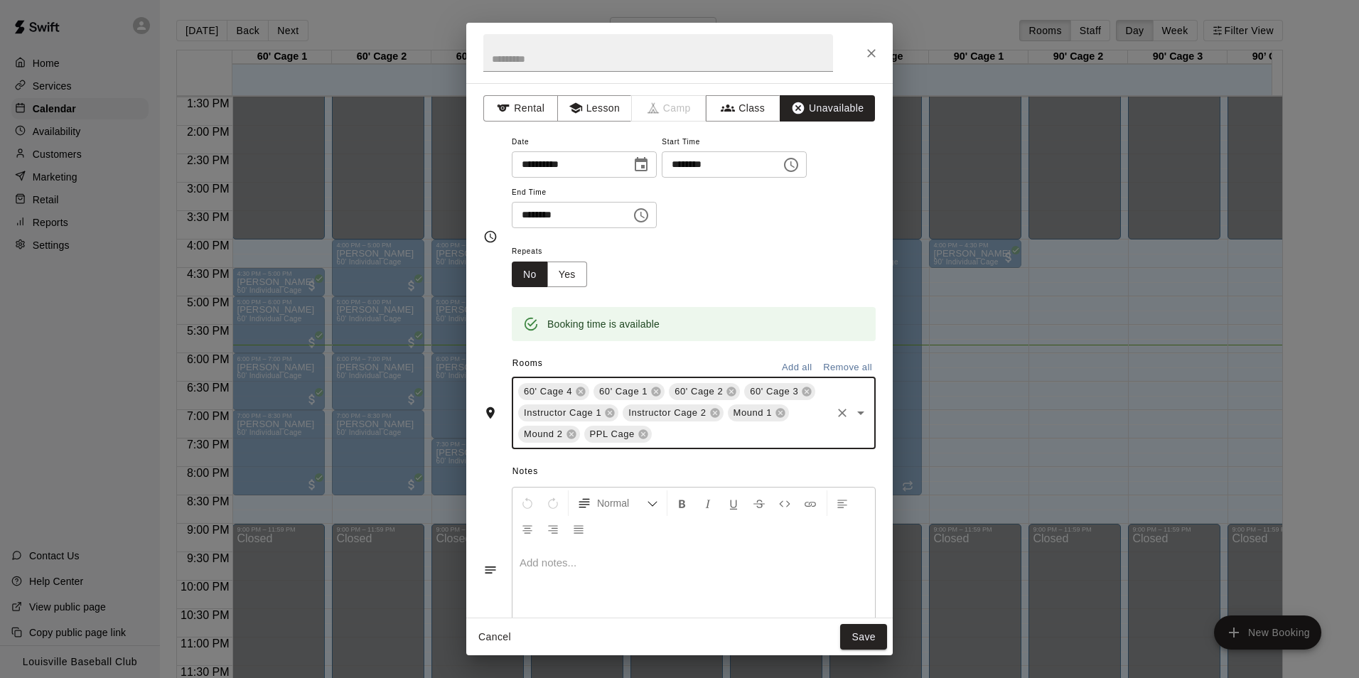
click at [694, 439] on input "text" at bounding box center [742, 435] width 176 height 18
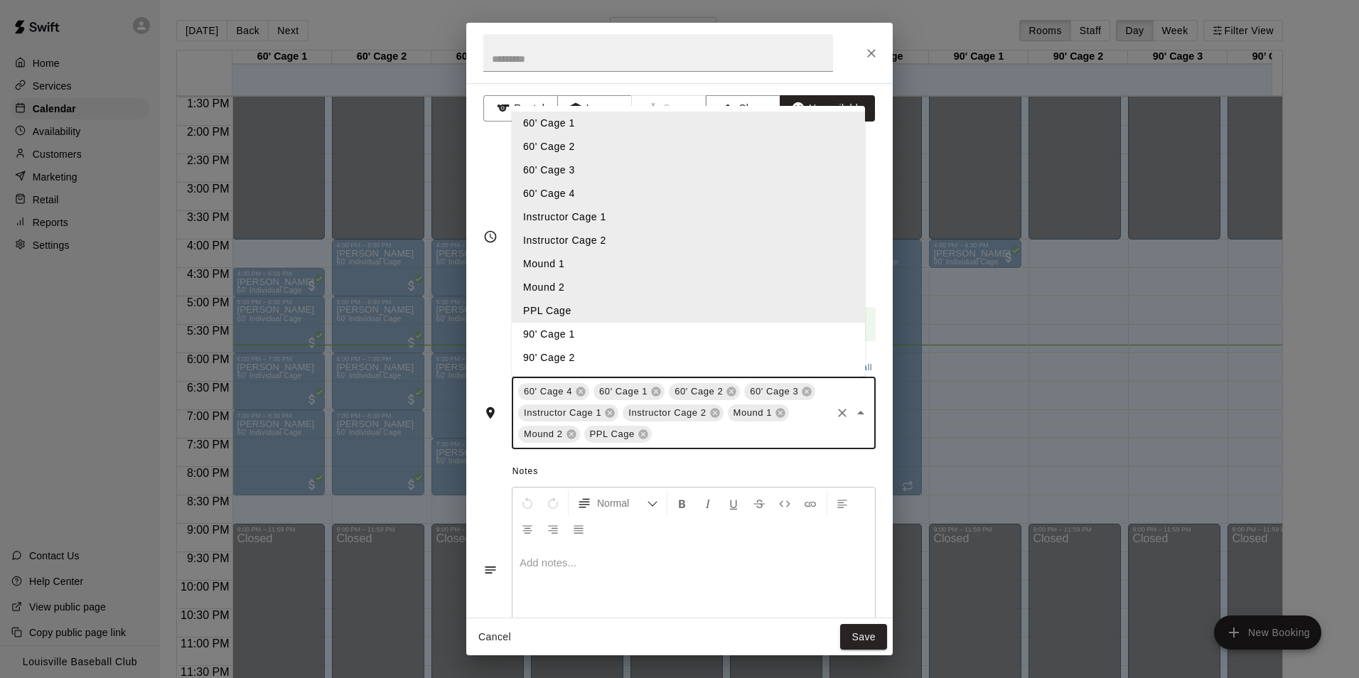
click at [620, 339] on li "90' Cage 1" at bounding box center [688, 334] width 353 height 23
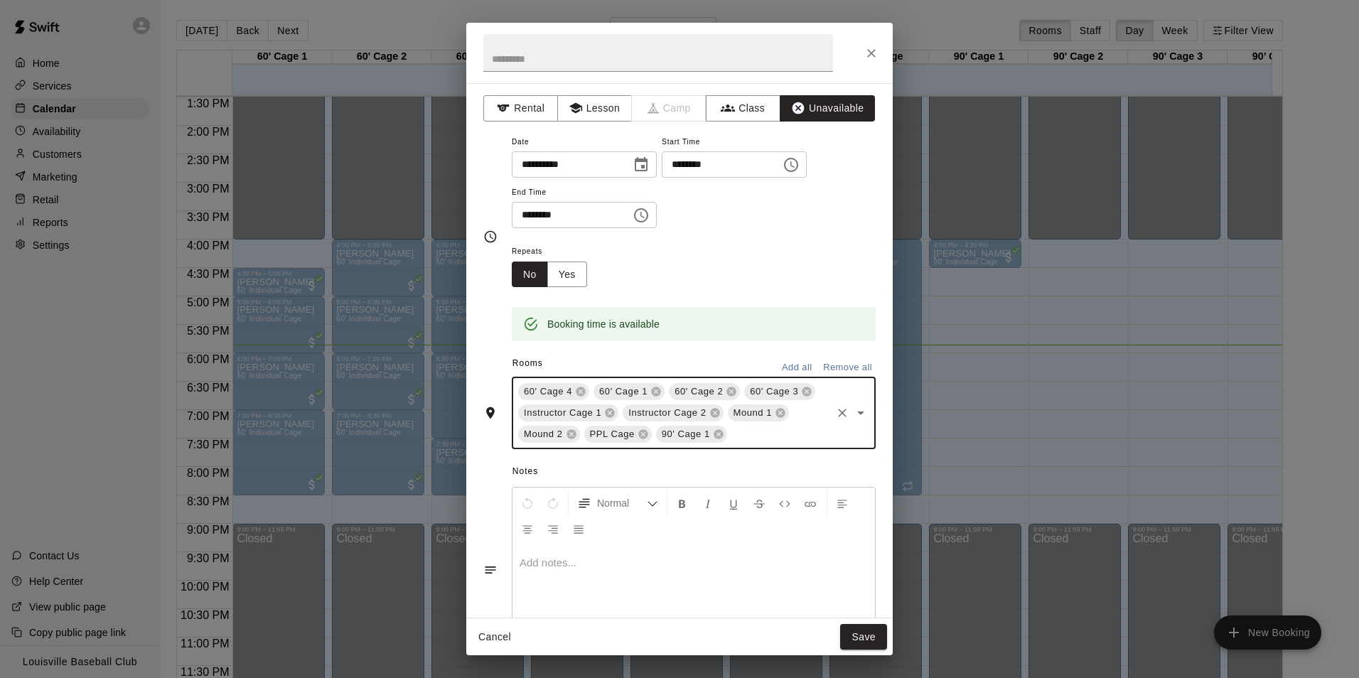
click at [770, 436] on input "text" at bounding box center [779, 435] width 100 height 18
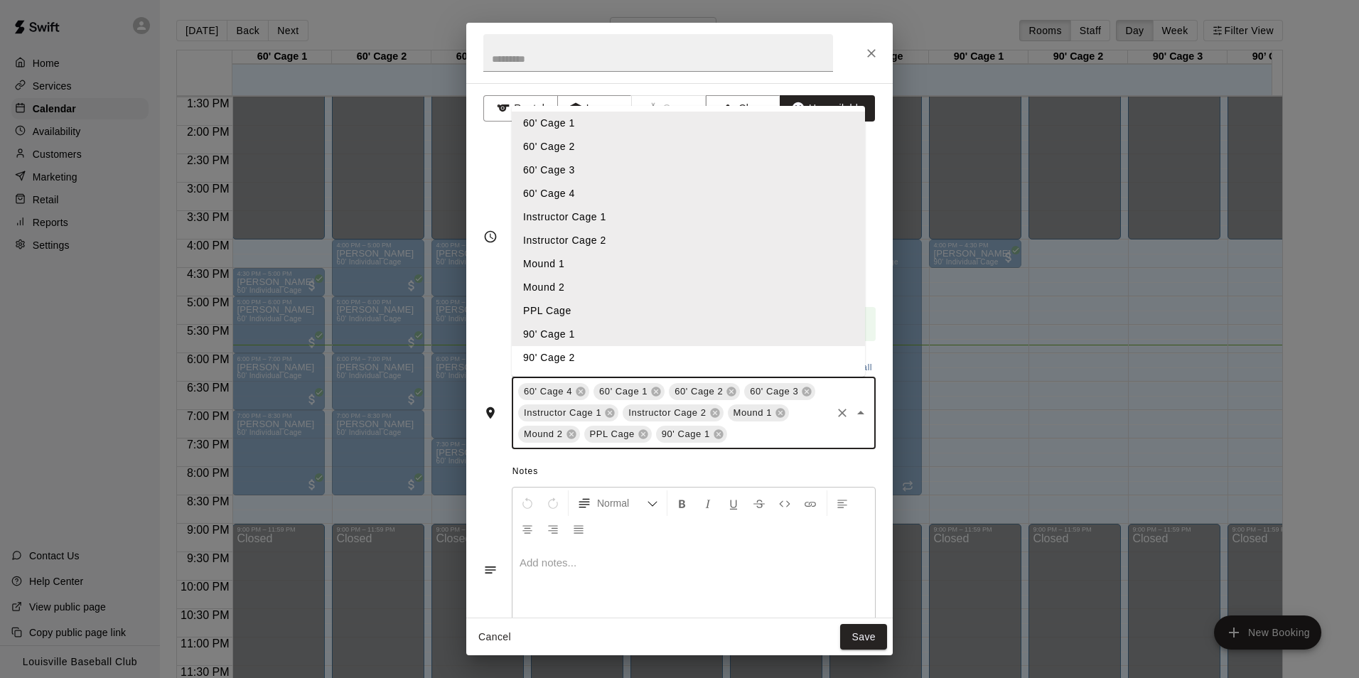
click at [655, 362] on li "90' Cage 2" at bounding box center [688, 357] width 353 height 23
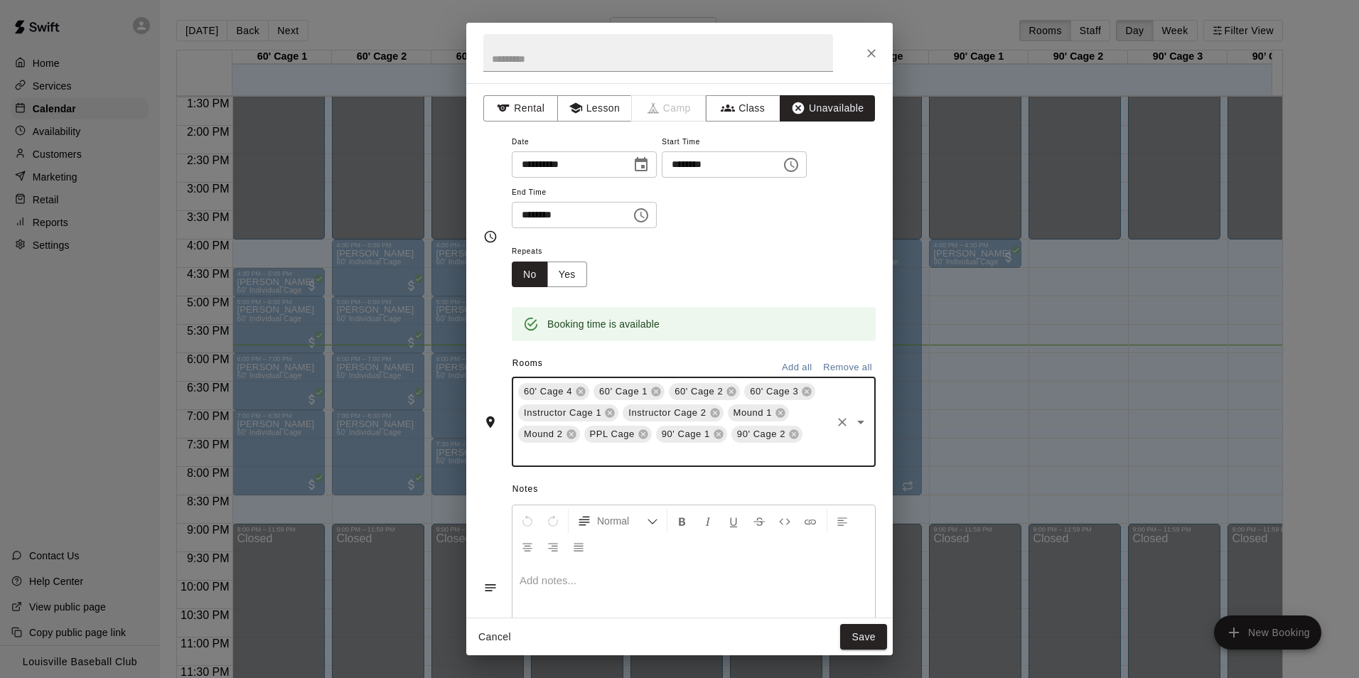
click at [725, 456] on input "text" at bounding box center [672, 454] width 313 height 18
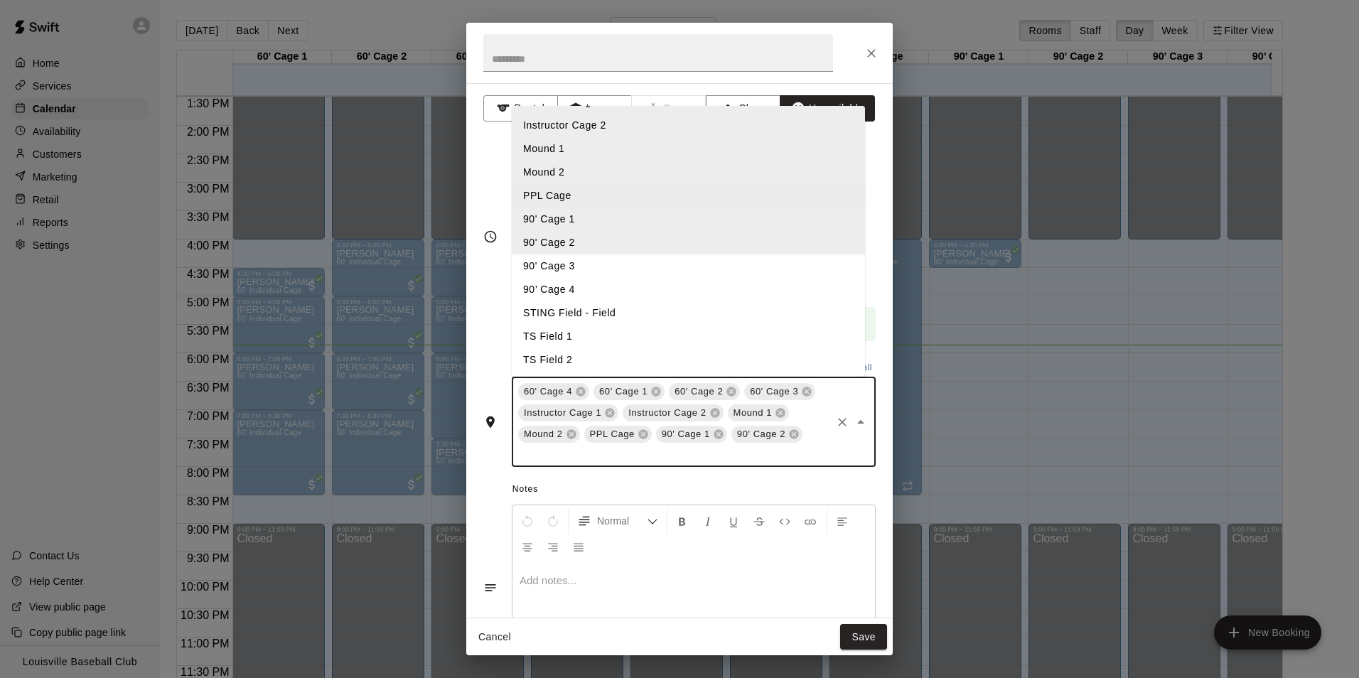
scroll to position [116, 0]
click at [610, 271] on li "90' Cage 3" at bounding box center [688, 265] width 353 height 23
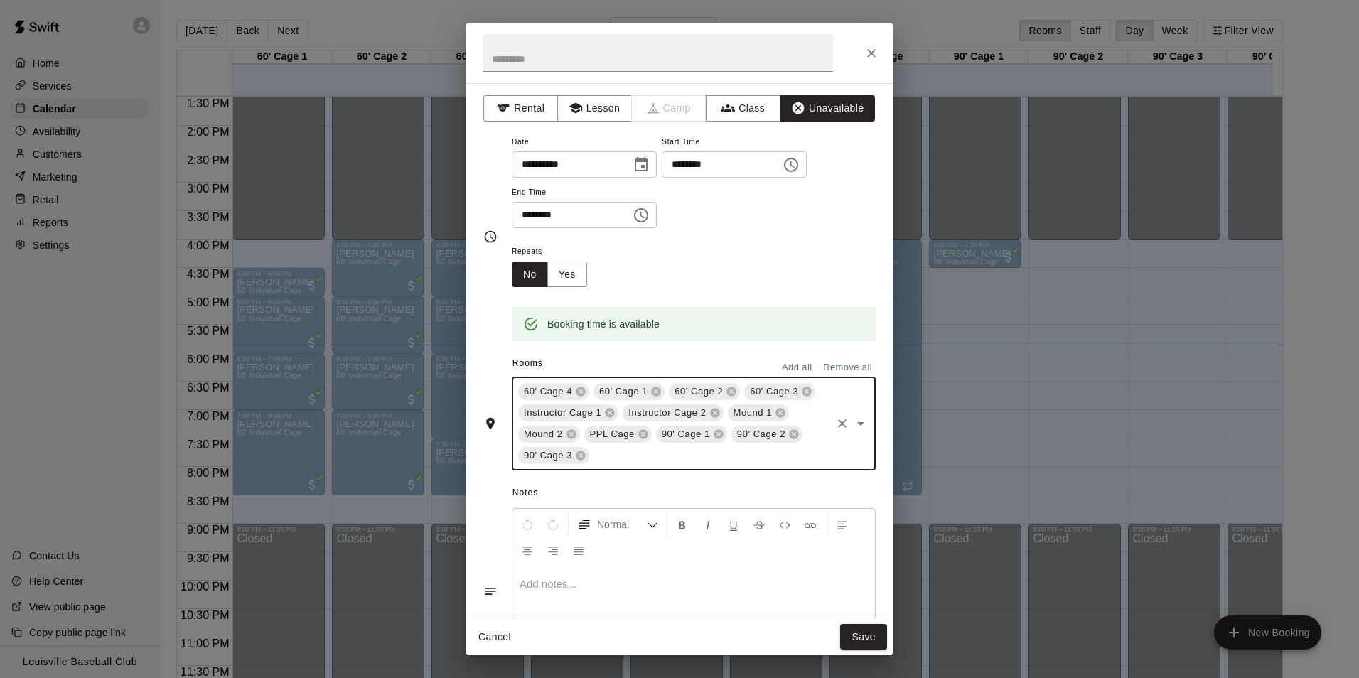
click at [640, 452] on input "text" at bounding box center [710, 456] width 238 height 18
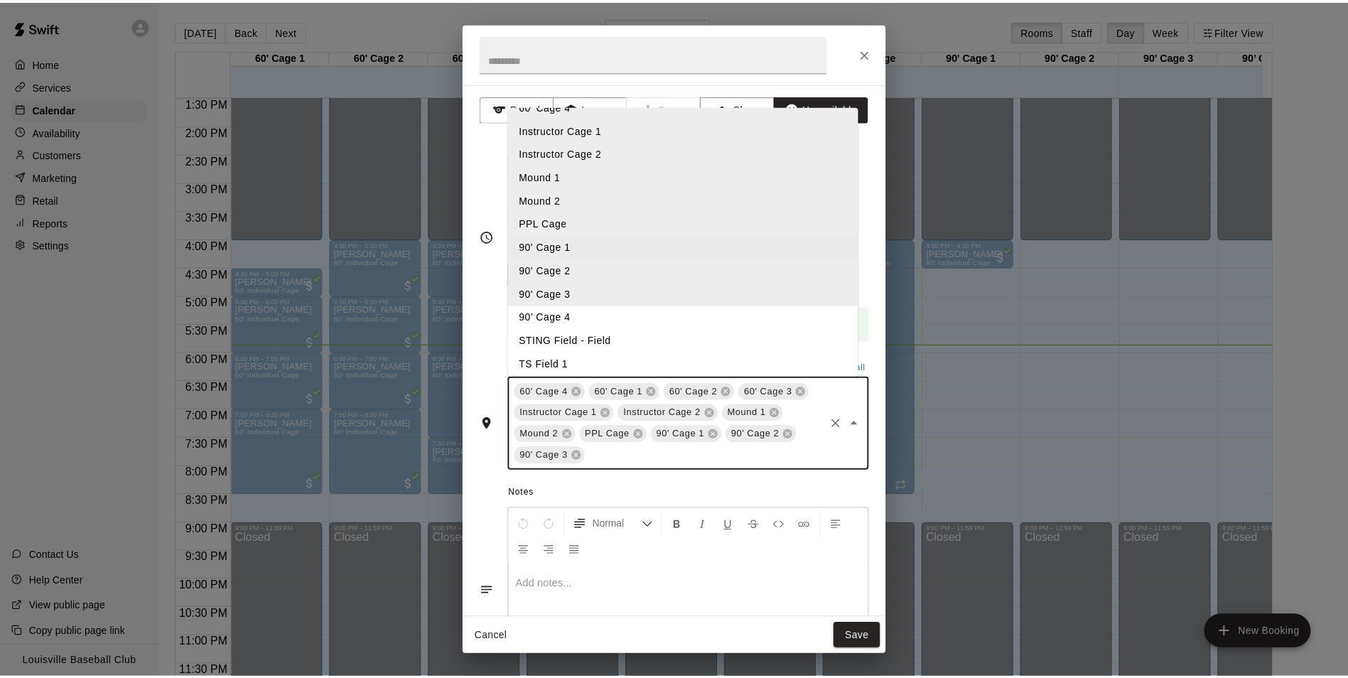
scroll to position [156, 0]
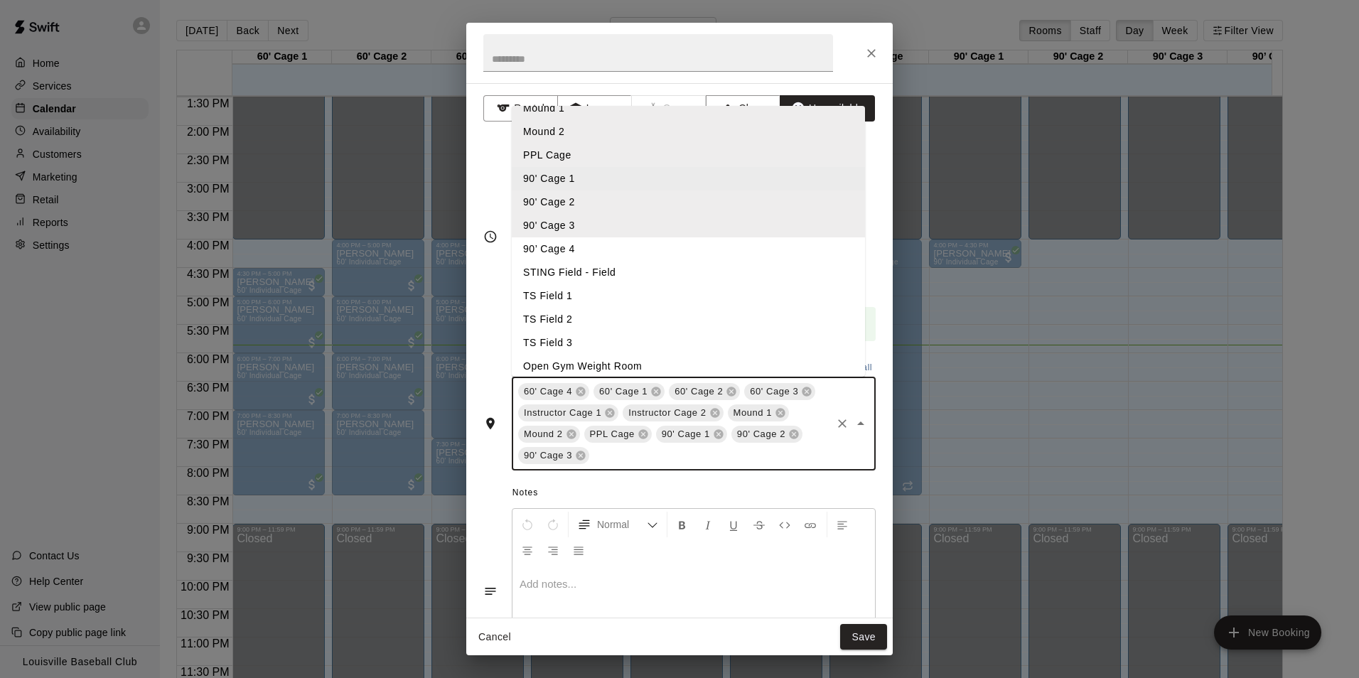
click at [613, 254] on li "90’ Cage 4" at bounding box center [688, 248] width 353 height 23
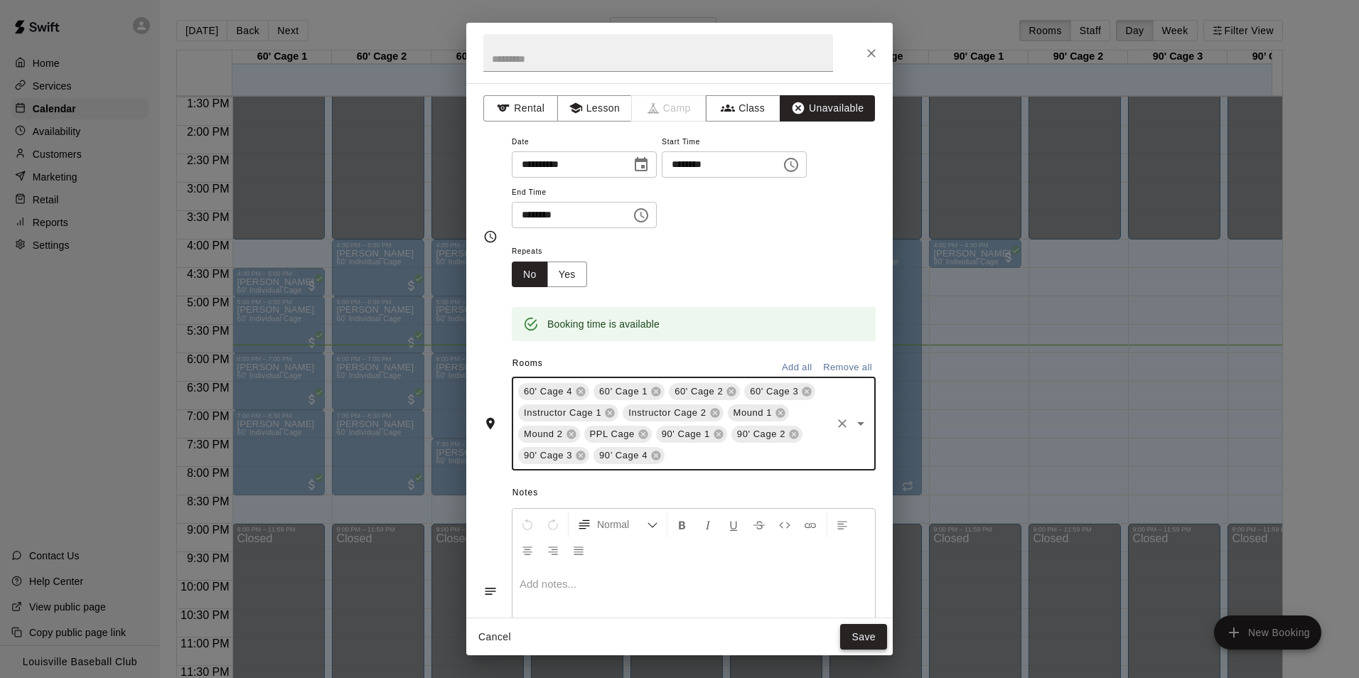
click at [861, 624] on button "Save" at bounding box center [863, 637] width 47 height 26
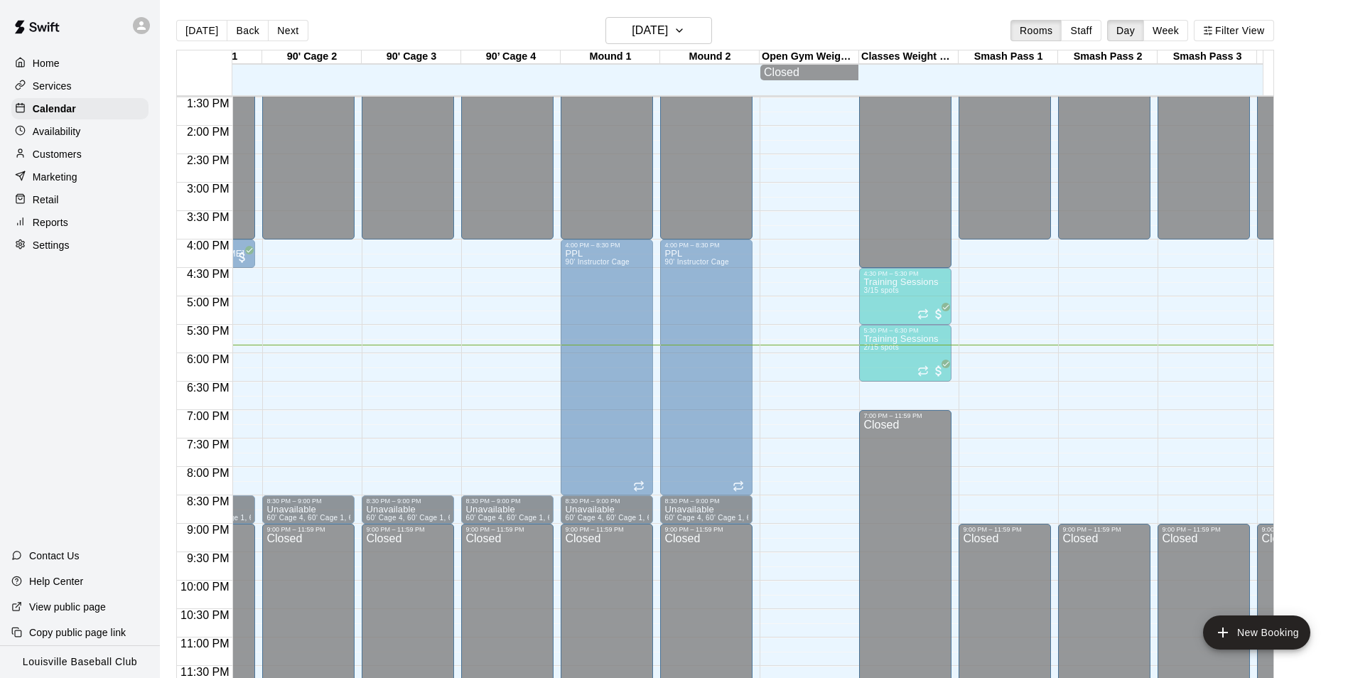
scroll to position [0, 780]
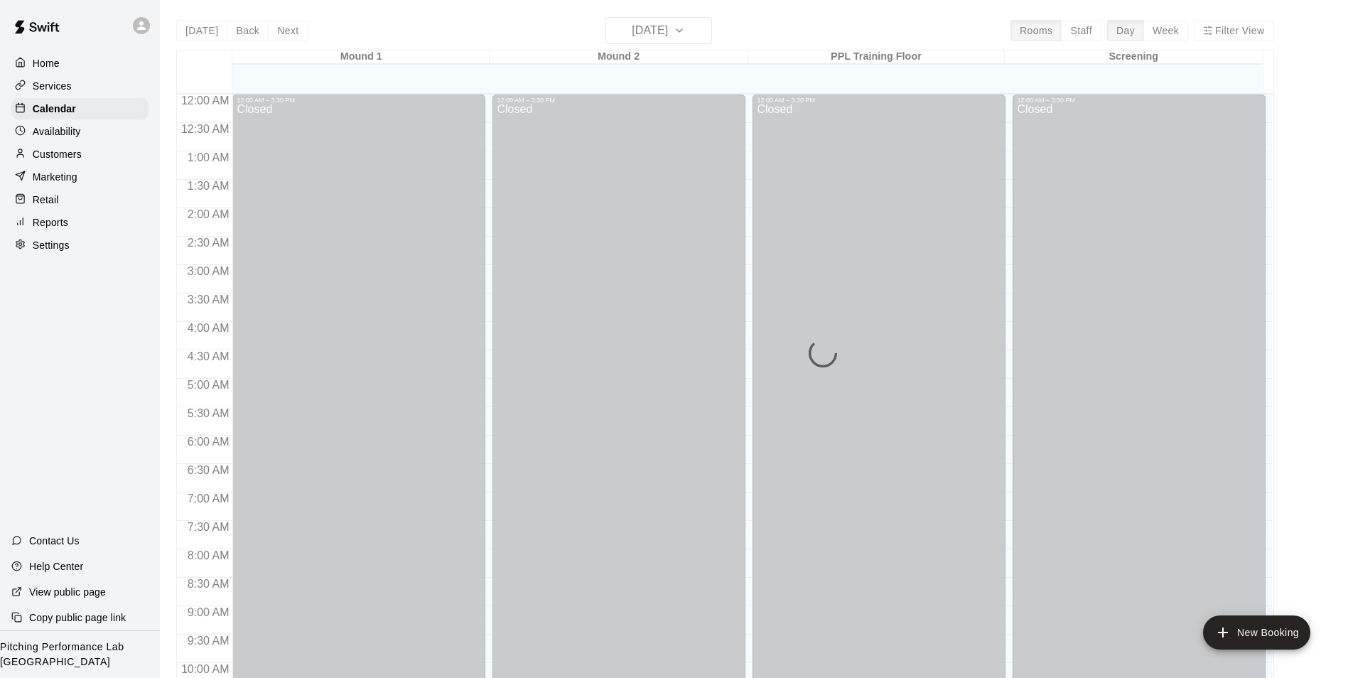
scroll to position [722, 0]
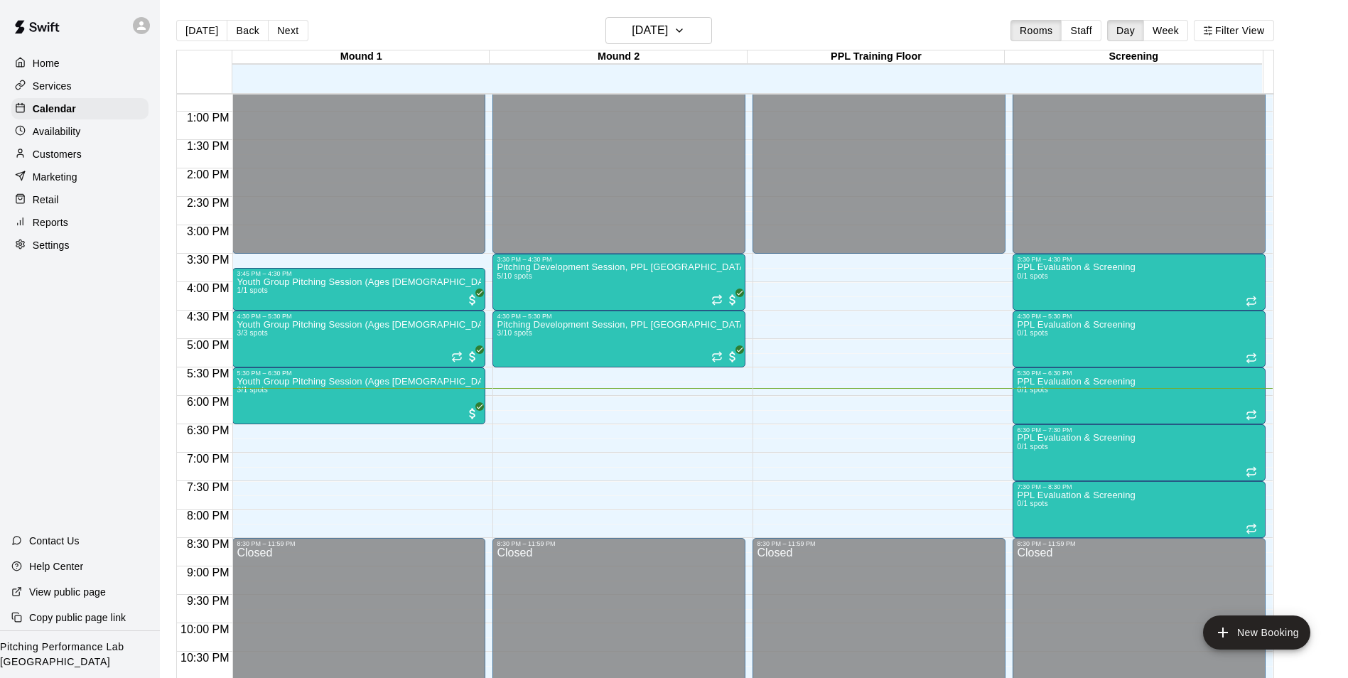
click at [141, 26] on icon at bounding box center [141, 25] width 9 height 9
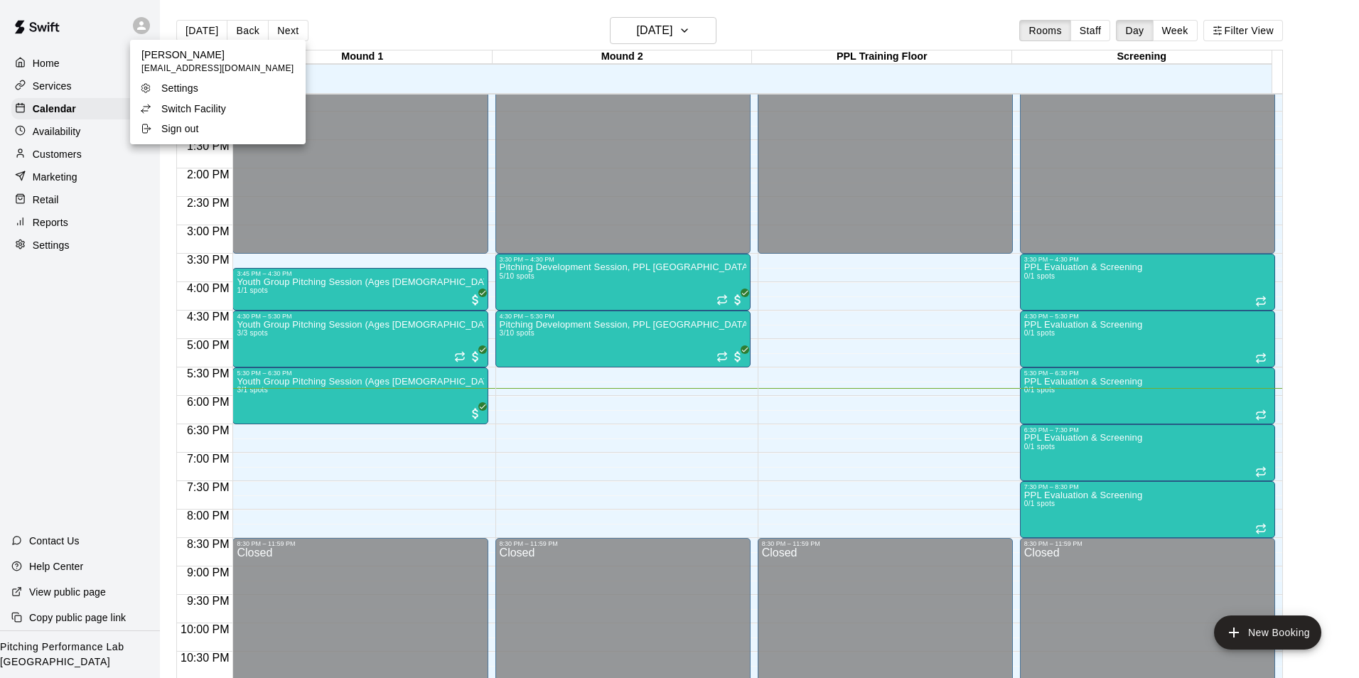
click at [215, 107] on p "Switch Facility" at bounding box center [193, 109] width 65 height 14
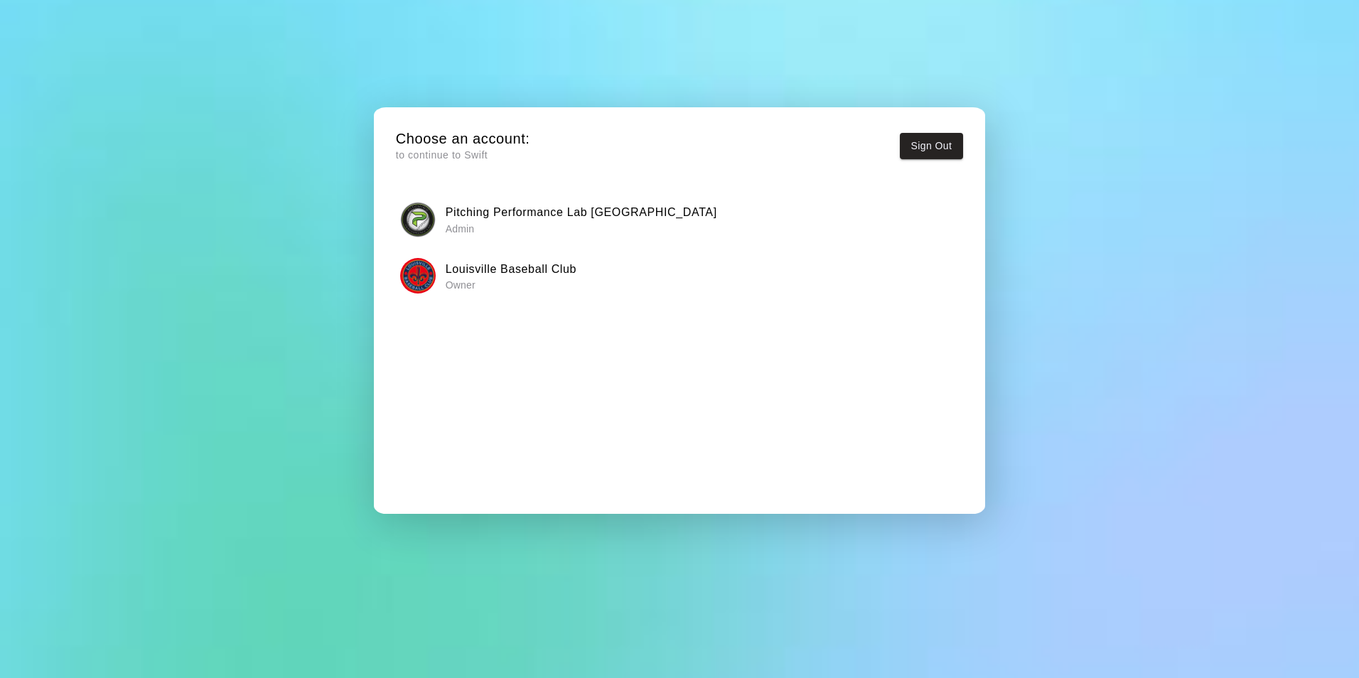
click at [478, 277] on h6 "Louisville Baseball Club" at bounding box center [511, 269] width 131 height 18
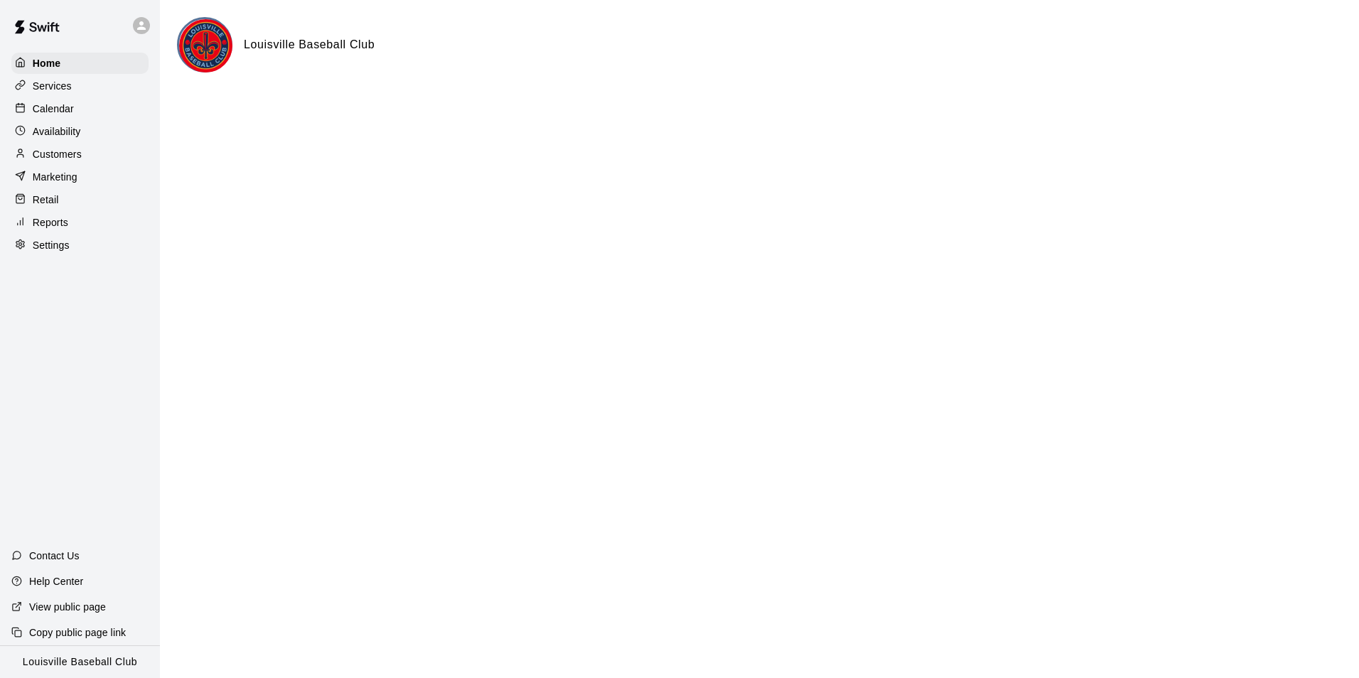
click at [132, 116] on div "Calendar" at bounding box center [79, 108] width 137 height 21
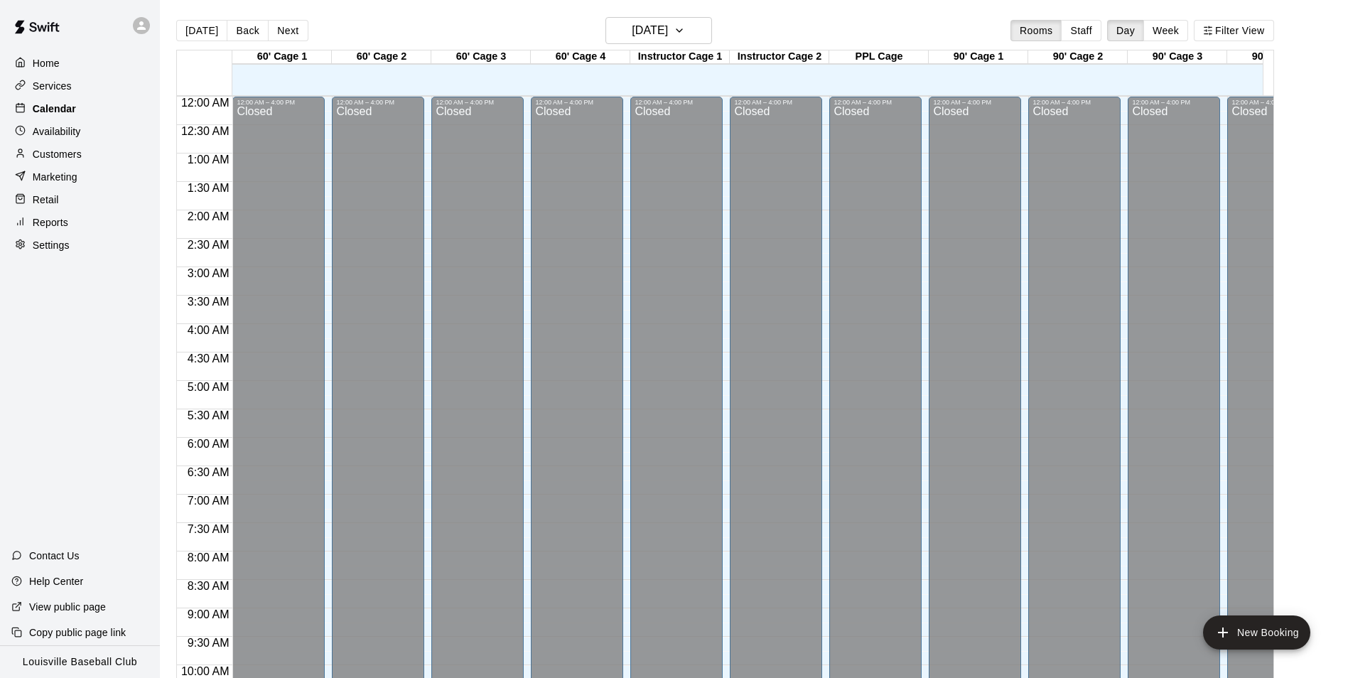
scroll to position [722, 0]
